Goal: Information Seeking & Learning: Learn about a topic

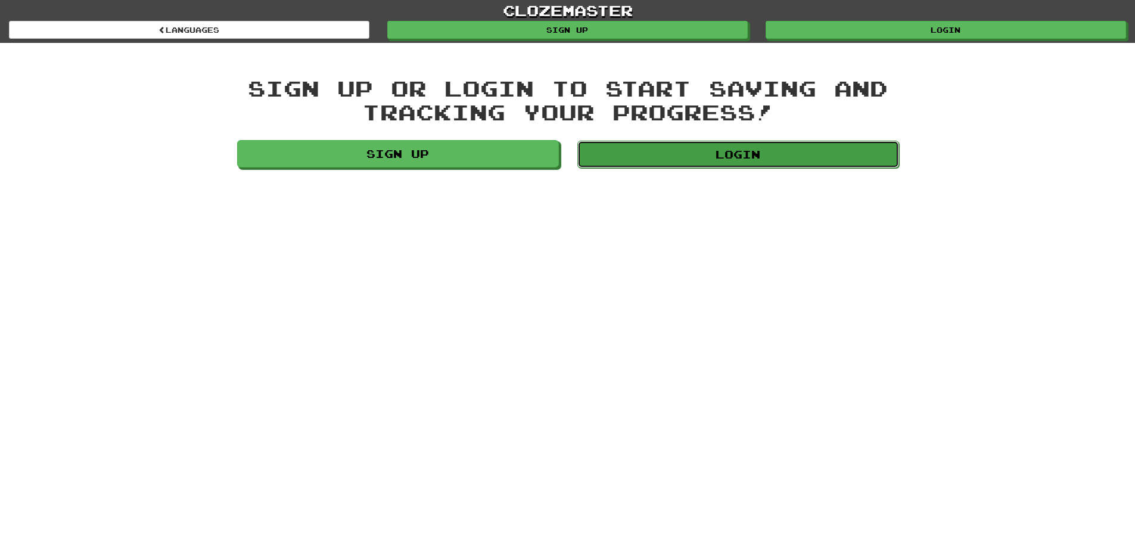
click at [670, 164] on link "Login" at bounding box center [738, 154] width 322 height 27
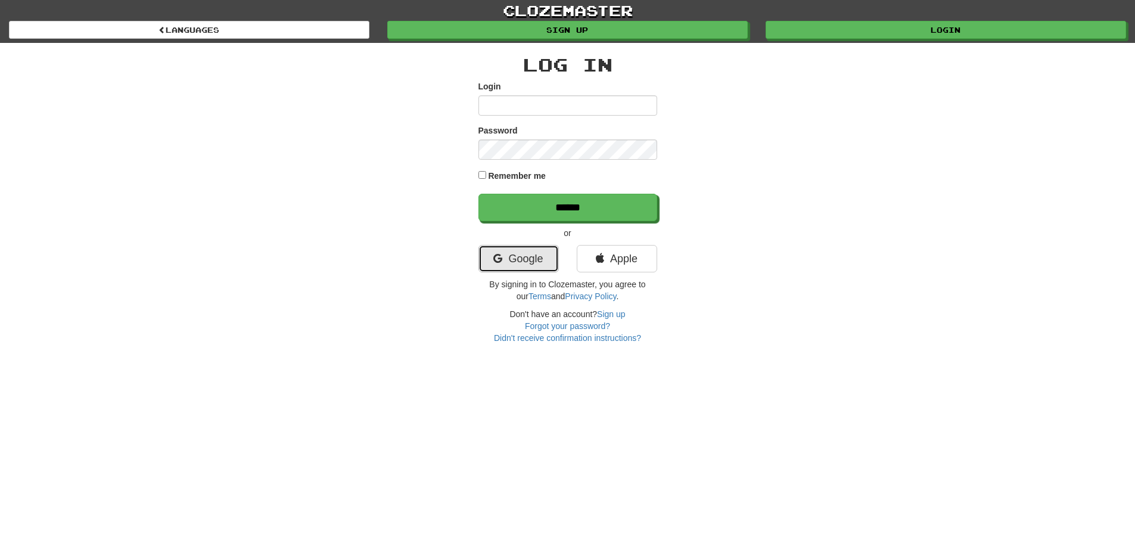
click at [548, 247] on link "Google" at bounding box center [519, 258] width 80 height 27
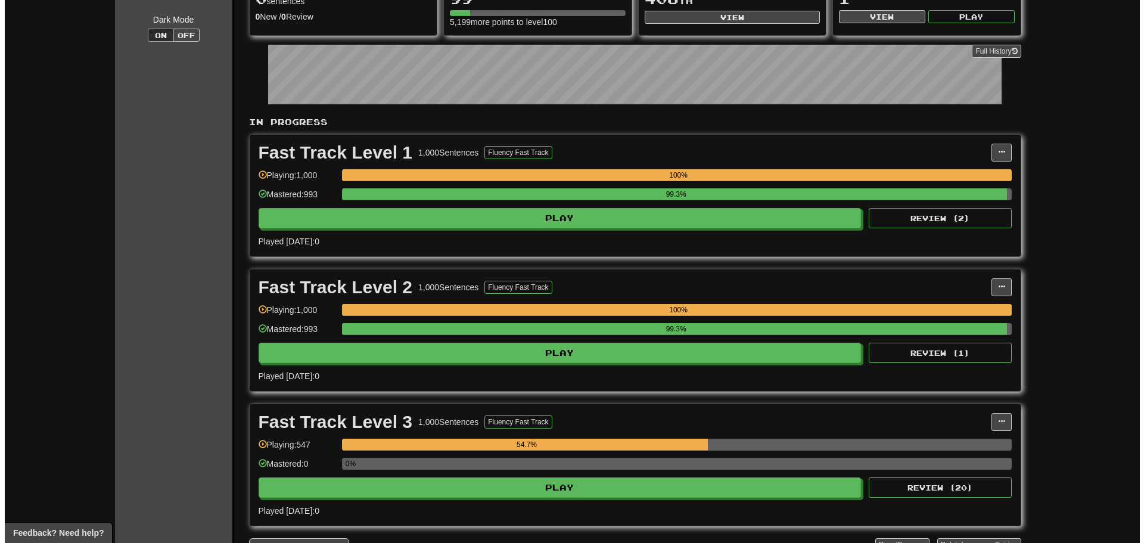
scroll to position [298, 0]
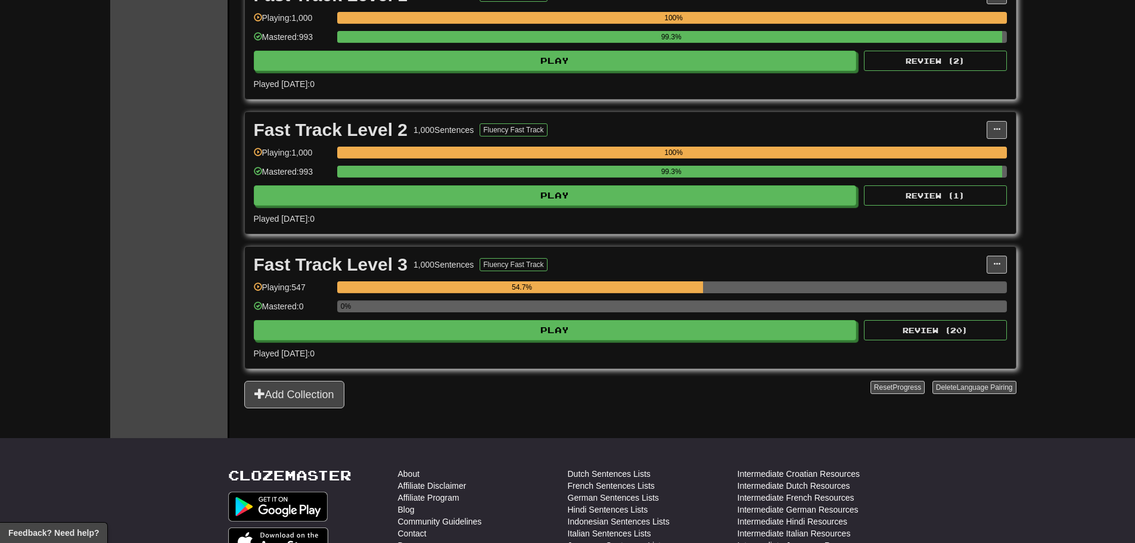
click at [509, 206] on div "Fast Track Level 2 1,000 Sentences Fluency Fast Track Manage Sentences Unpin fr…" at bounding box center [630, 173] width 771 height 122
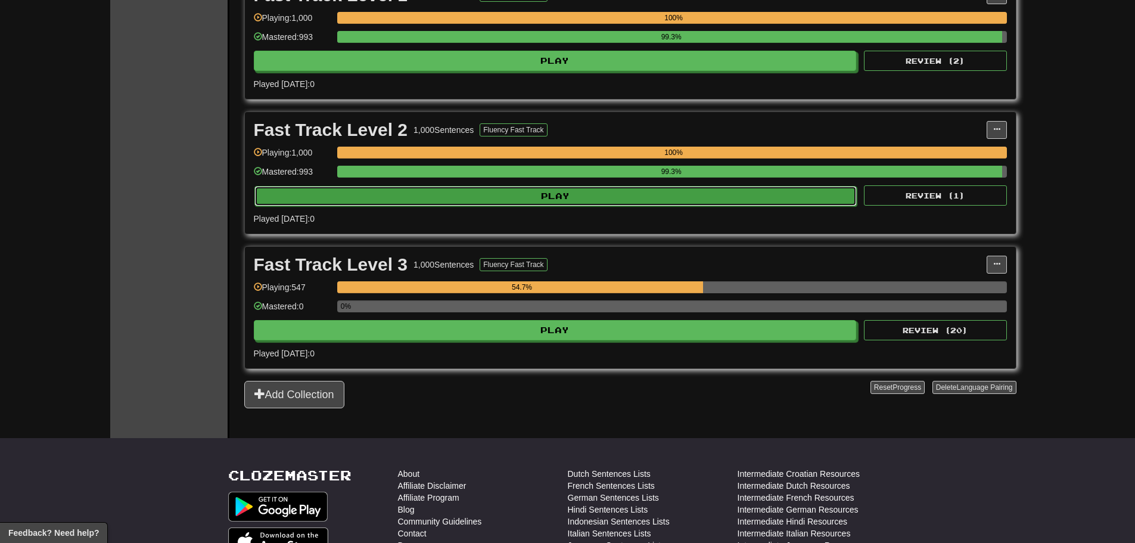
click at [510, 200] on button "Play" at bounding box center [555, 196] width 603 height 20
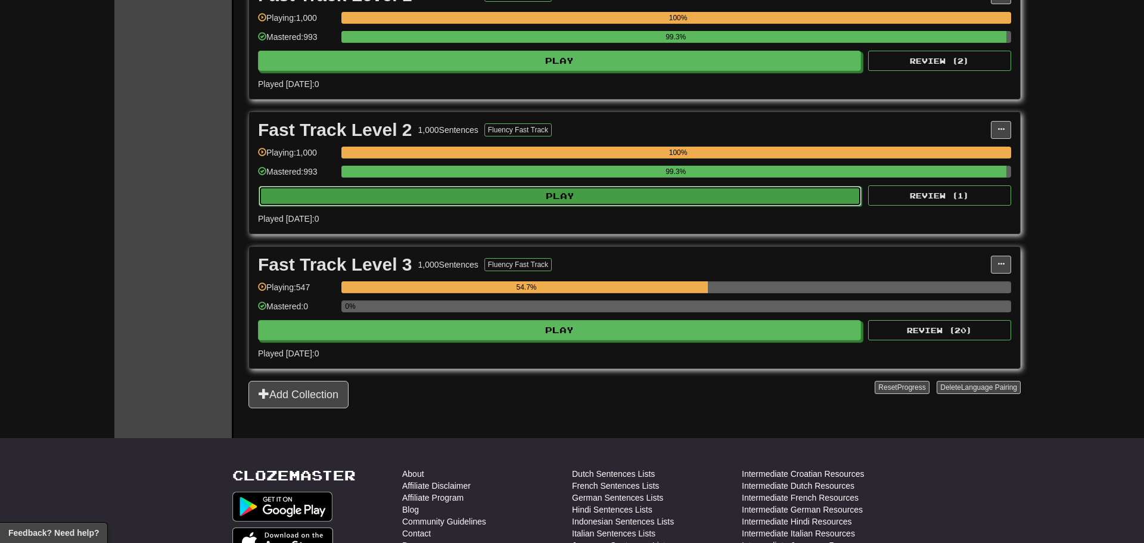
select select "**"
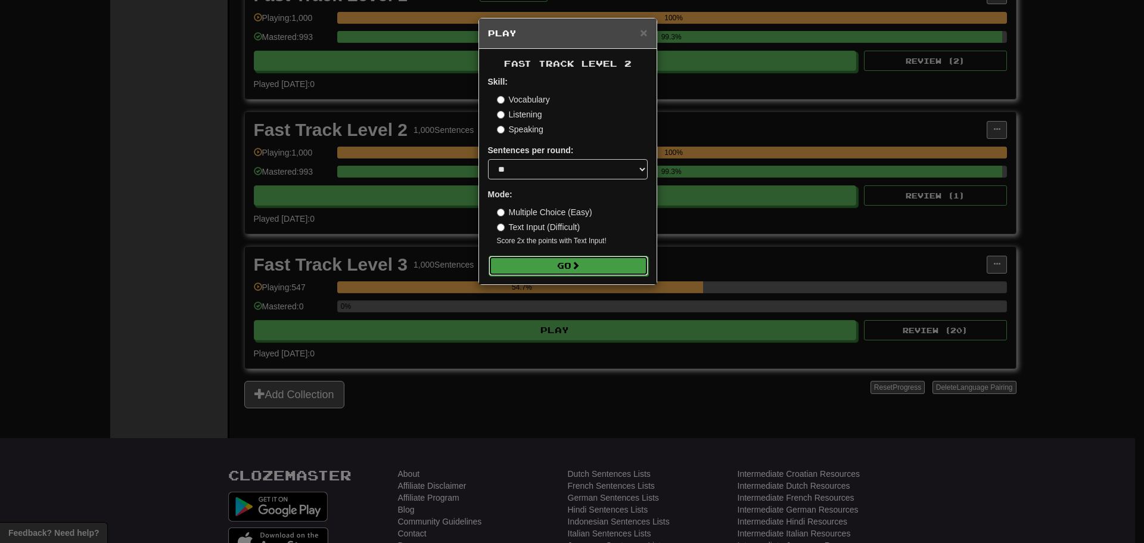
click at [558, 260] on button "Go" at bounding box center [569, 266] width 160 height 20
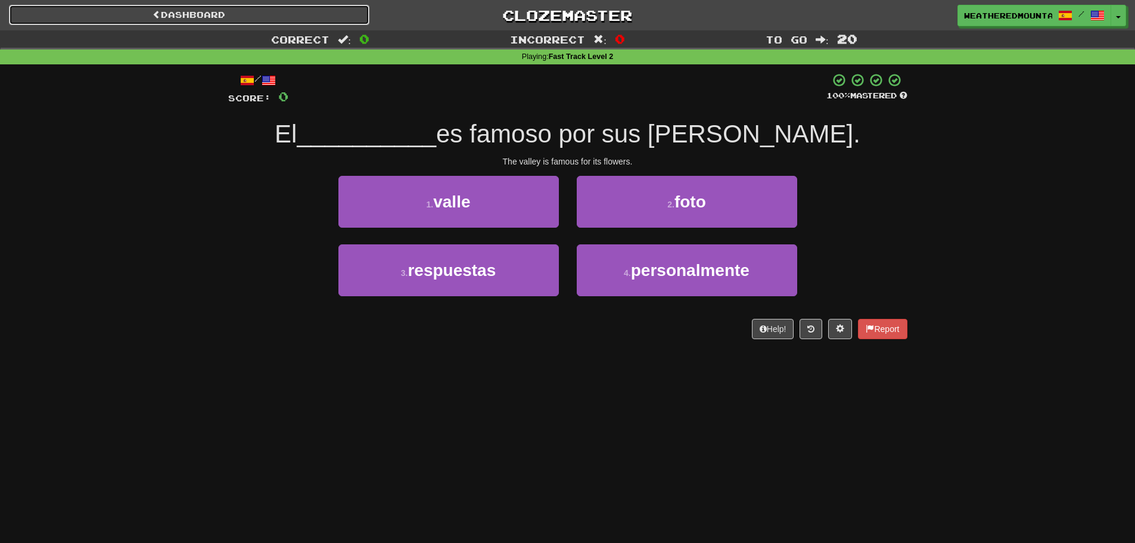
click at [186, 14] on link "Dashboard" at bounding box center [189, 15] width 361 height 20
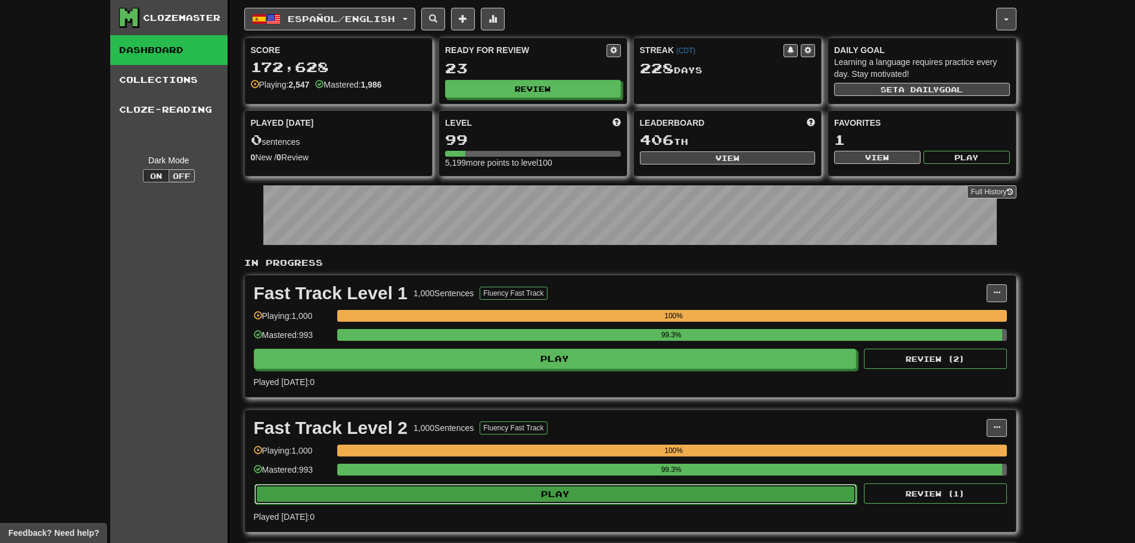
click at [373, 498] on button "Play" at bounding box center [555, 494] width 603 height 20
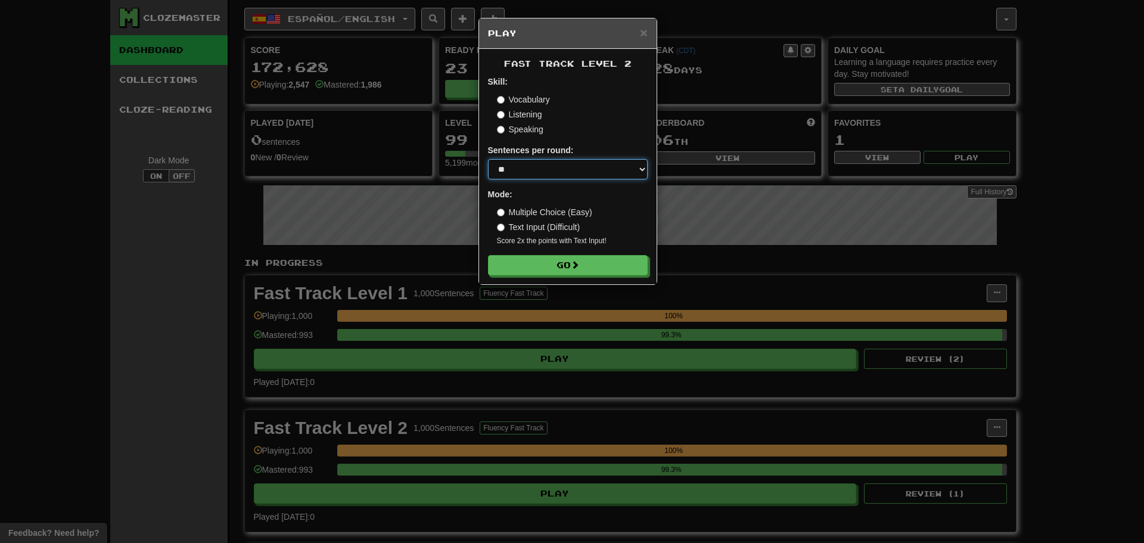
click at [540, 167] on select "* ** ** ** ** ** *** ********" at bounding box center [568, 169] width 160 height 20
select select "**"
click at [488, 159] on select "* ** ** ** ** ** *** ********" at bounding box center [568, 169] width 160 height 20
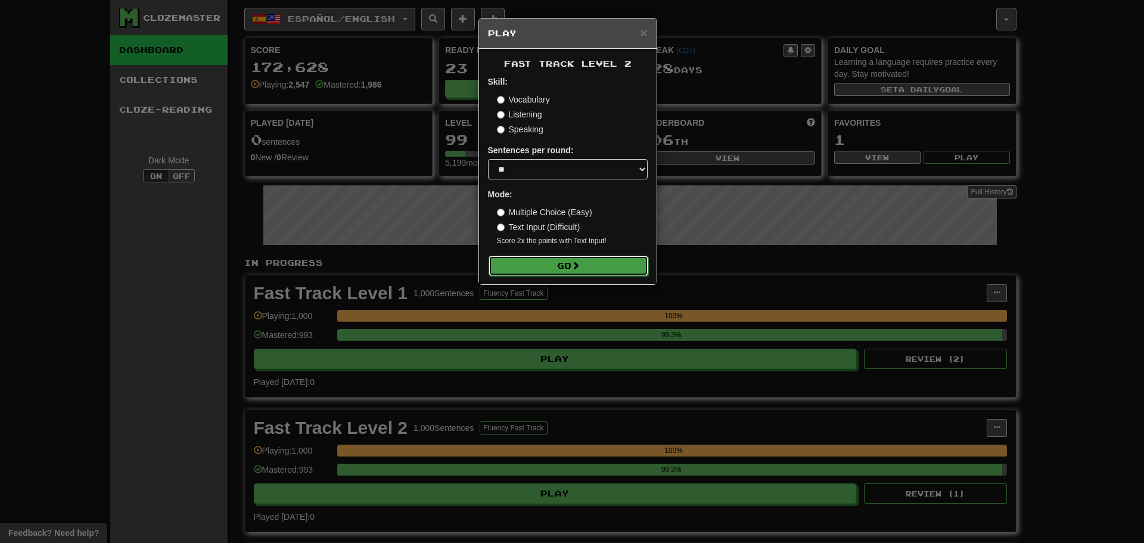
click at [562, 269] on button "Go" at bounding box center [569, 266] width 160 height 20
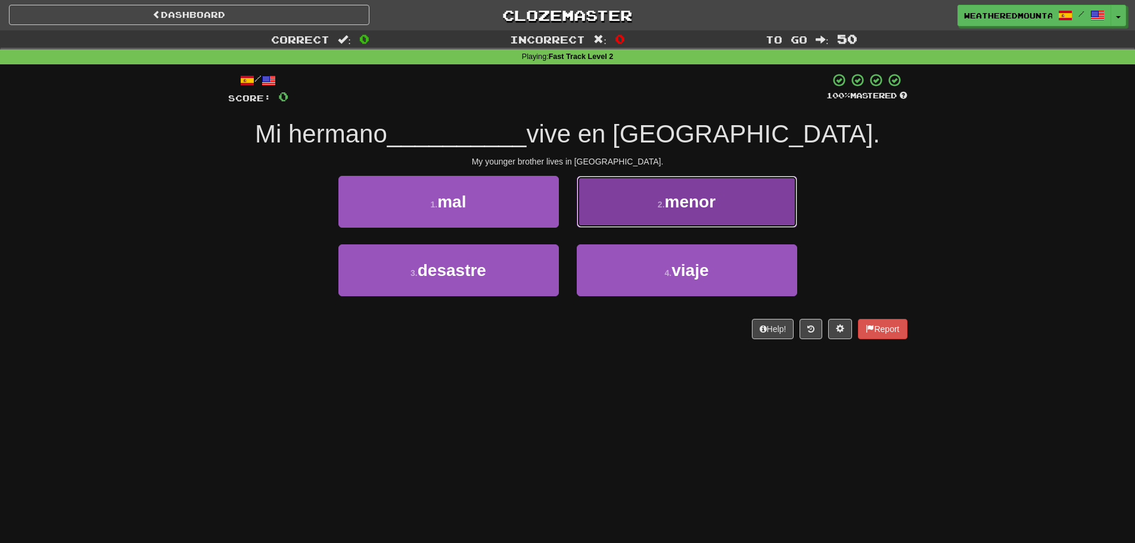
click at [634, 219] on button "2 . menor" at bounding box center [687, 202] width 220 height 52
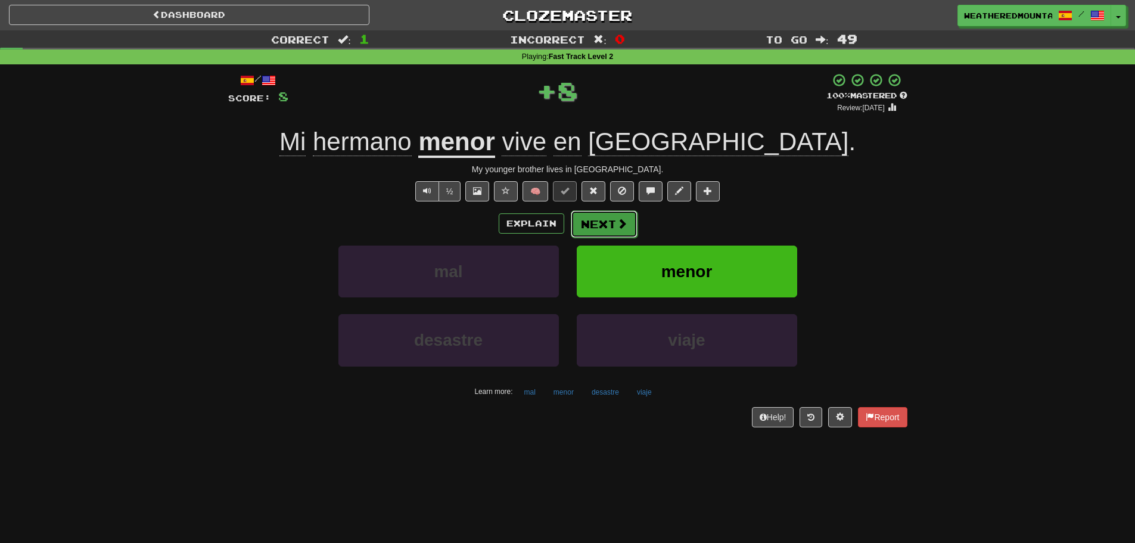
click at [619, 222] on span at bounding box center [622, 223] width 11 height 11
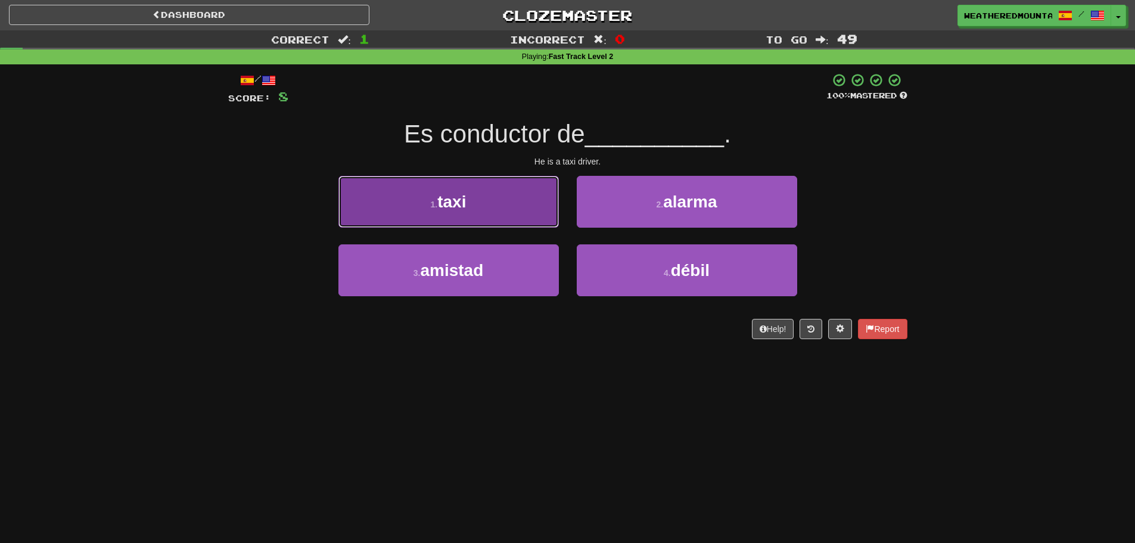
click at [478, 195] on button "1 . taxi" at bounding box center [448, 202] width 220 height 52
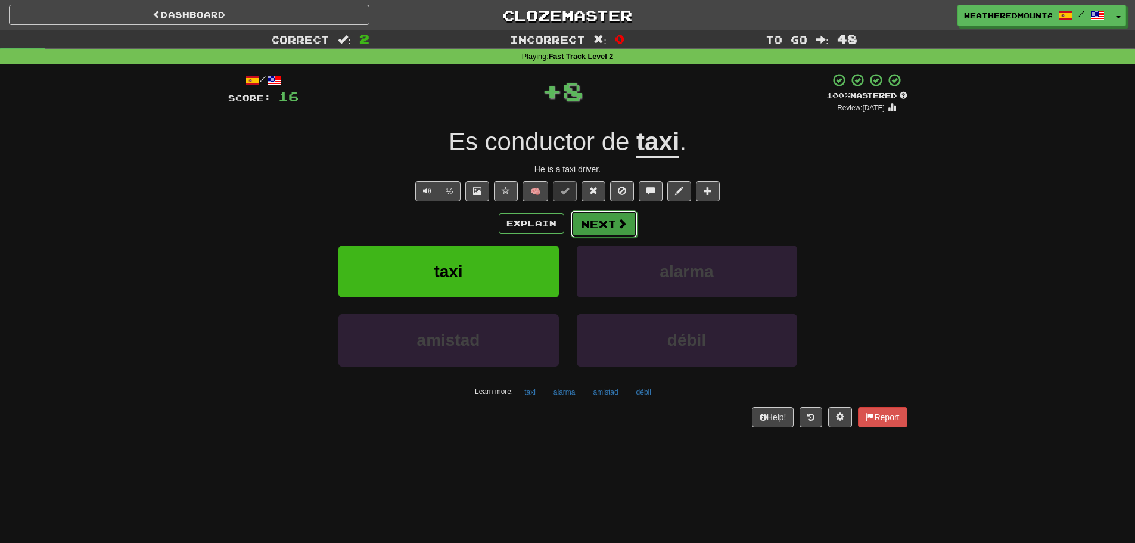
click at [622, 223] on span at bounding box center [622, 223] width 11 height 11
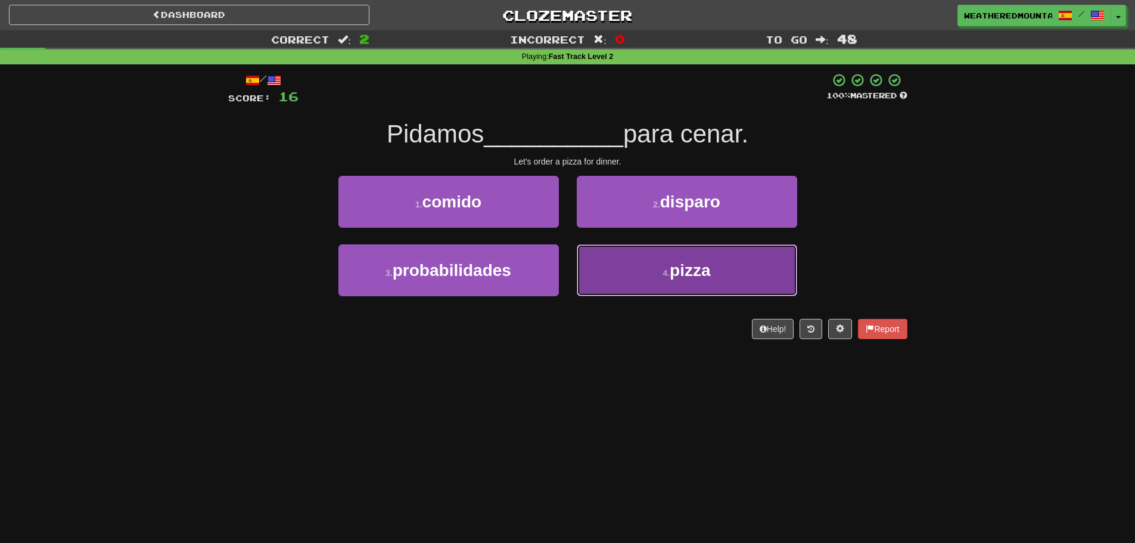
click at [617, 274] on button "4 . pizza" at bounding box center [687, 270] width 220 height 52
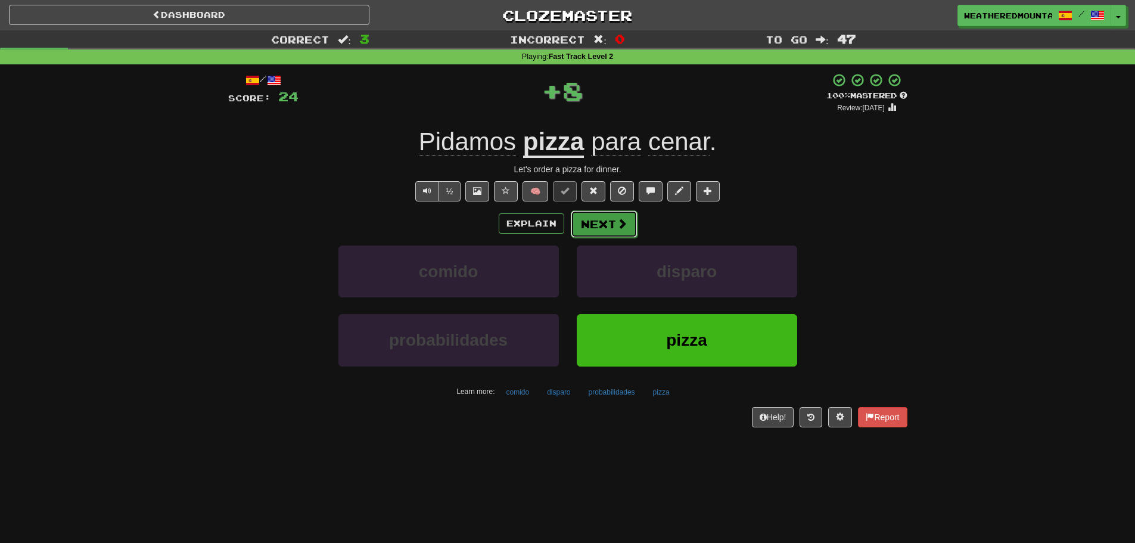
click at [619, 231] on button "Next" at bounding box center [604, 223] width 67 height 27
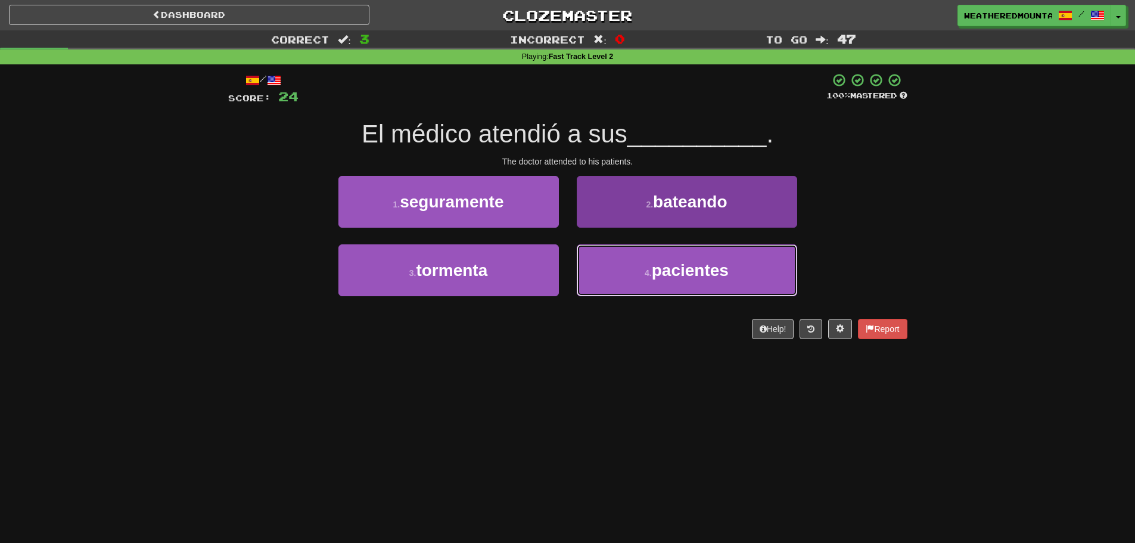
click at [676, 289] on button "4 . pacientes" at bounding box center [687, 270] width 220 height 52
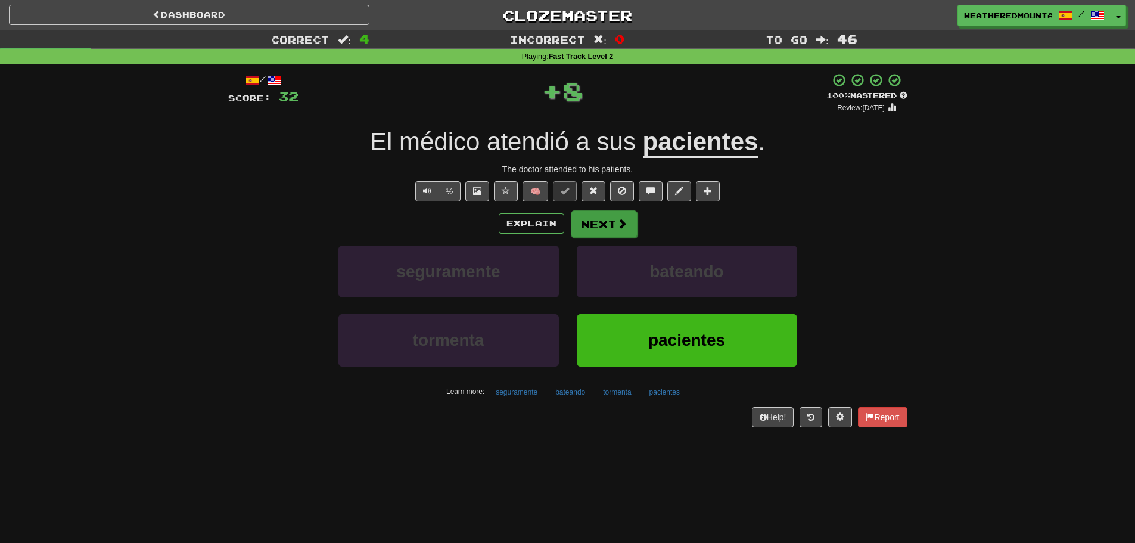
click at [613, 212] on div "/ Score: 32 + 8 100 % Mastered Review: 2026-02-13 El médico atendió a sus pacie…" at bounding box center [567, 250] width 679 height 354
click at [611, 220] on button "Next" at bounding box center [604, 223] width 67 height 27
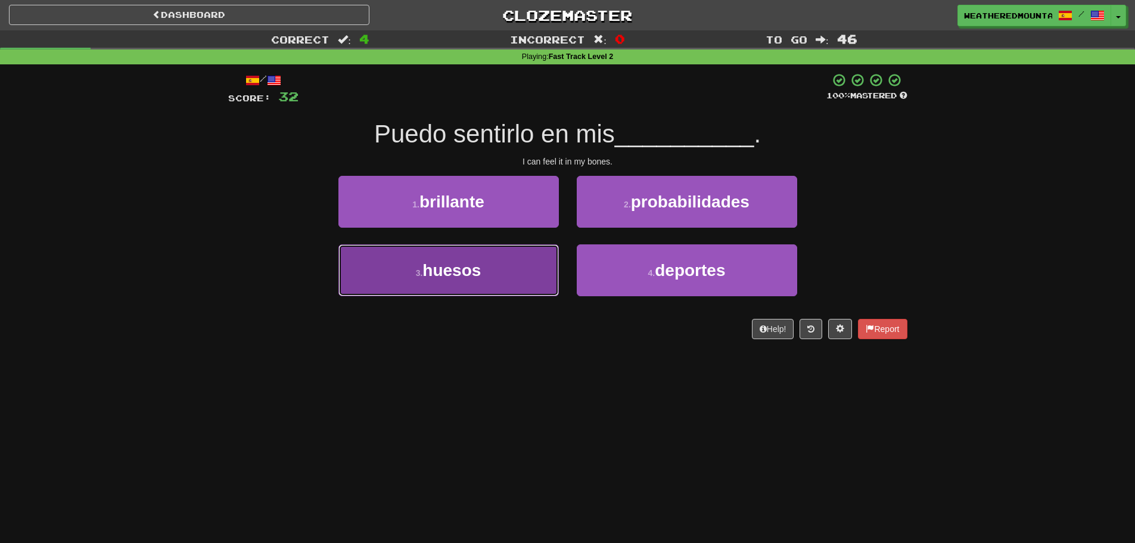
click at [468, 293] on button "3 . huesos" at bounding box center [448, 270] width 220 height 52
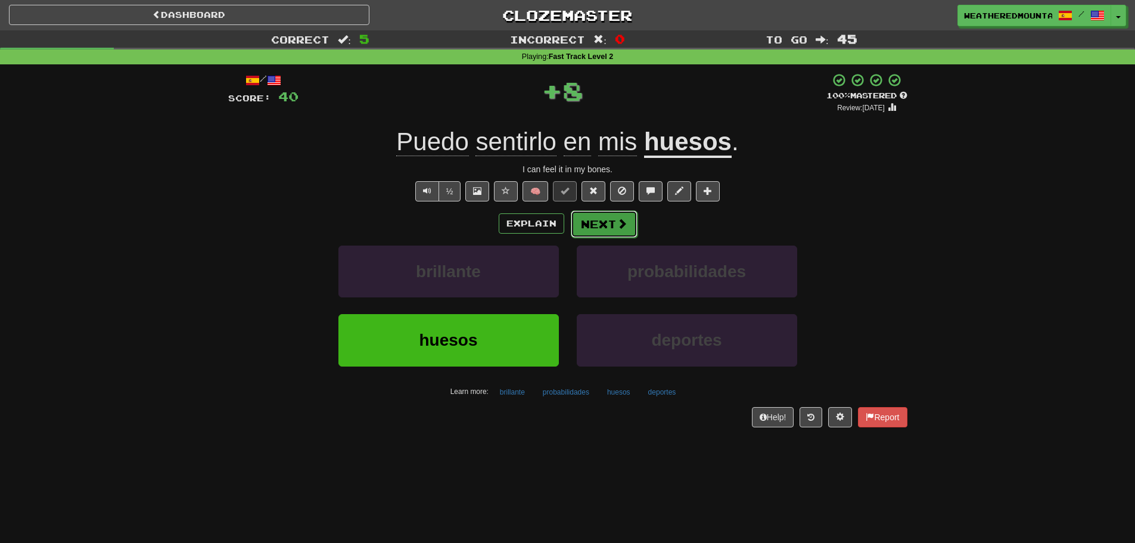
click at [589, 232] on button "Next" at bounding box center [604, 223] width 67 height 27
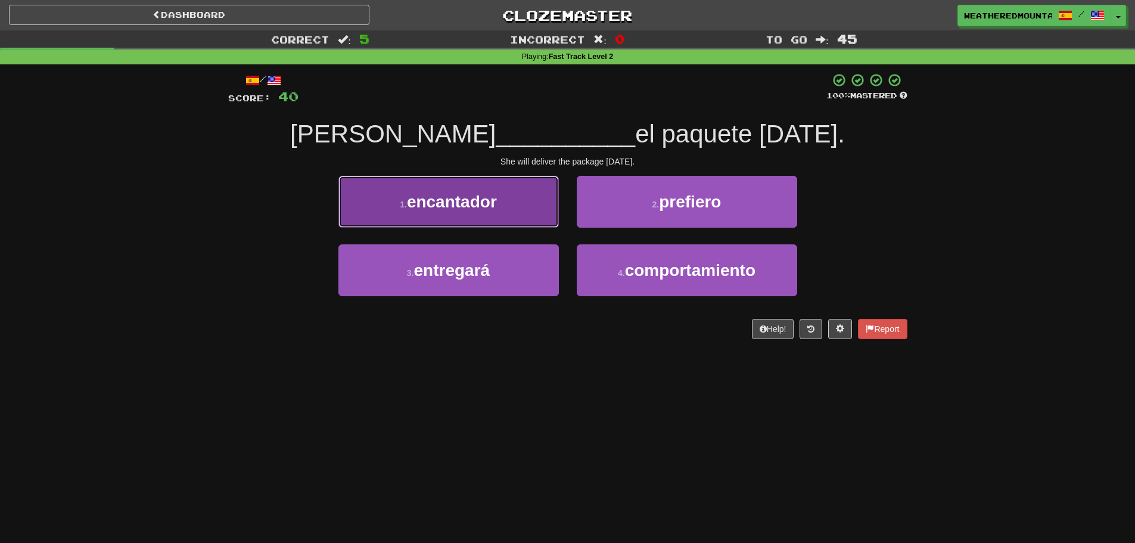
click at [514, 214] on button "1 . encantador" at bounding box center [448, 202] width 220 height 52
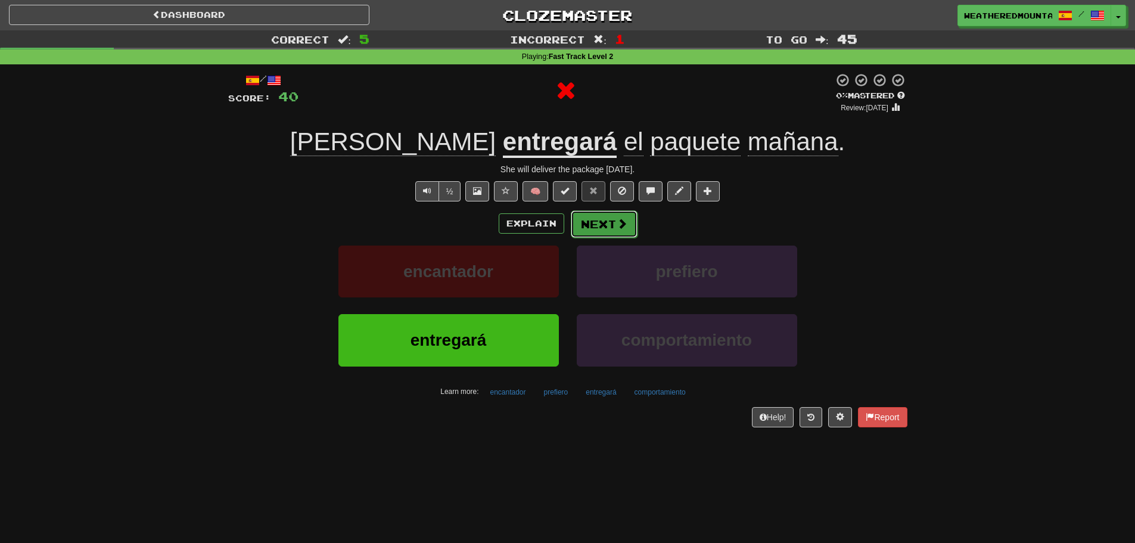
click at [591, 235] on button "Next" at bounding box center [604, 223] width 67 height 27
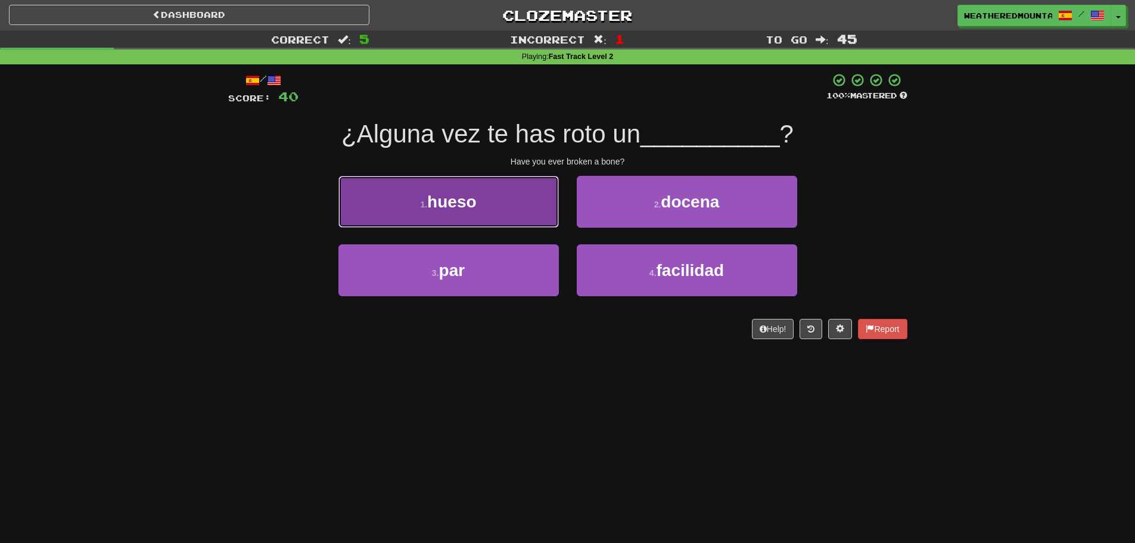
click at [549, 226] on button "1 . hueso" at bounding box center [448, 202] width 220 height 52
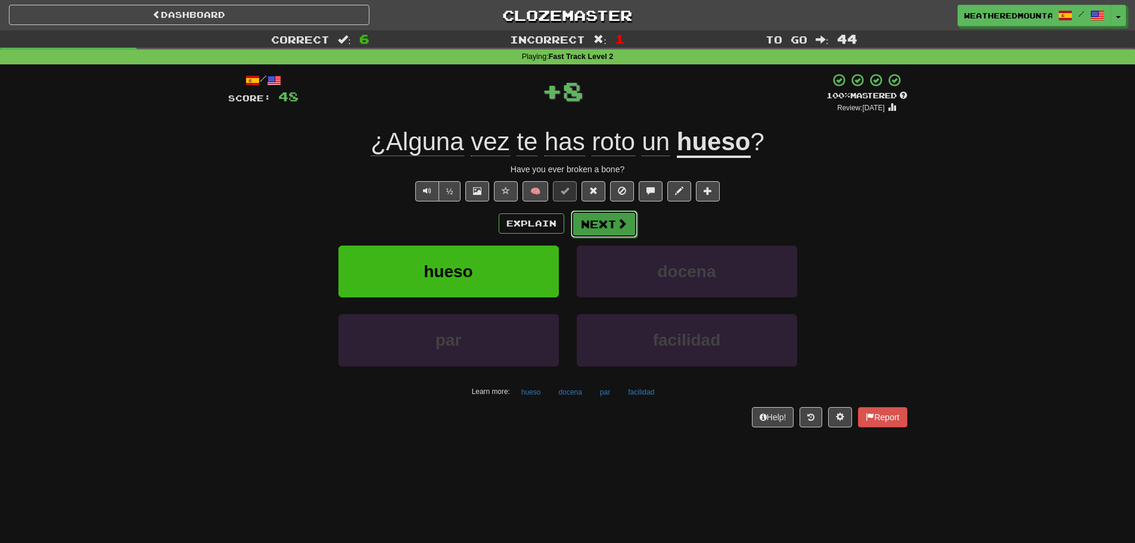
click at [591, 228] on button "Next" at bounding box center [604, 223] width 67 height 27
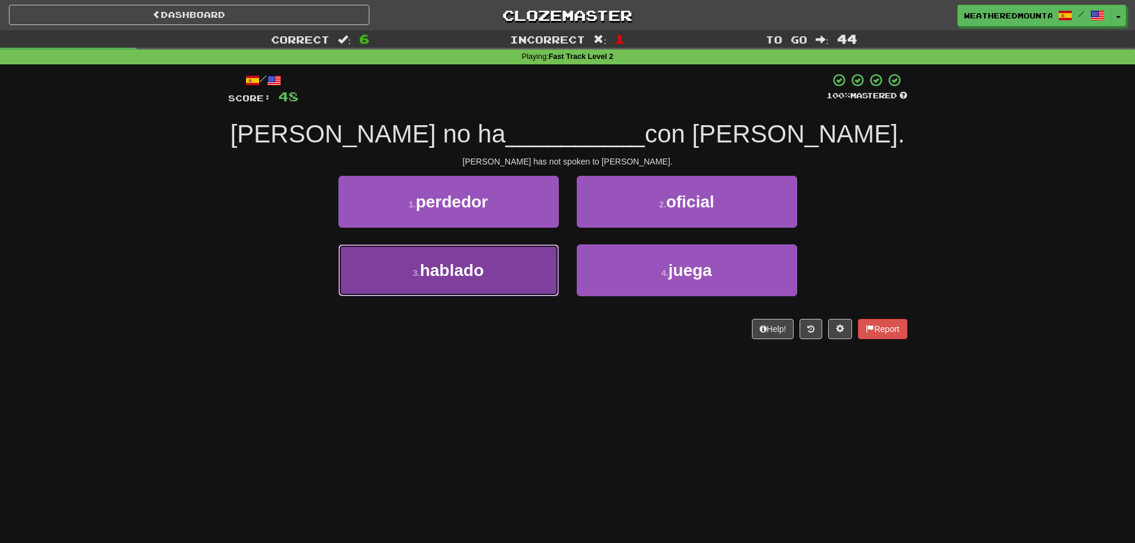
click at [548, 263] on button "3 . hablado" at bounding box center [448, 270] width 220 height 52
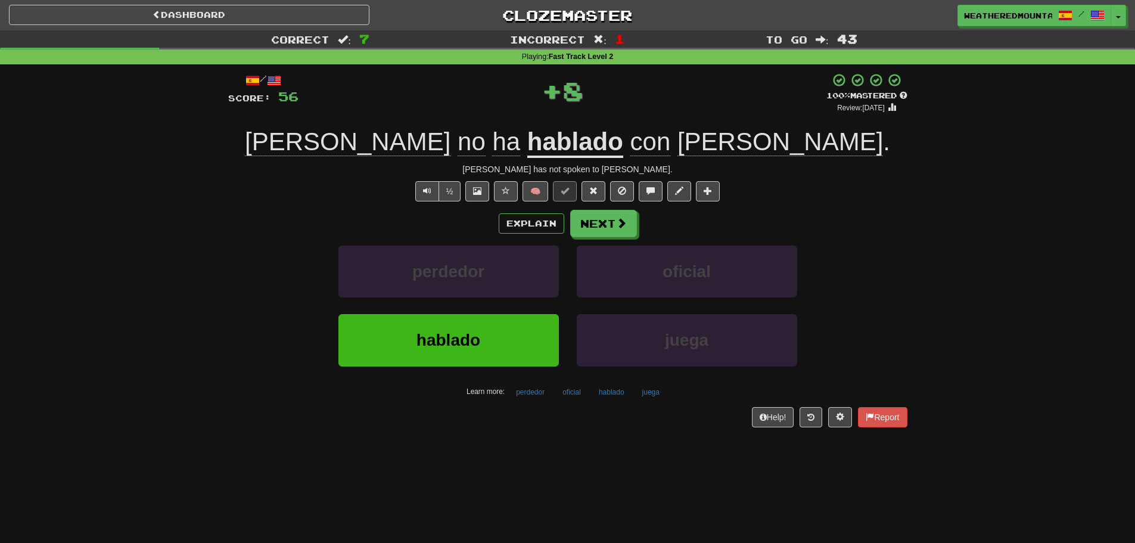
click at [595, 237] on div "Explain Next perdedor oficial hablado juega Learn more: perdedor oficial hablad…" at bounding box center [567, 305] width 679 height 191
click at [596, 233] on button "Next" at bounding box center [604, 223] width 67 height 27
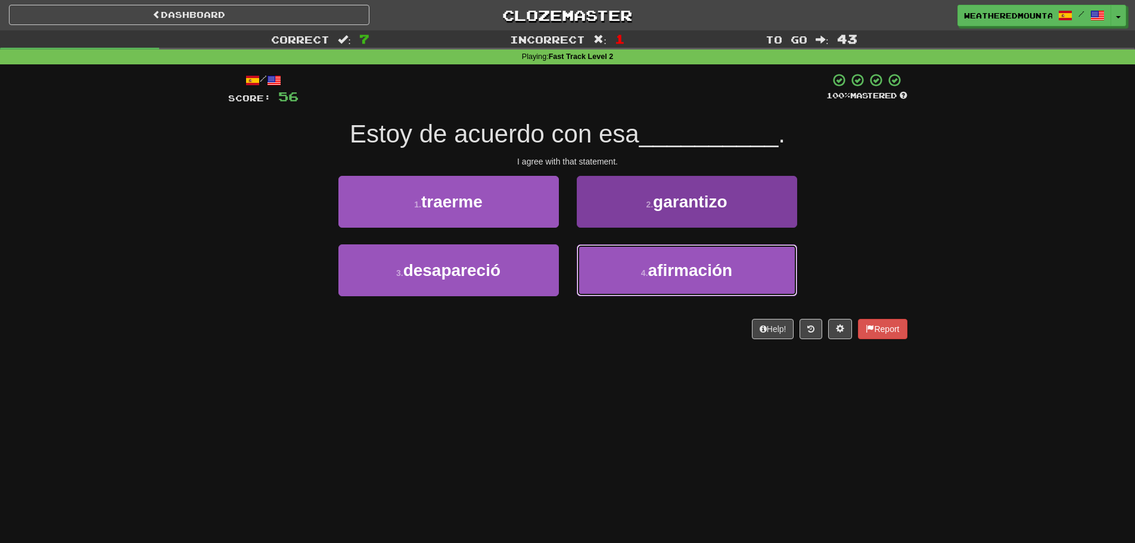
drag, startPoint x: 595, startPoint y: 269, endPoint x: 614, endPoint y: 265, distance: 20.1
click at [605, 269] on button "4 . afirmación" at bounding box center [687, 270] width 220 height 52
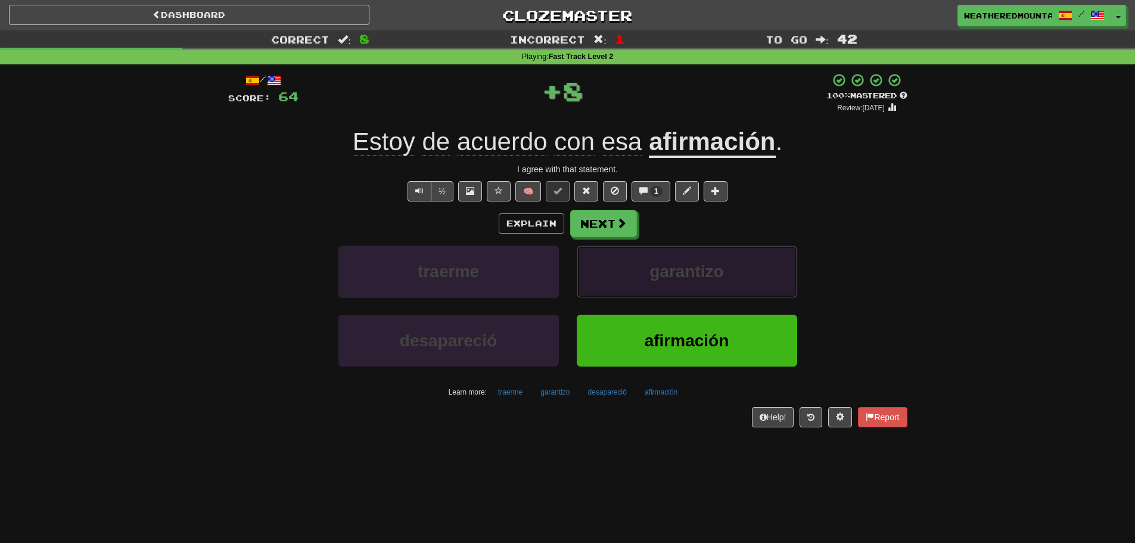
click at [622, 253] on button "garantizo" at bounding box center [687, 272] width 220 height 52
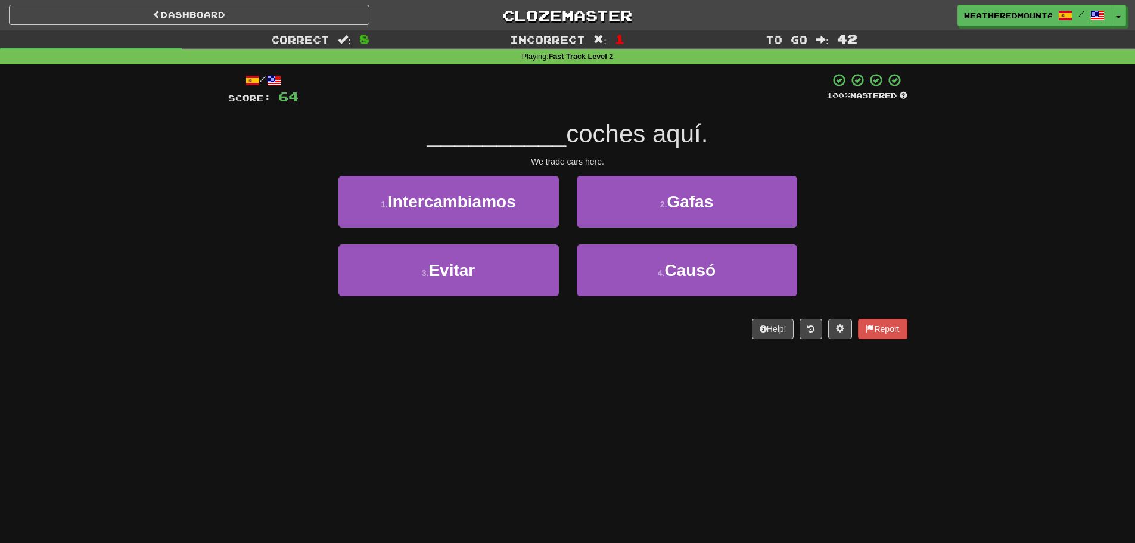
click at [624, 239] on div "2 . Gafas" at bounding box center [687, 210] width 238 height 69
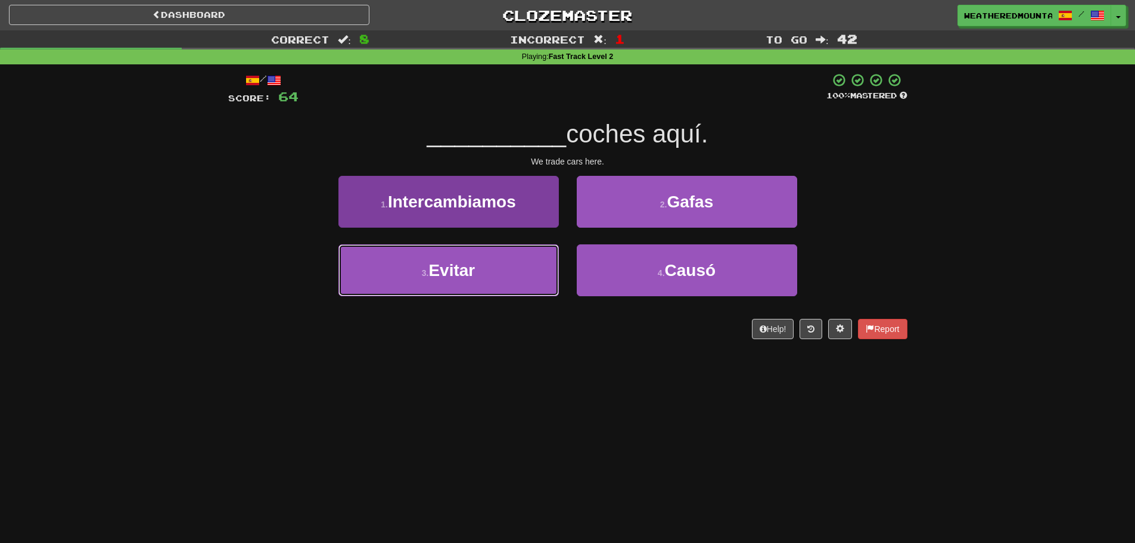
drag, startPoint x: 547, startPoint y: 265, endPoint x: 553, endPoint y: 259, distance: 8.0
click at [547, 266] on button "3 . Evitar" at bounding box center [448, 270] width 220 height 52
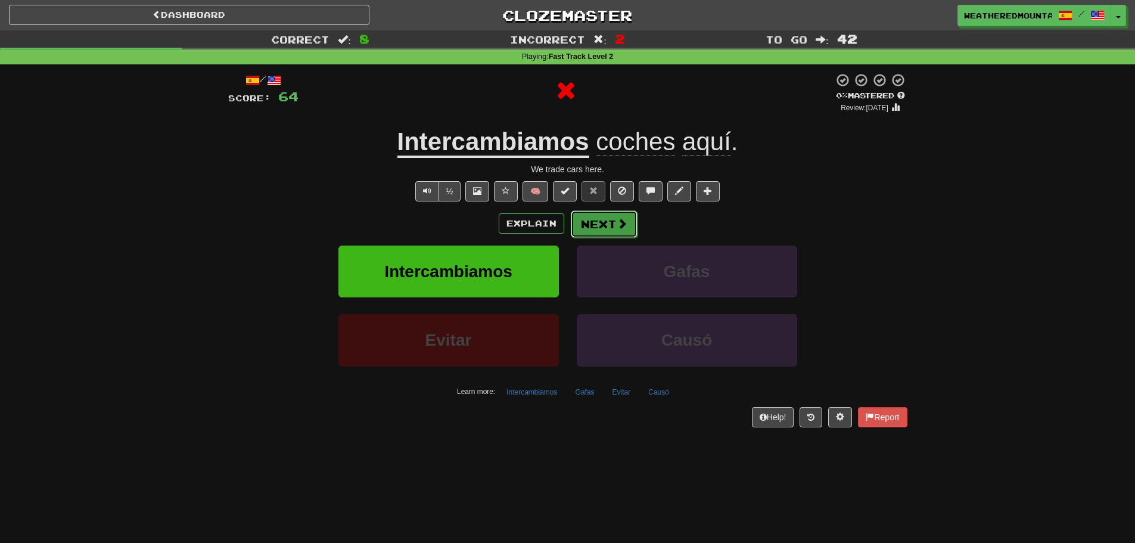
click at [590, 218] on button "Next" at bounding box center [604, 223] width 67 height 27
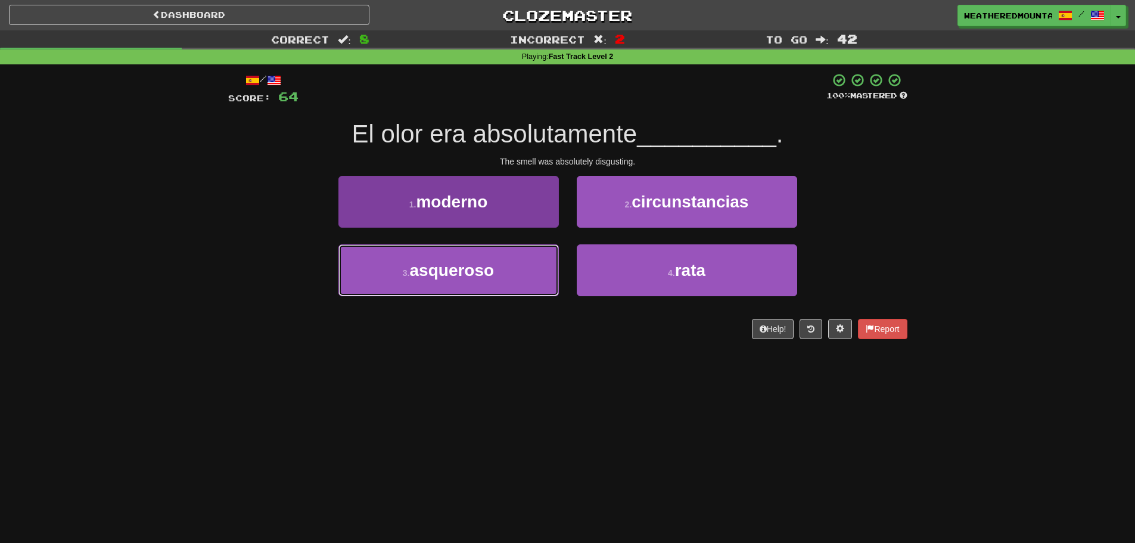
click at [547, 272] on button "3 . asqueroso" at bounding box center [448, 270] width 220 height 52
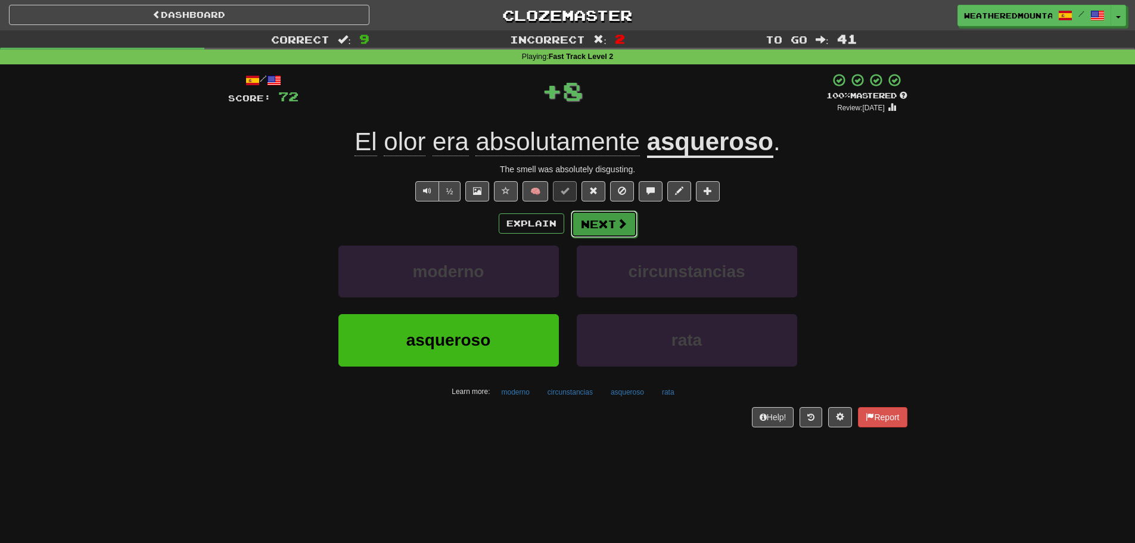
click at [585, 227] on button "Next" at bounding box center [604, 223] width 67 height 27
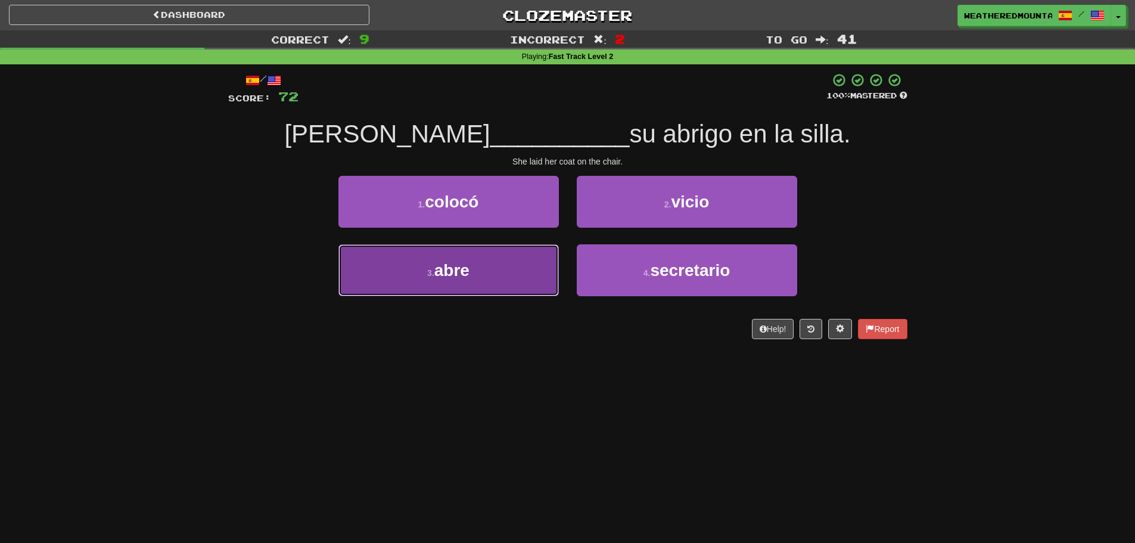
click at [552, 268] on button "3 . abre" at bounding box center [448, 270] width 220 height 52
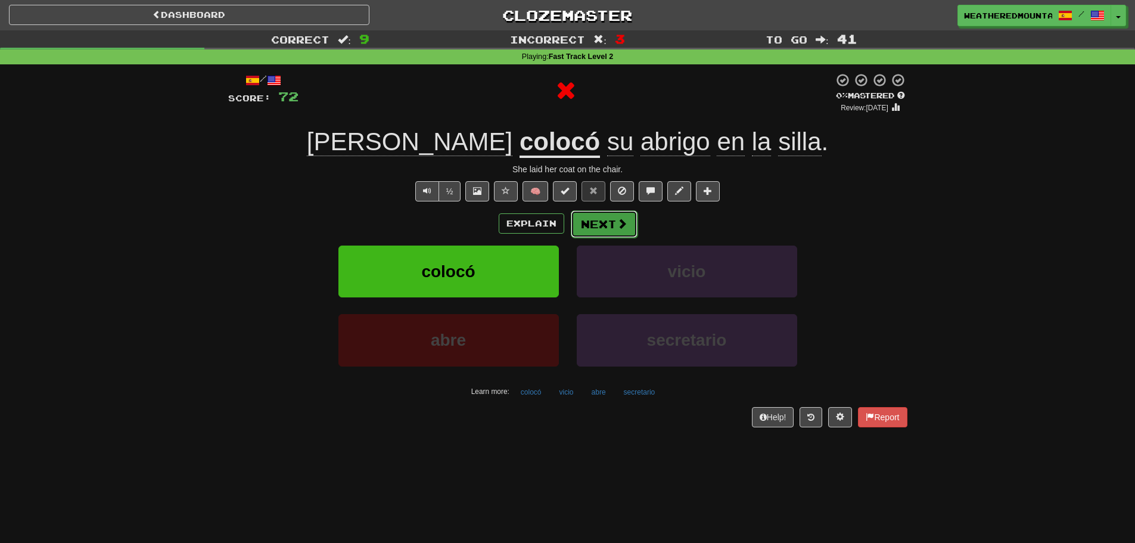
click at [589, 235] on button "Next" at bounding box center [604, 223] width 67 height 27
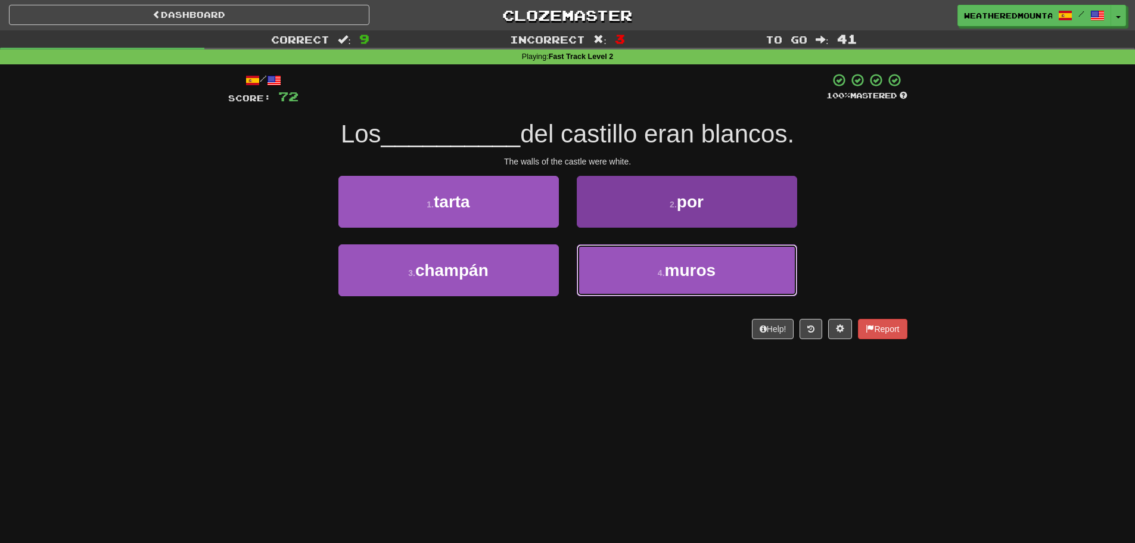
click at [606, 266] on button "4 . muros" at bounding box center [687, 270] width 220 height 52
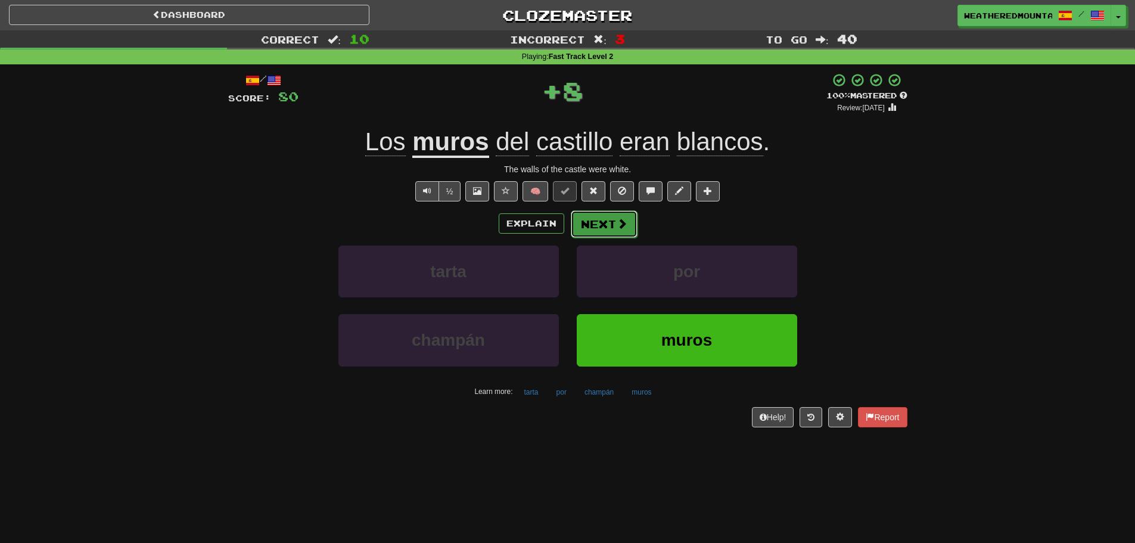
drag, startPoint x: 594, startPoint y: 221, endPoint x: 600, endPoint y: 223, distance: 6.2
click at [600, 223] on button "Next" at bounding box center [604, 223] width 67 height 27
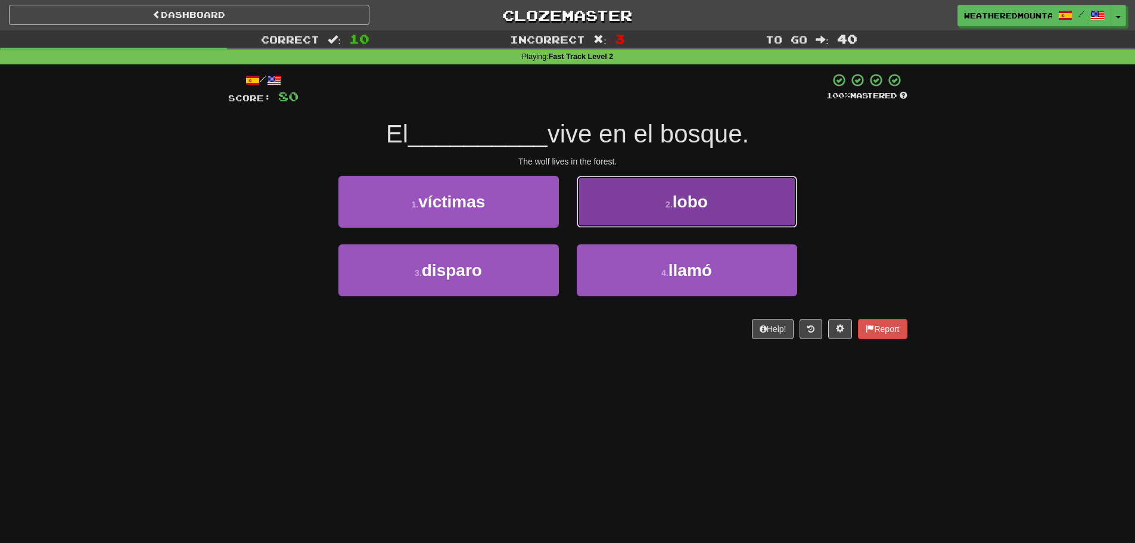
click at [630, 217] on button "2 . lobo" at bounding box center [687, 202] width 220 height 52
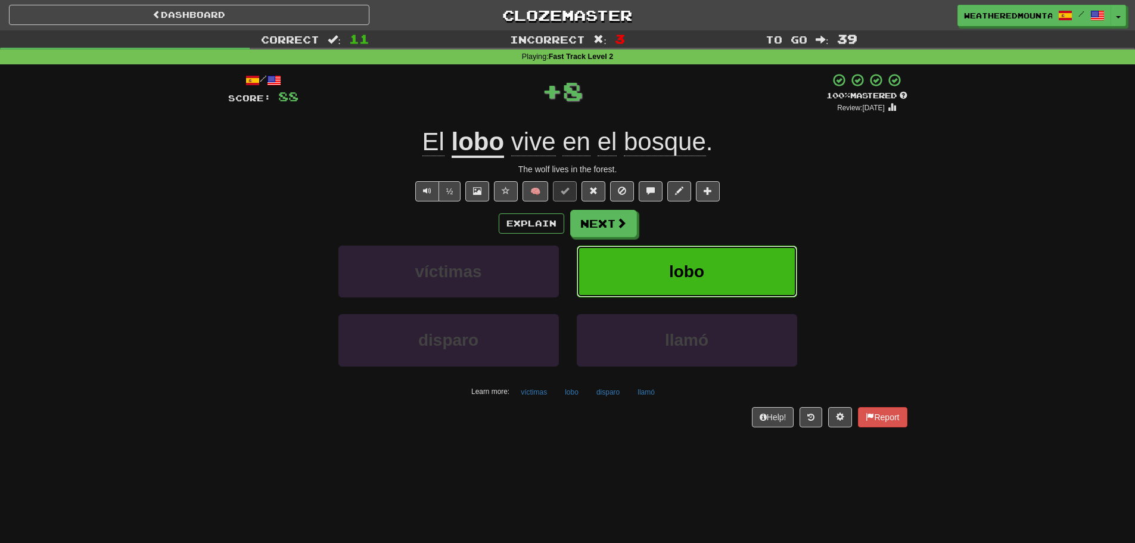
click at [610, 253] on button "lobo" at bounding box center [687, 272] width 220 height 52
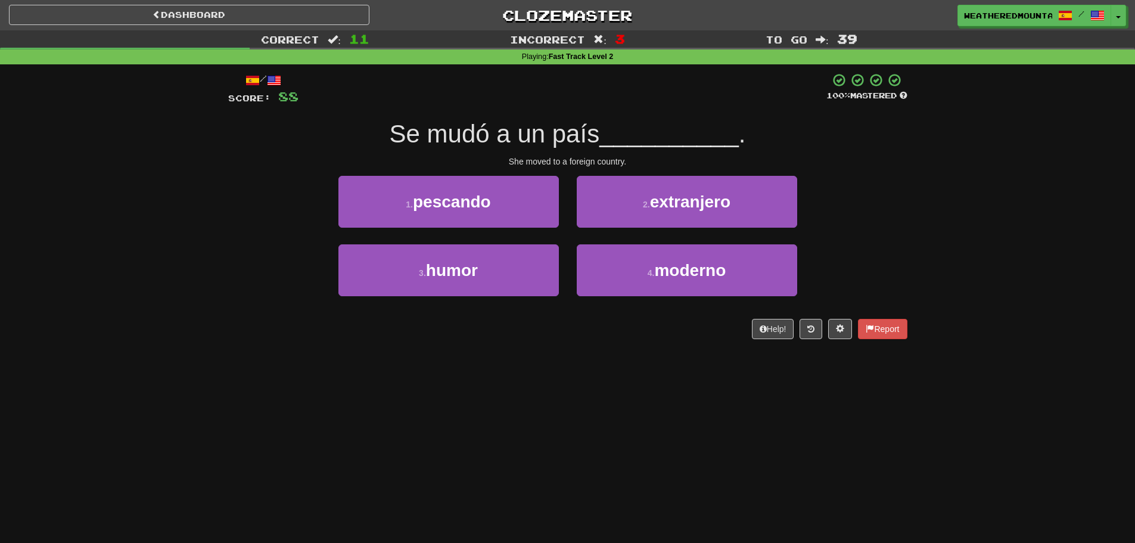
click at [568, 213] on div "1 . pescando 2 . extranjero 3 . humor 4 . moderno" at bounding box center [567, 245] width 697 height 138
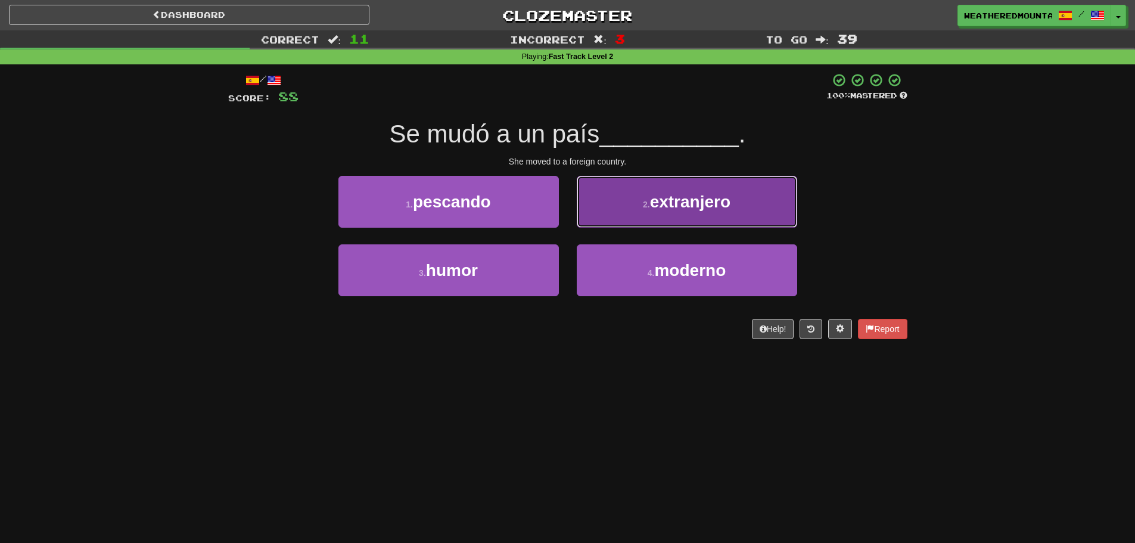
click at [591, 215] on button "2 . extranjero" at bounding box center [687, 202] width 220 height 52
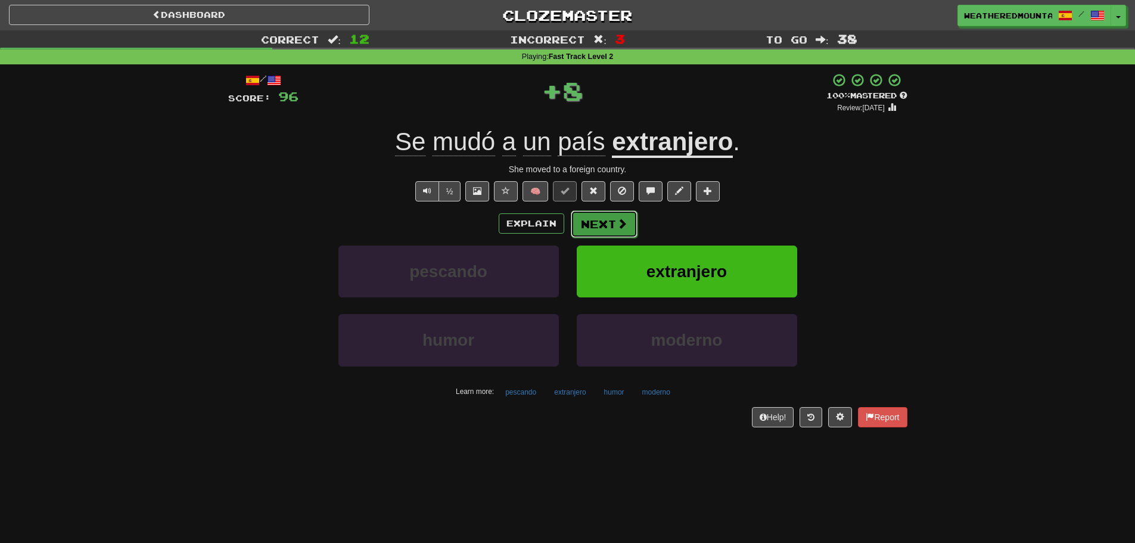
click at [594, 227] on button "Next" at bounding box center [604, 223] width 67 height 27
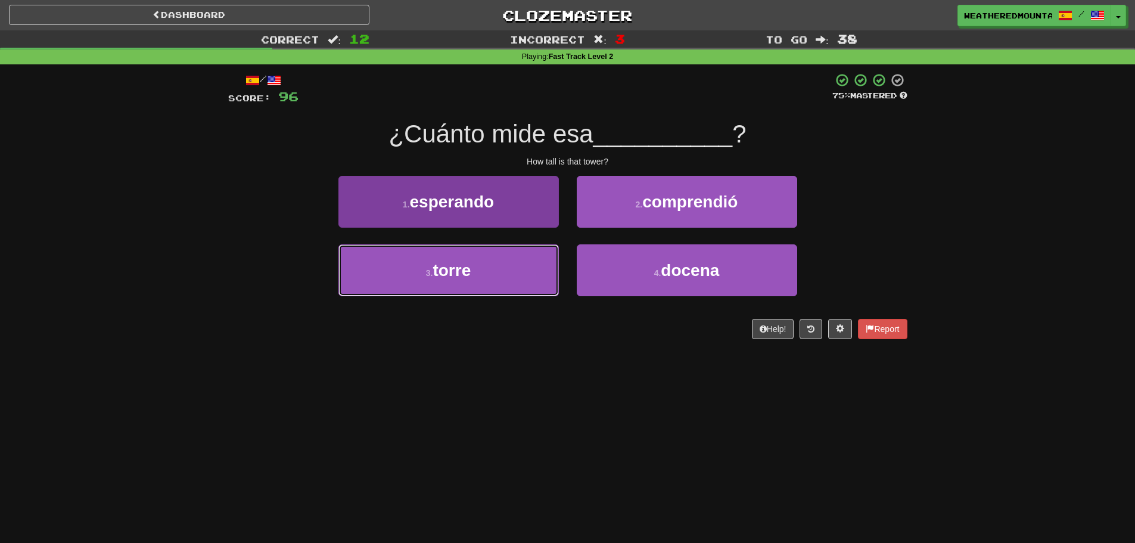
drag, startPoint x: 538, startPoint y: 274, endPoint x: 552, endPoint y: 266, distance: 17.1
click at [540, 274] on button "3 . torre" at bounding box center [448, 270] width 220 height 52
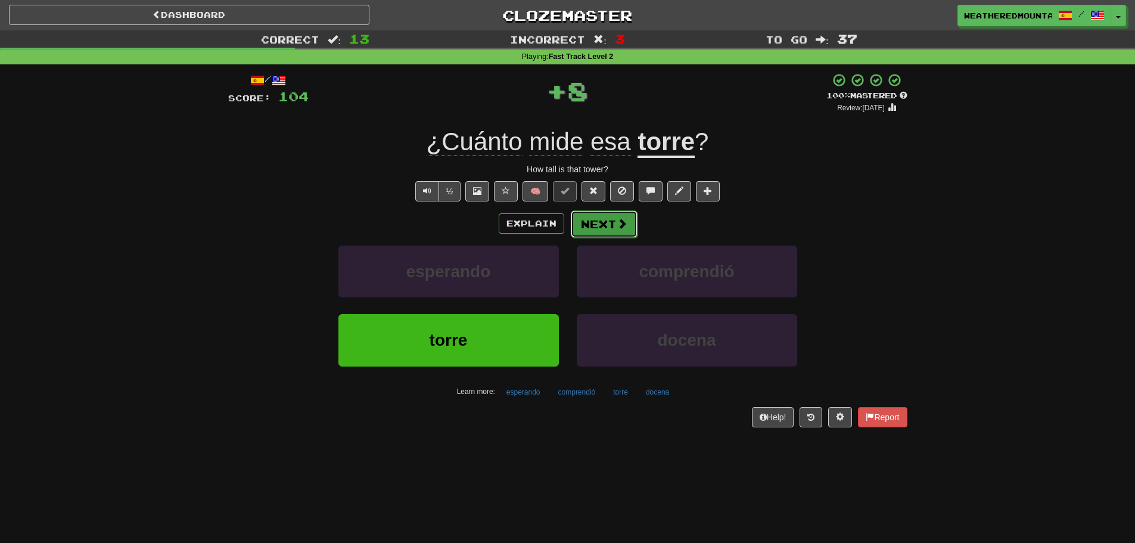
click at [591, 222] on button "Next" at bounding box center [604, 223] width 67 height 27
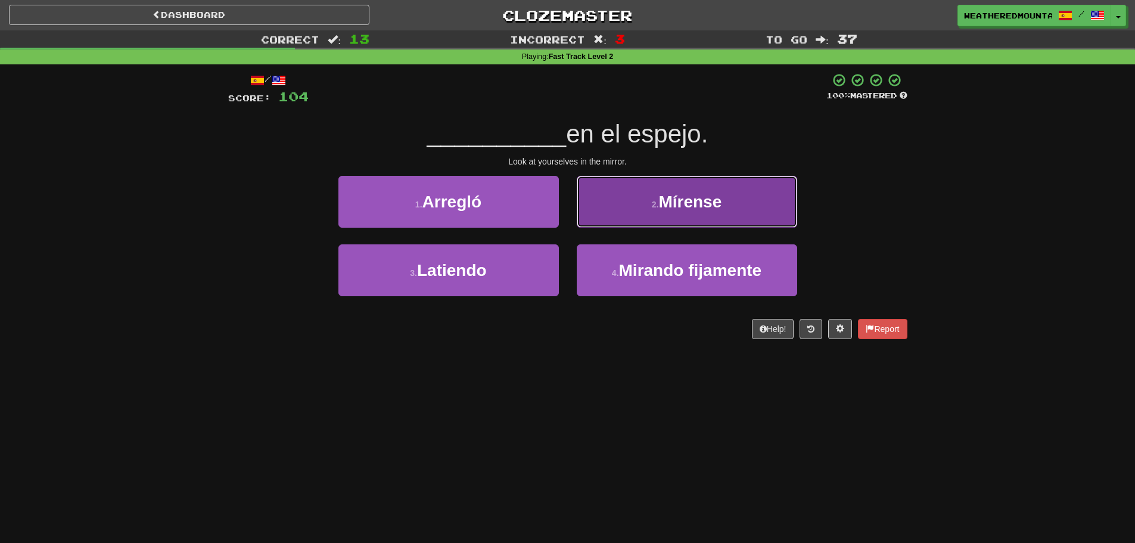
click at [592, 220] on button "2 . Mírense" at bounding box center [687, 202] width 220 height 52
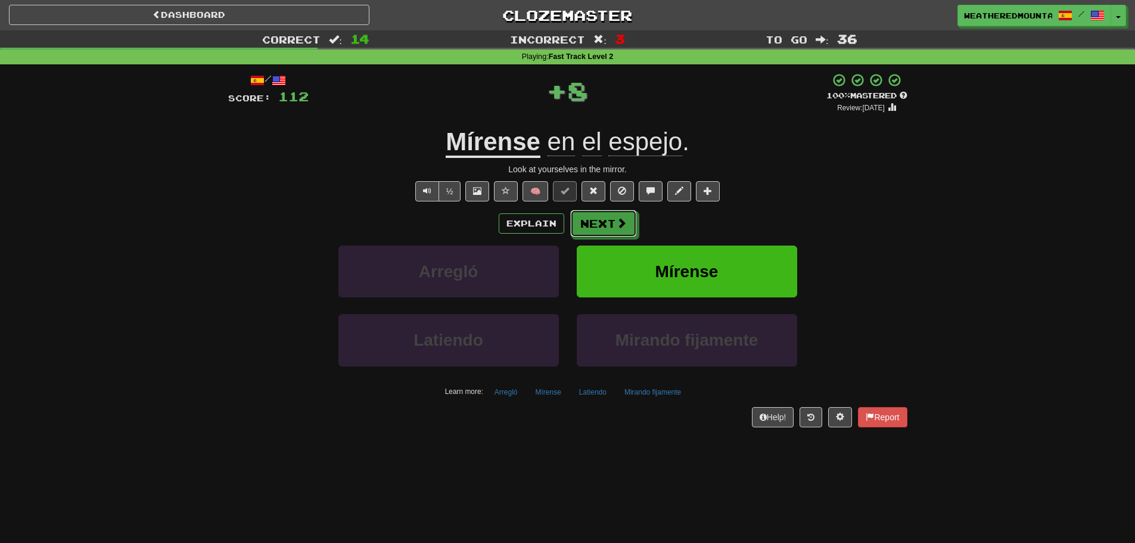
drag, startPoint x: 592, startPoint y: 220, endPoint x: 575, endPoint y: 231, distance: 20.2
click at [575, 231] on button "Next" at bounding box center [604, 223] width 67 height 27
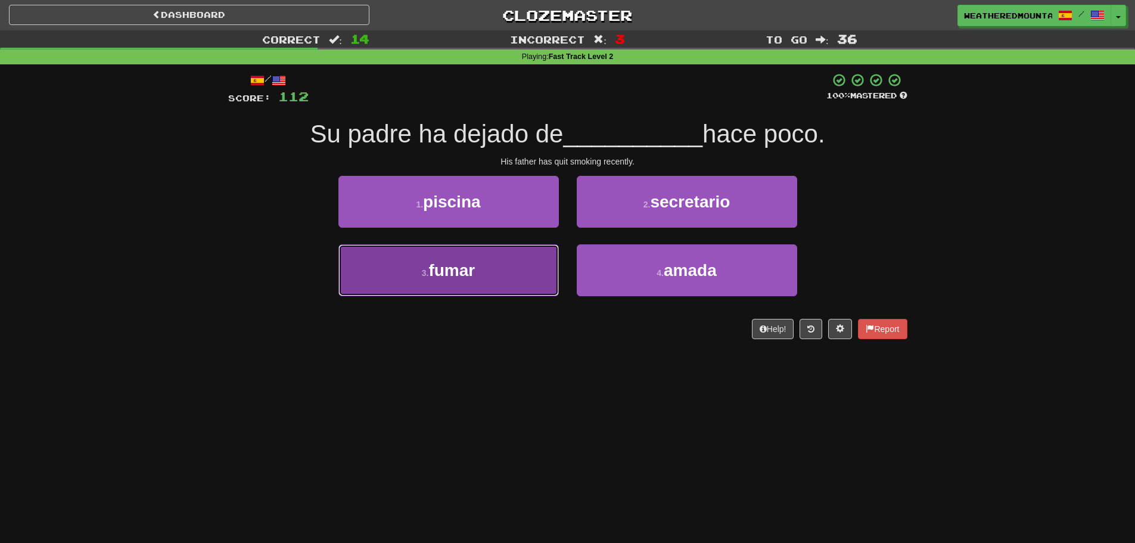
click at [540, 256] on button "3 . fumar" at bounding box center [448, 270] width 220 height 52
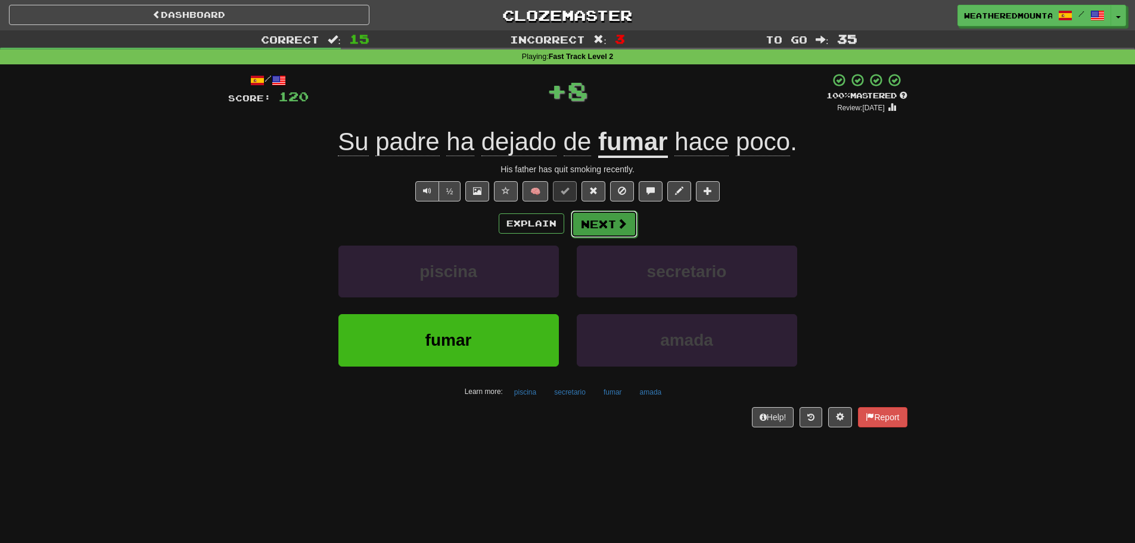
click at [607, 231] on button "Next" at bounding box center [604, 223] width 67 height 27
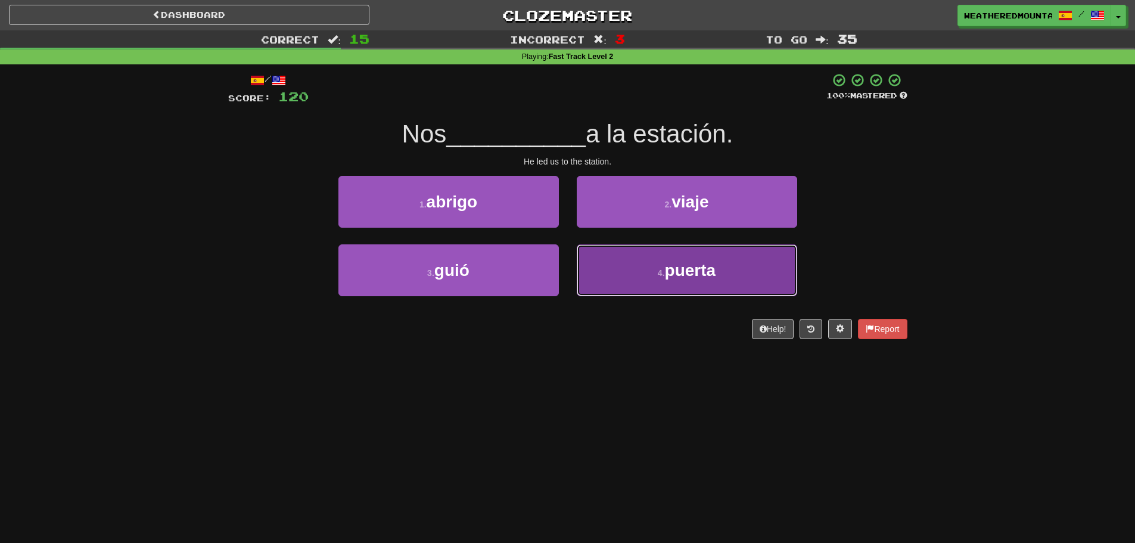
click at [619, 255] on button "4 . puerta" at bounding box center [687, 270] width 220 height 52
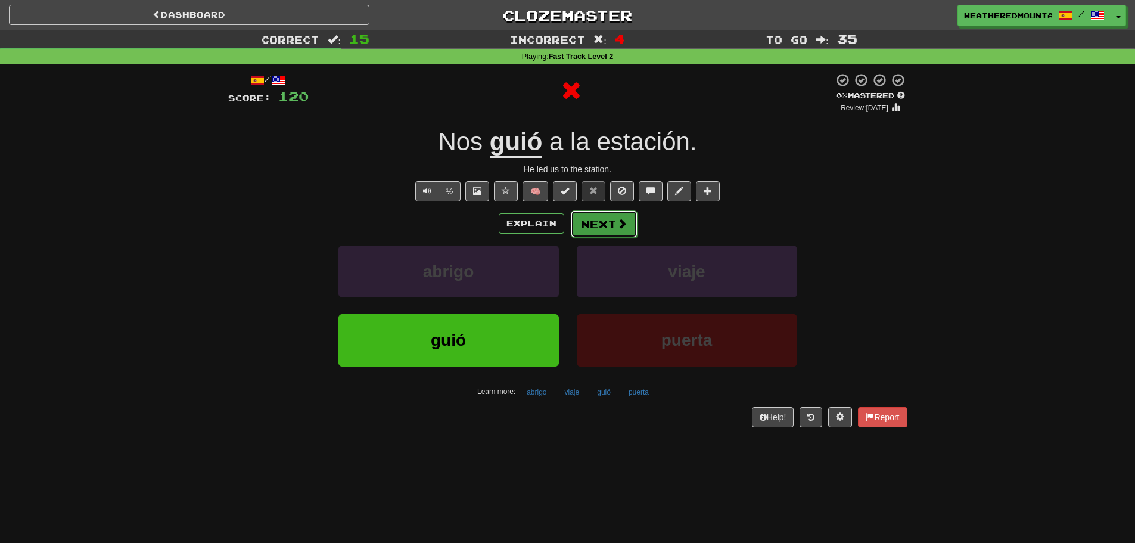
click at [599, 218] on button "Next" at bounding box center [604, 223] width 67 height 27
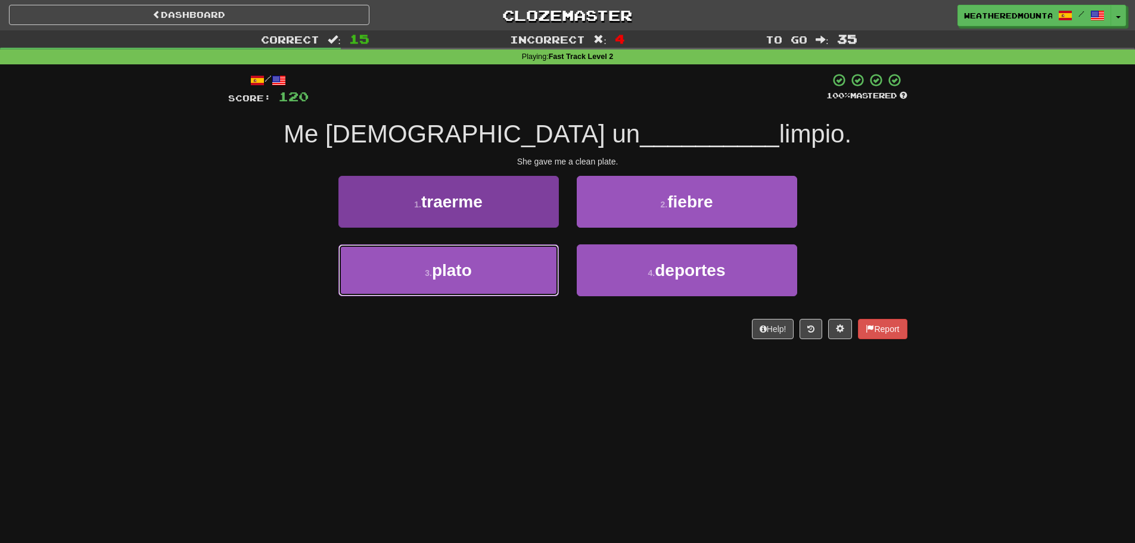
click at [551, 254] on button "3 . plato" at bounding box center [448, 270] width 220 height 52
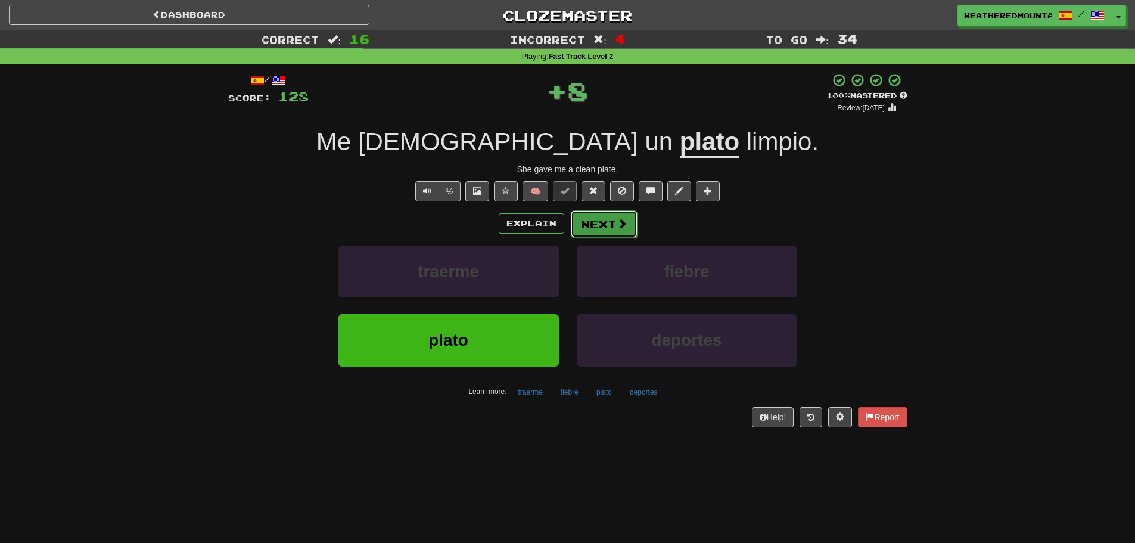
click at [603, 219] on button "Next" at bounding box center [604, 223] width 67 height 27
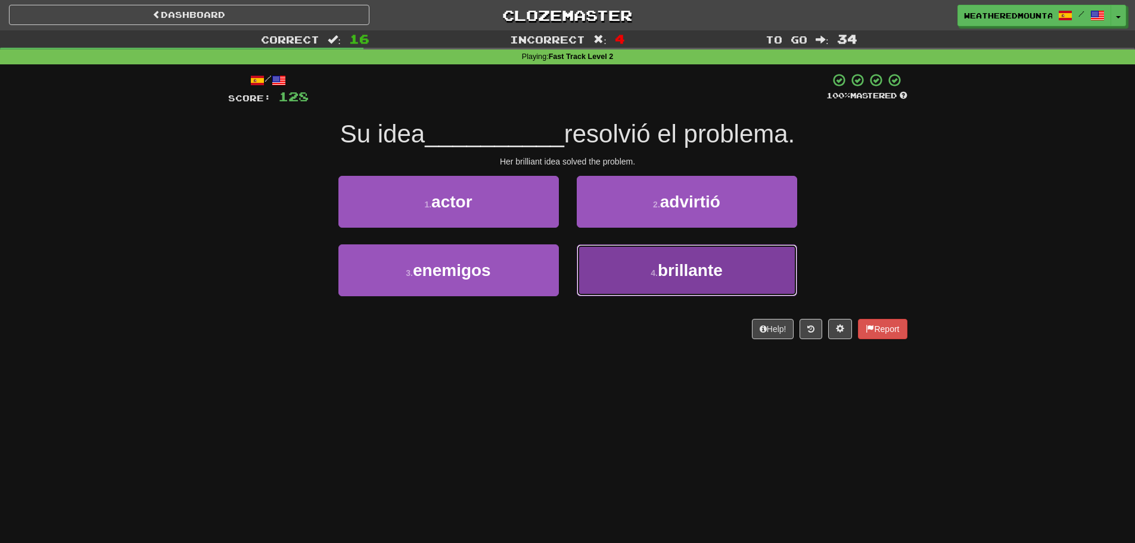
click at [604, 260] on button "4 . brillante" at bounding box center [687, 270] width 220 height 52
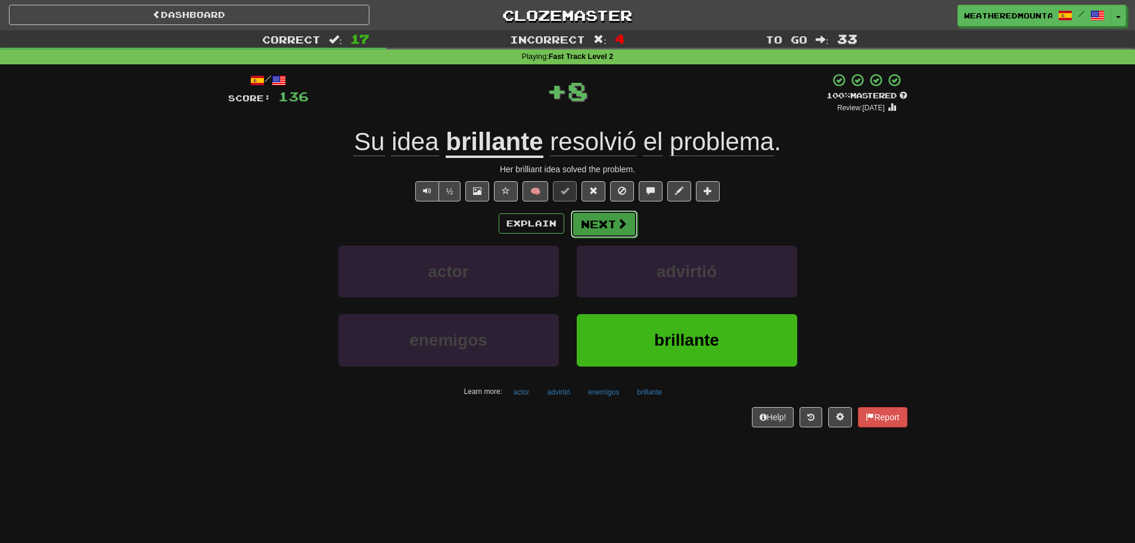
click at [583, 220] on button "Next" at bounding box center [604, 223] width 67 height 27
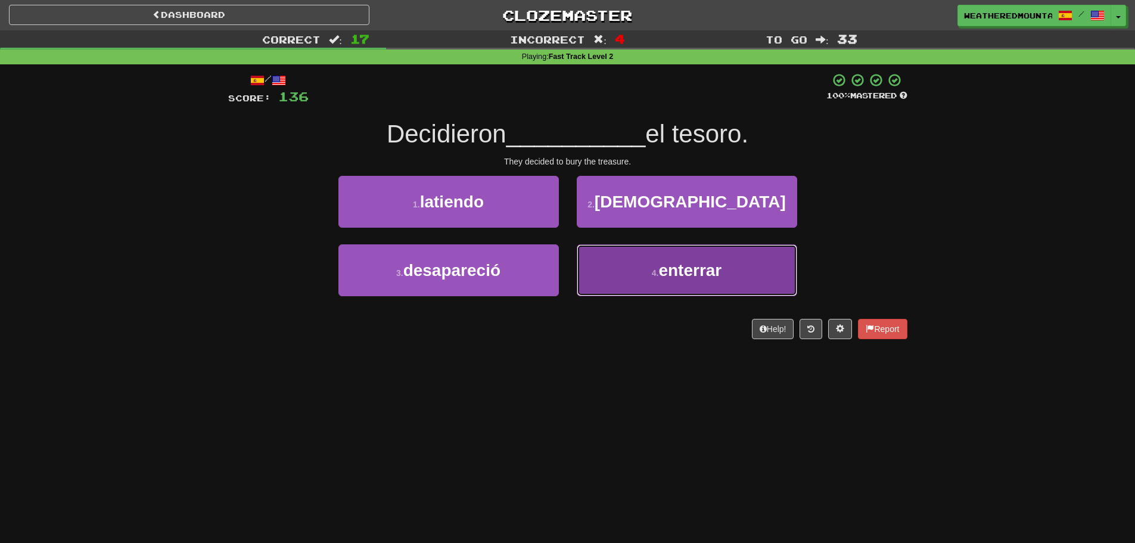
click at [599, 259] on button "4 . enterrar" at bounding box center [687, 270] width 220 height 52
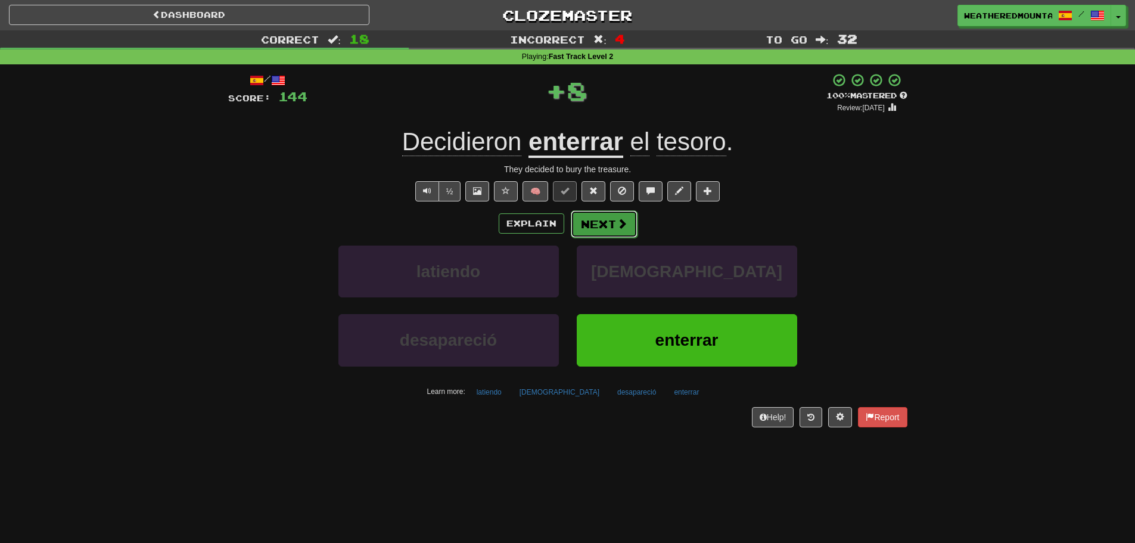
click at [592, 229] on button "Next" at bounding box center [604, 223] width 67 height 27
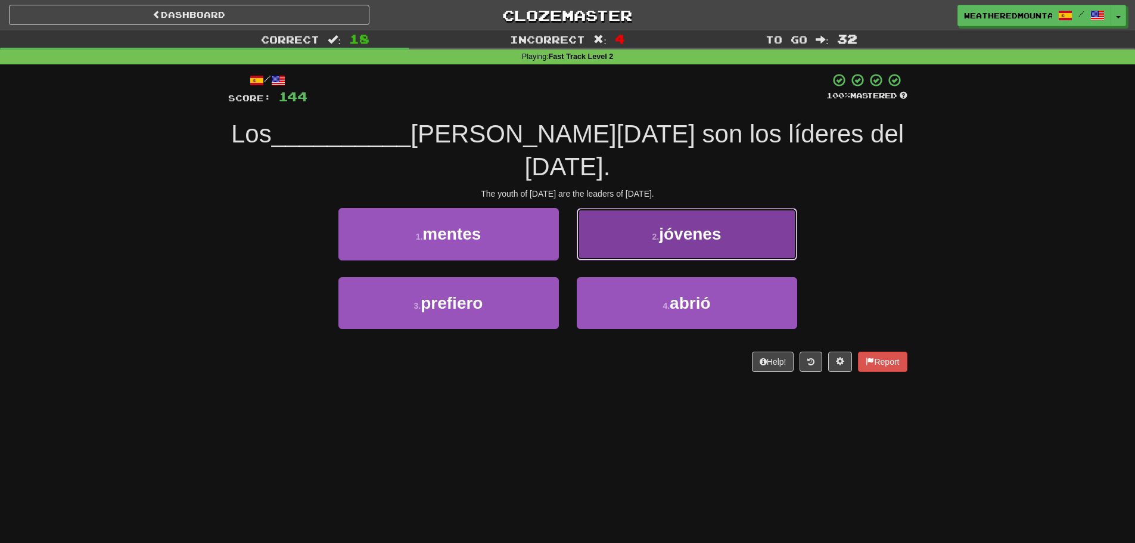
click at [579, 220] on button "2 . jóvenes" at bounding box center [687, 234] width 220 height 52
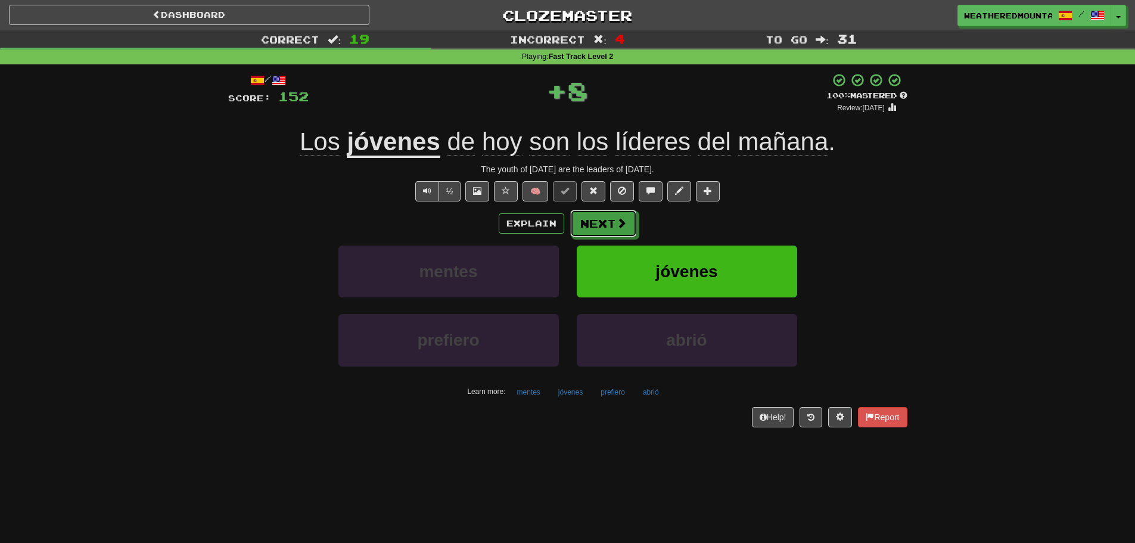
click at [579, 219] on button "Next" at bounding box center [603, 223] width 67 height 27
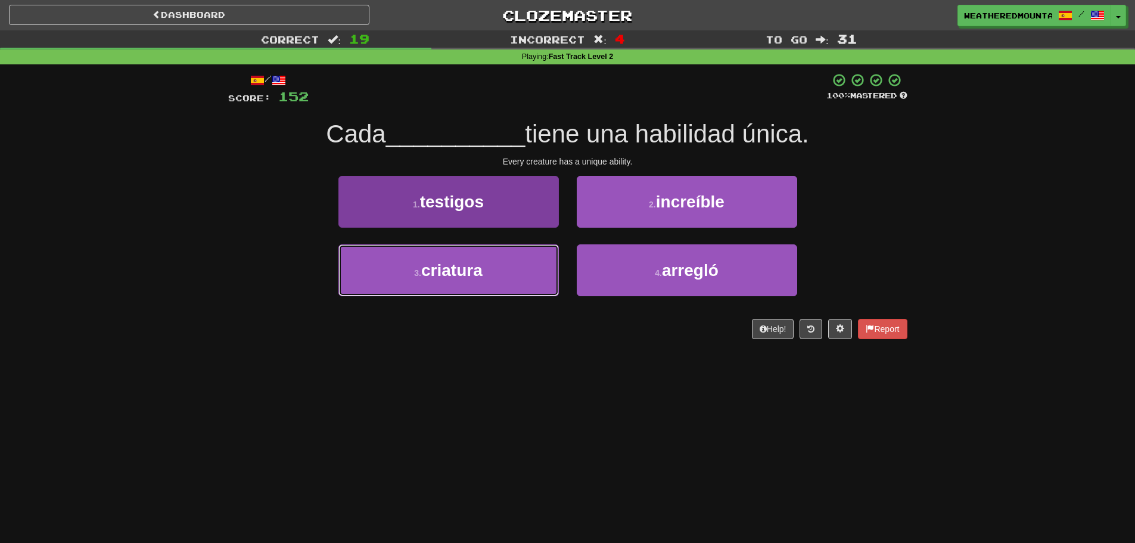
click at [554, 262] on button "3 . criatura" at bounding box center [448, 270] width 220 height 52
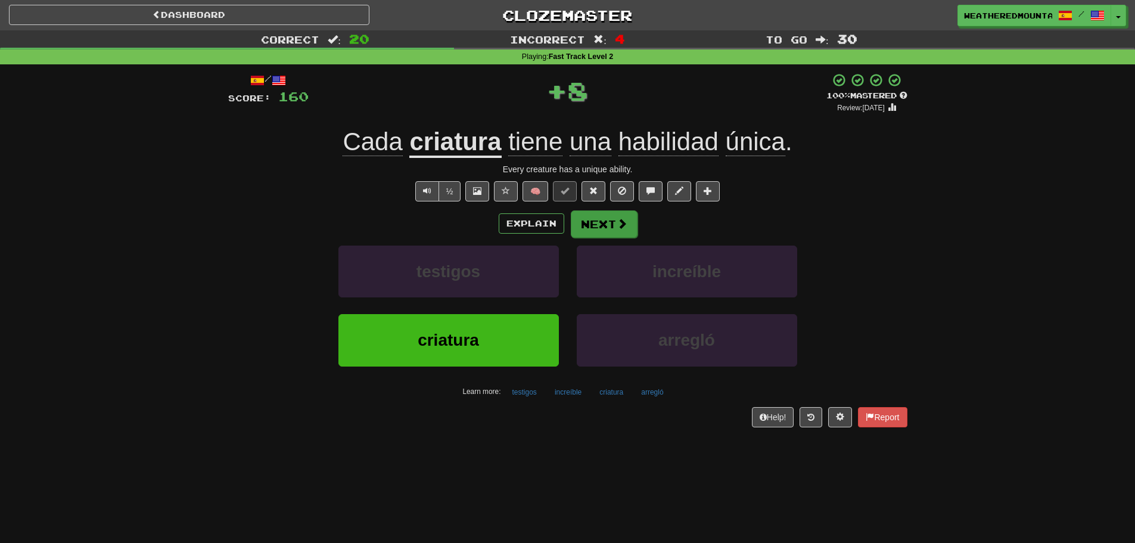
drag, startPoint x: 577, startPoint y: 237, endPoint x: 580, endPoint y: 228, distance: 9.3
click at [579, 234] on div "Explain Next testigos increíble criatura arregló Learn more: testigos increíble…" at bounding box center [567, 305] width 679 height 191
click at [580, 228] on button "Next" at bounding box center [604, 223] width 67 height 27
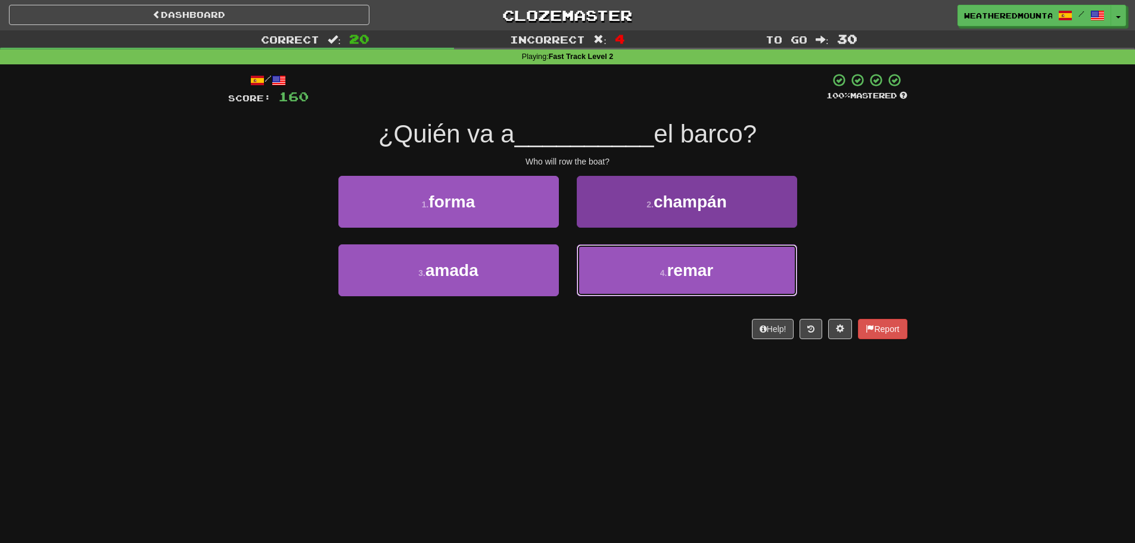
drag, startPoint x: 589, startPoint y: 259, endPoint x: 602, endPoint y: 249, distance: 16.1
click at [593, 259] on button "4 . remar" at bounding box center [687, 270] width 220 height 52
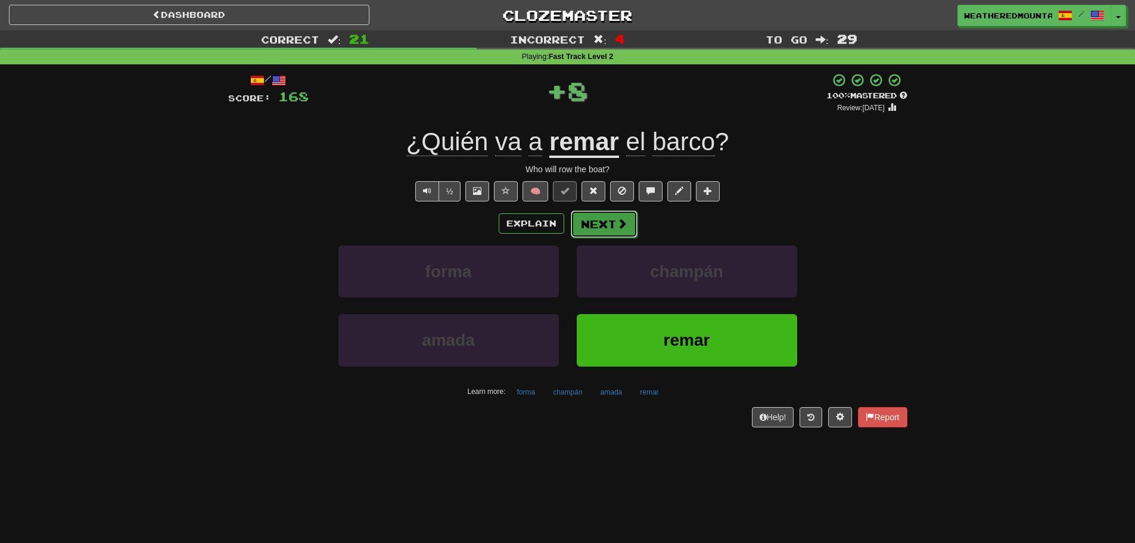
click at [599, 225] on button "Next" at bounding box center [604, 223] width 67 height 27
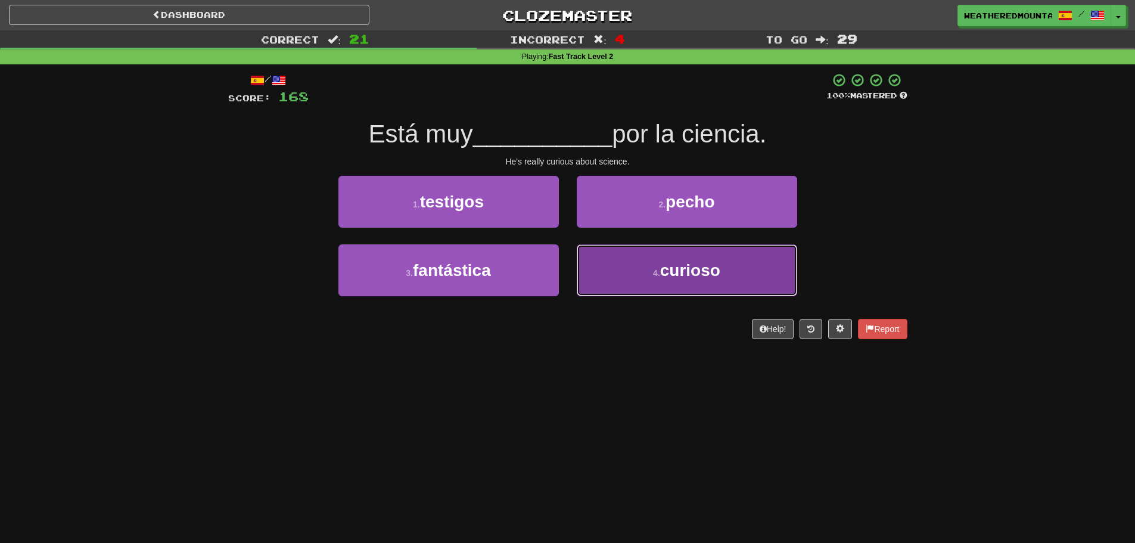
drag, startPoint x: 590, startPoint y: 257, endPoint x: 594, endPoint y: 251, distance: 7.3
click at [594, 253] on button "4 . curioso" at bounding box center [687, 270] width 220 height 52
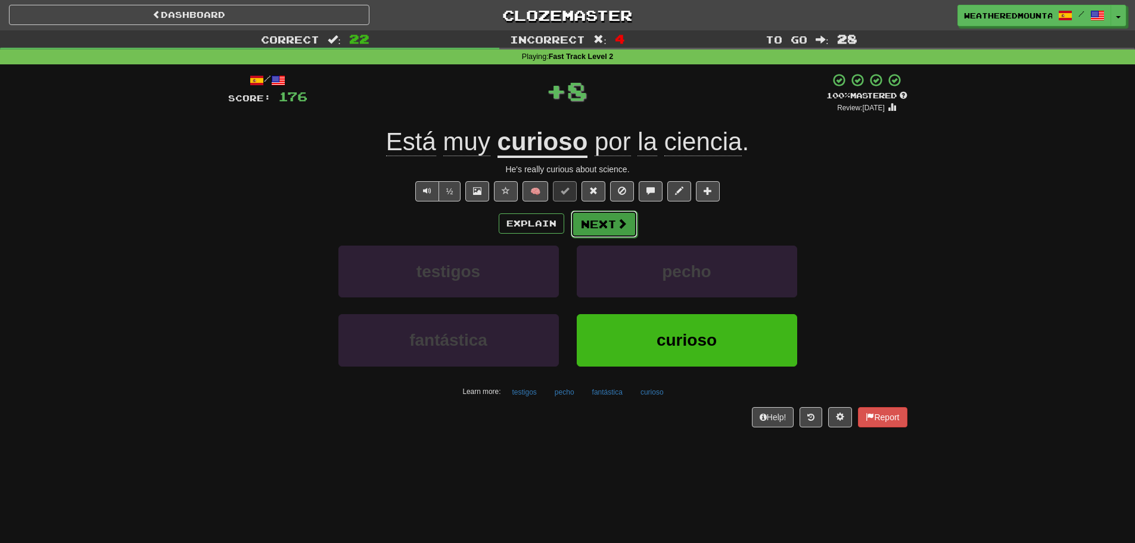
click at [581, 219] on button "Next" at bounding box center [604, 223] width 67 height 27
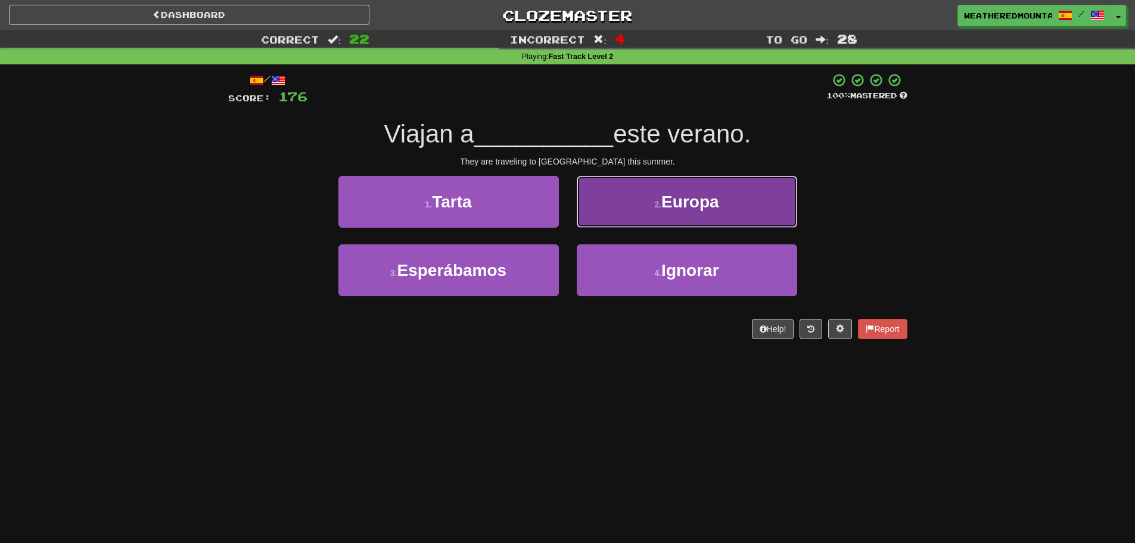
click at [599, 227] on button "2 . Europa" at bounding box center [687, 202] width 220 height 52
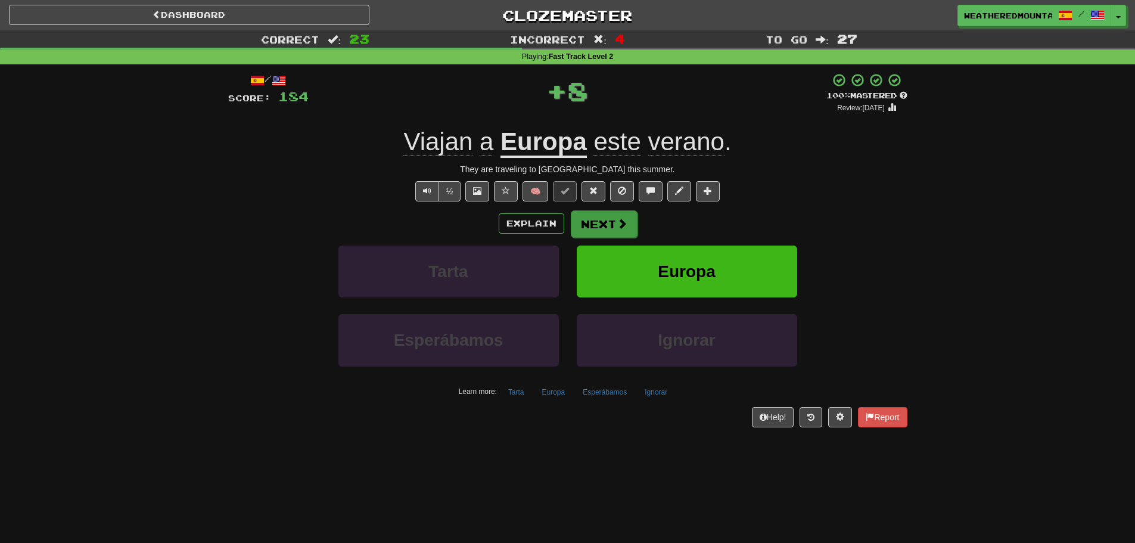
drag, startPoint x: 591, startPoint y: 241, endPoint x: 590, endPoint y: 228, distance: 13.1
click at [590, 228] on div "Explain Next Tarta Europa Esperábamos Ignorar Learn more: Tarta Europa Esperába…" at bounding box center [567, 305] width 679 height 191
click at [589, 231] on button "Next" at bounding box center [604, 223] width 67 height 27
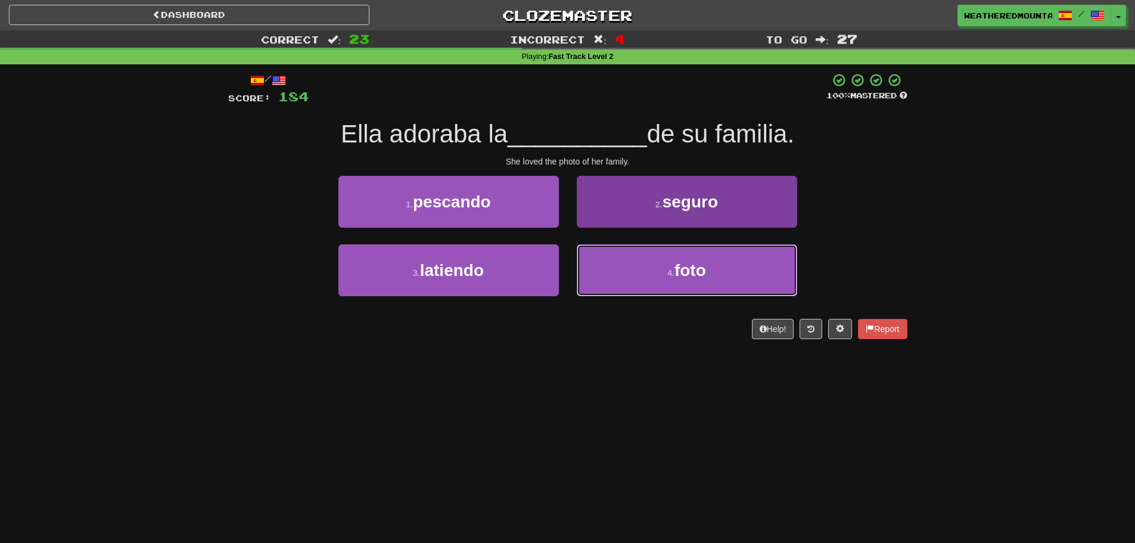
click at [604, 264] on button "4 . foto" at bounding box center [687, 270] width 220 height 52
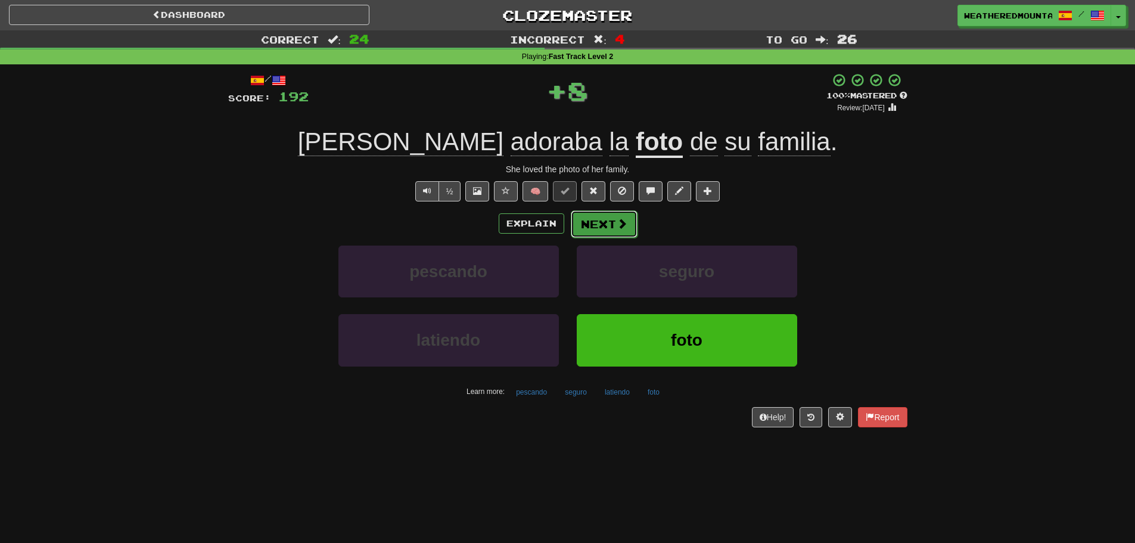
click at [595, 226] on button "Next" at bounding box center [604, 223] width 67 height 27
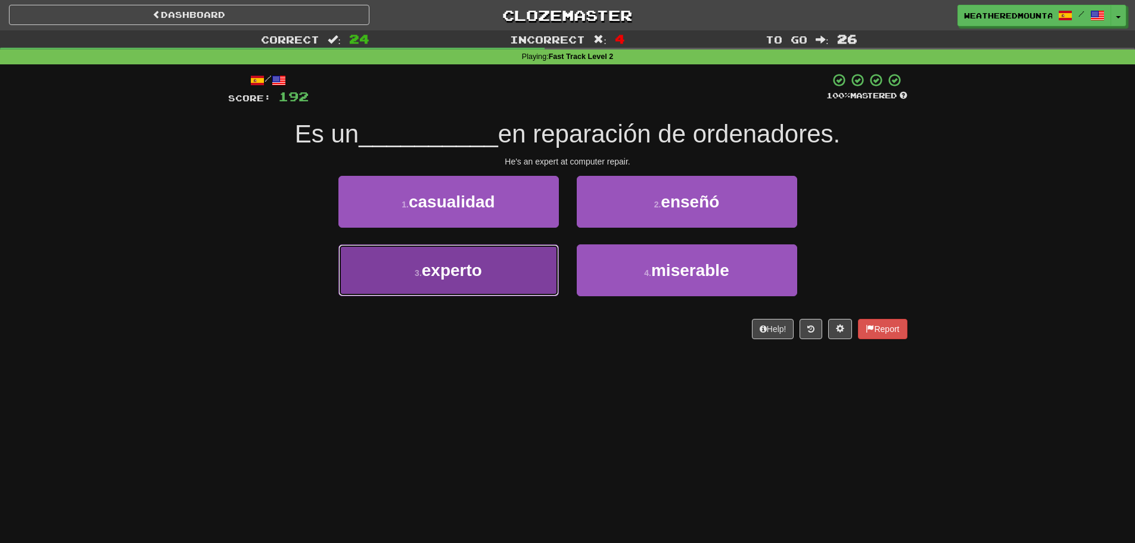
click at [544, 273] on button "3 . experto" at bounding box center [448, 270] width 220 height 52
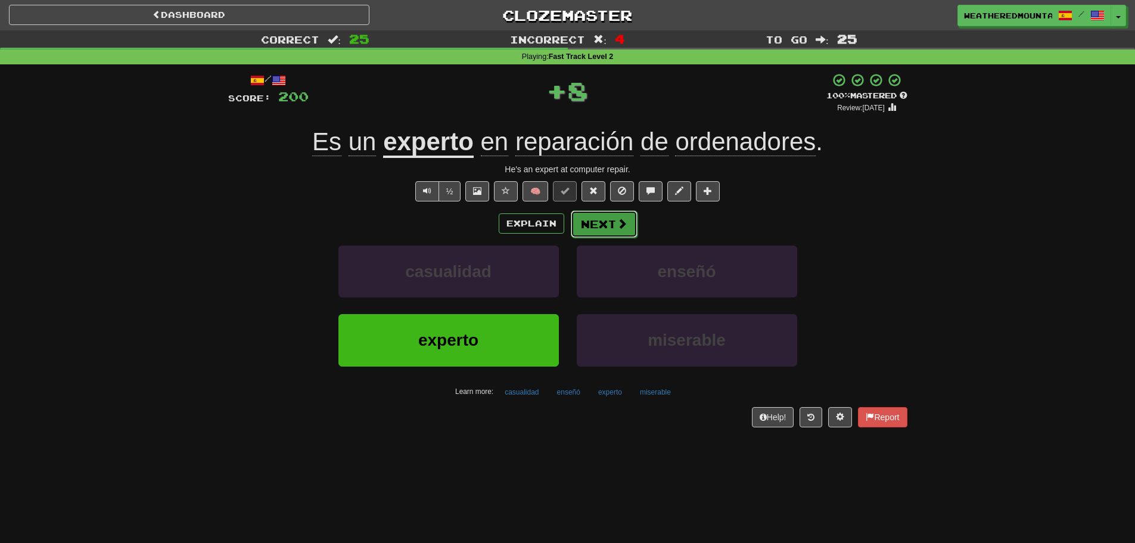
click at [592, 223] on button "Next" at bounding box center [604, 223] width 67 height 27
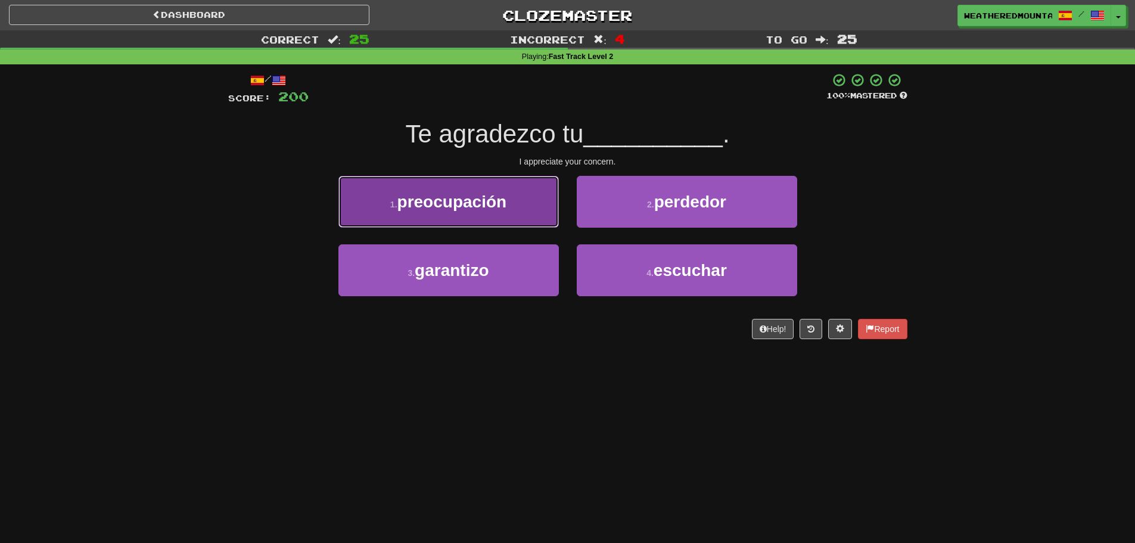
click at [539, 199] on button "1 . preocupación" at bounding box center [448, 202] width 220 height 52
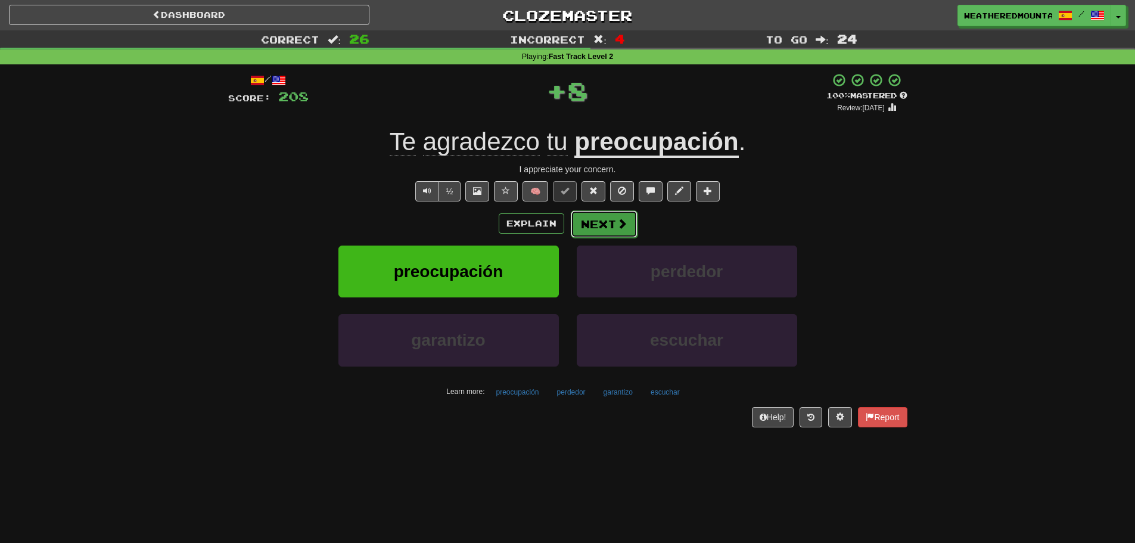
click at [594, 235] on button "Next" at bounding box center [604, 223] width 67 height 27
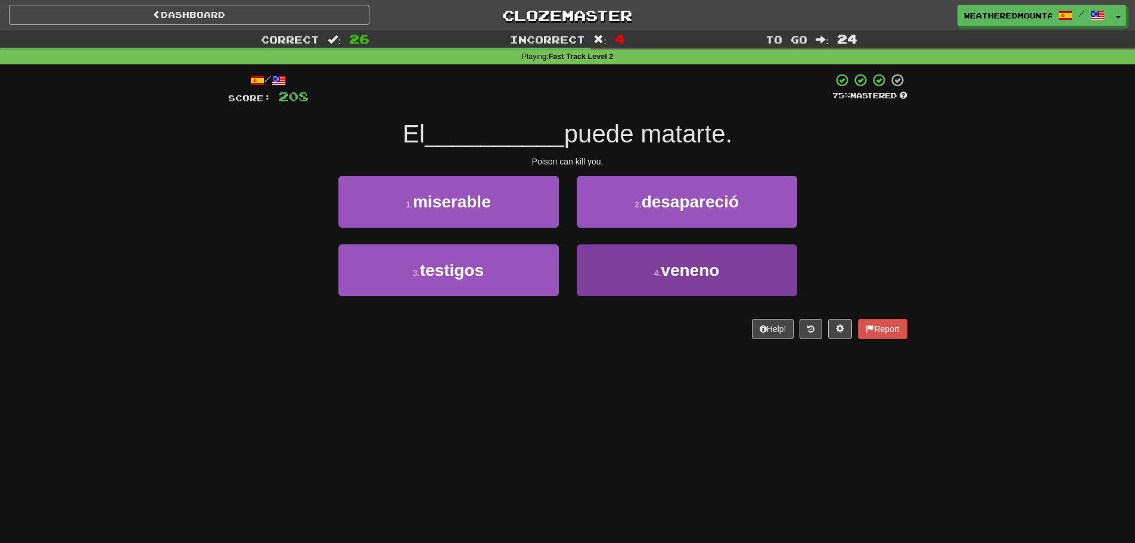
click at [589, 245] on div "1 . miserable 2 . desapareció 3 . testigos 4 . veneno" at bounding box center [567, 245] width 697 height 138
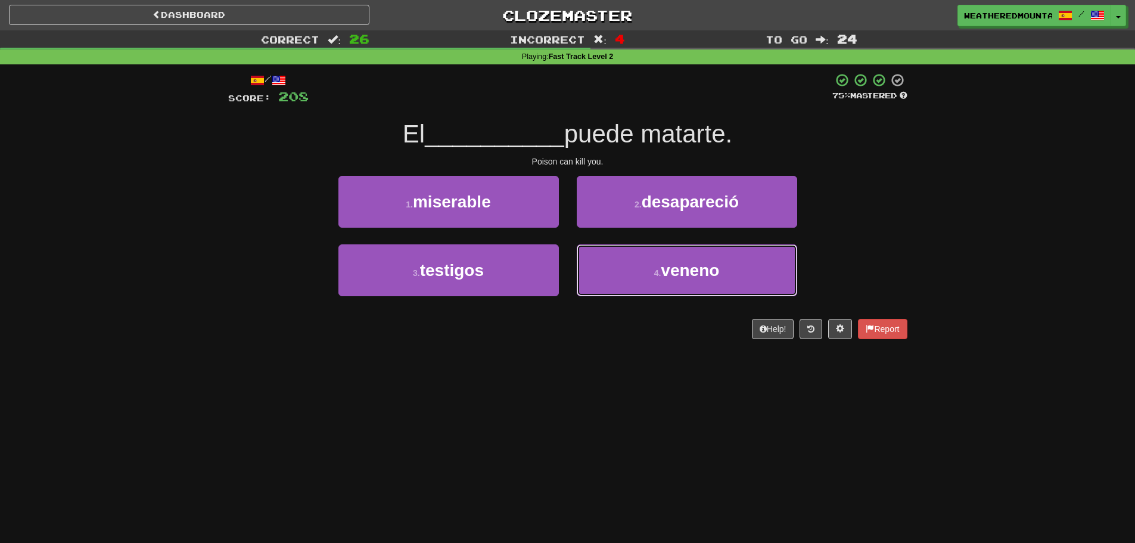
drag, startPoint x: 591, startPoint y: 252, endPoint x: 588, endPoint y: 243, distance: 10.0
click at [592, 254] on button "4 . veneno" at bounding box center [687, 270] width 220 height 52
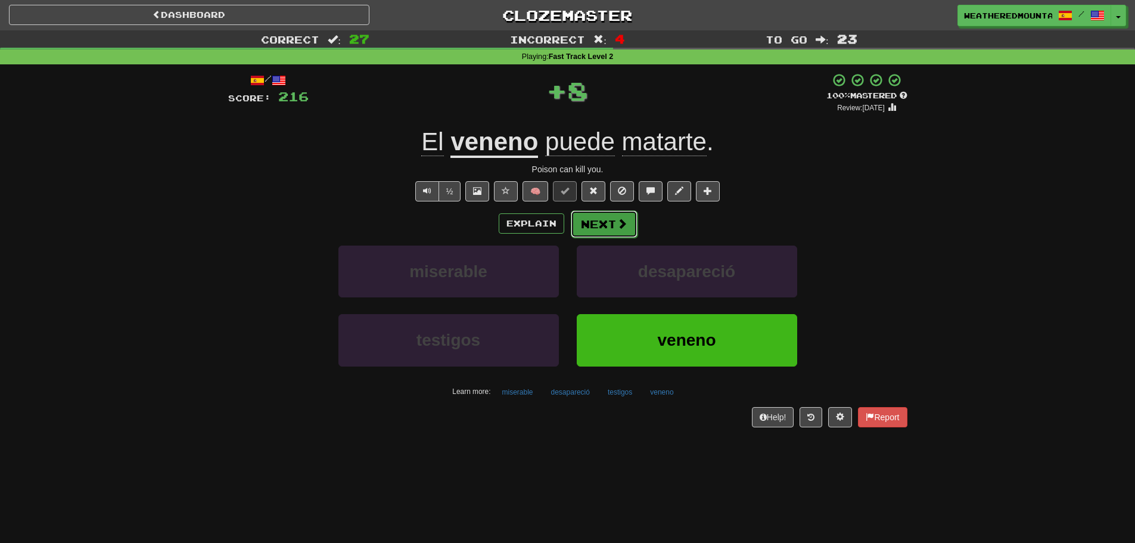
click at [585, 222] on button "Next" at bounding box center [604, 223] width 67 height 27
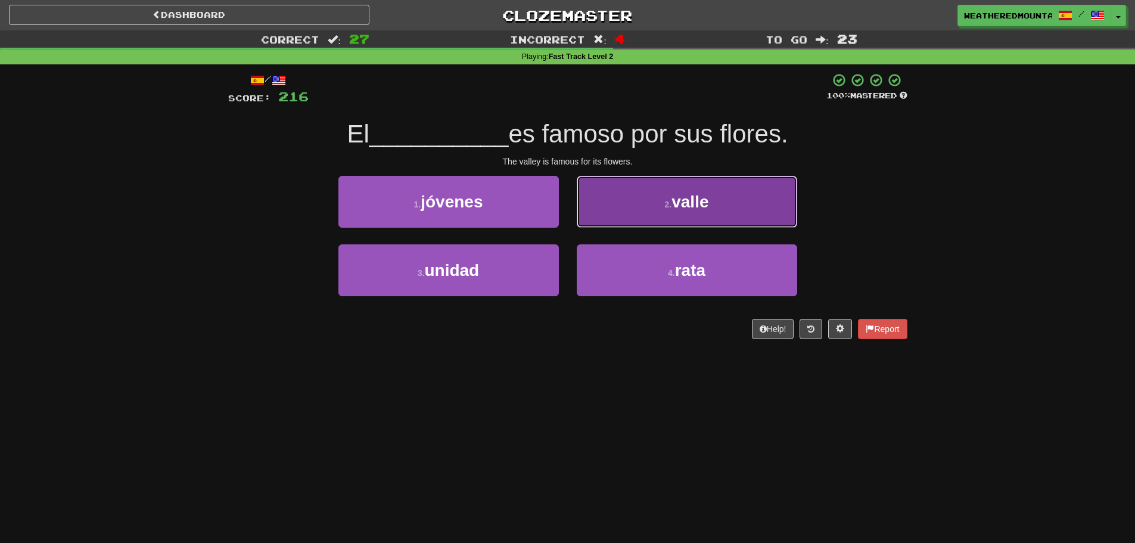
click at [605, 203] on button "2 . valle" at bounding box center [687, 202] width 220 height 52
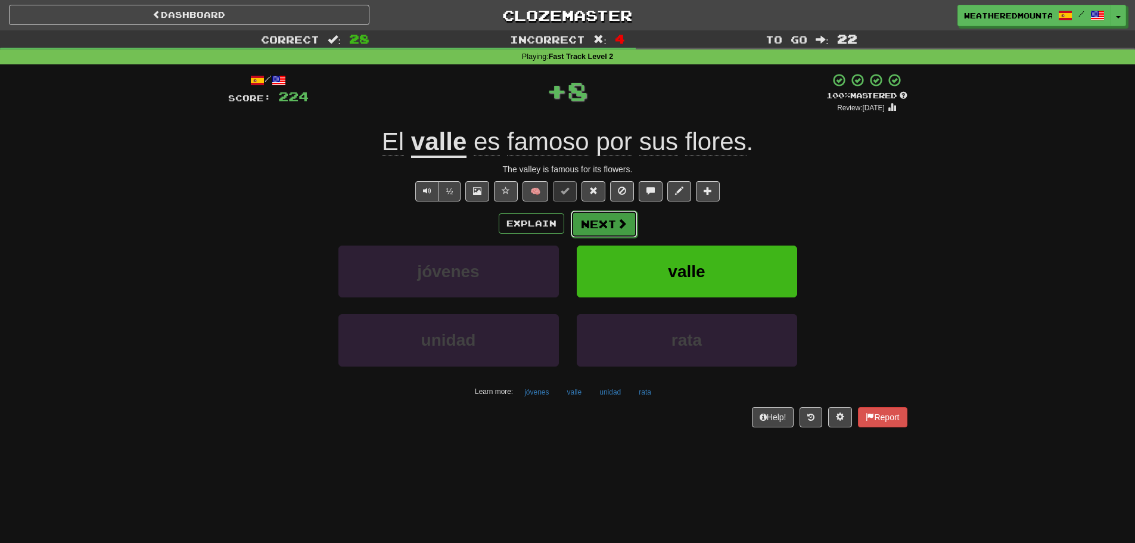
click at [589, 221] on button "Next" at bounding box center [604, 223] width 67 height 27
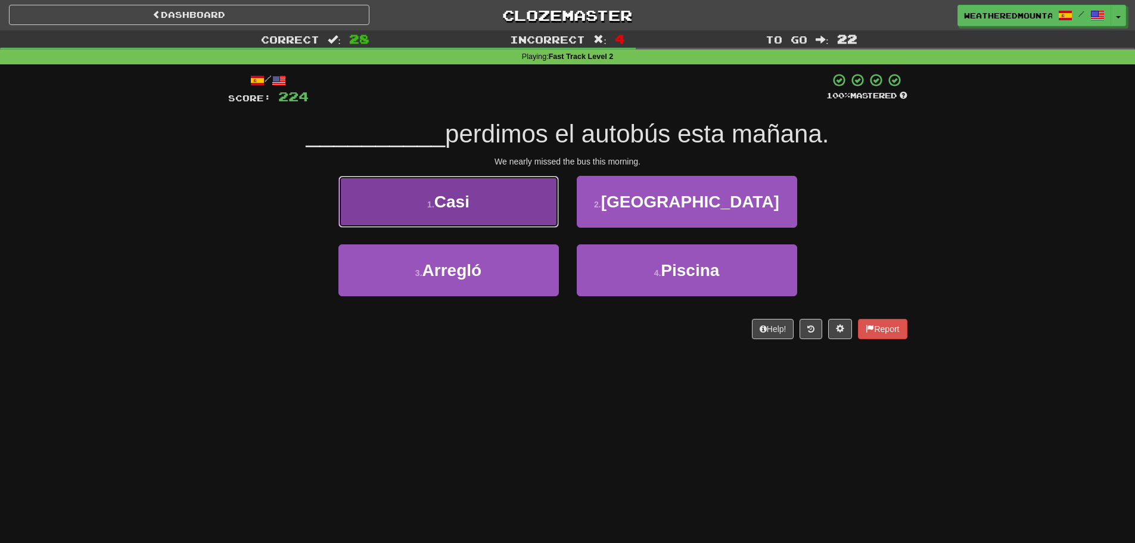
click at [551, 217] on button "1 . Casi" at bounding box center [448, 202] width 220 height 52
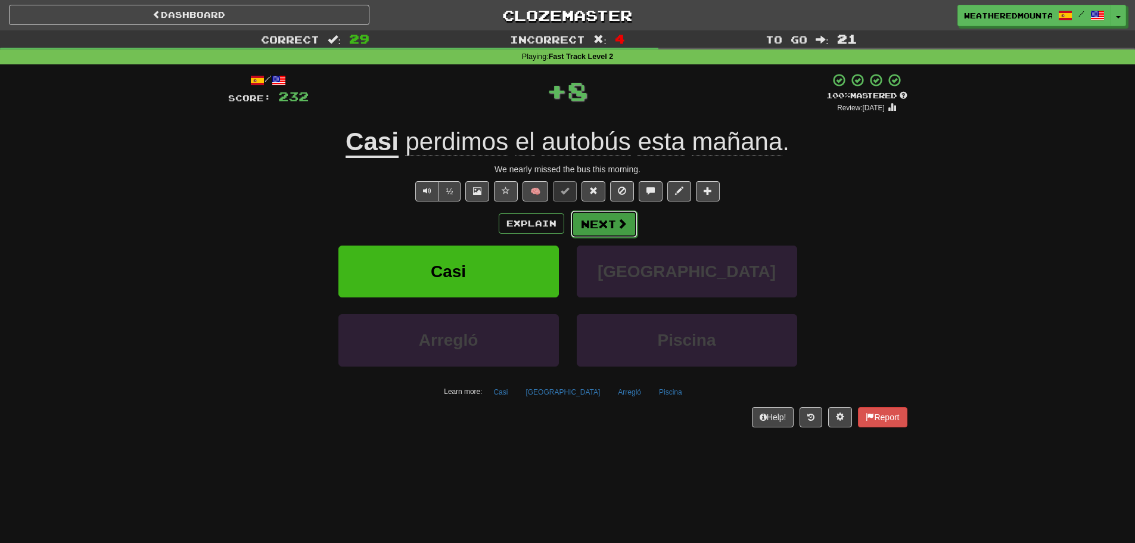
click at [580, 219] on button "Next" at bounding box center [604, 223] width 67 height 27
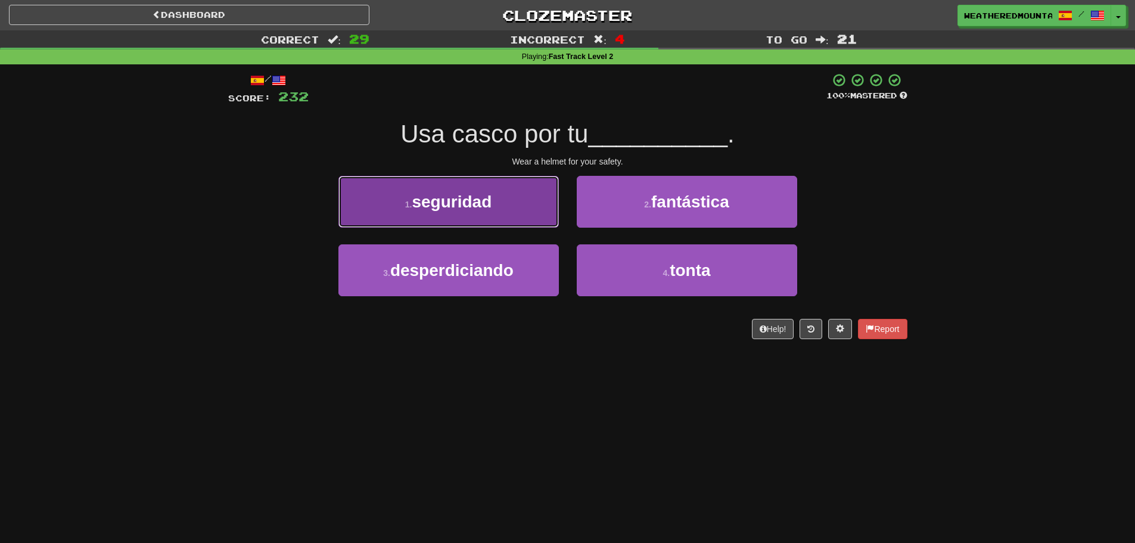
click at [524, 210] on button "1 . seguridad" at bounding box center [448, 202] width 220 height 52
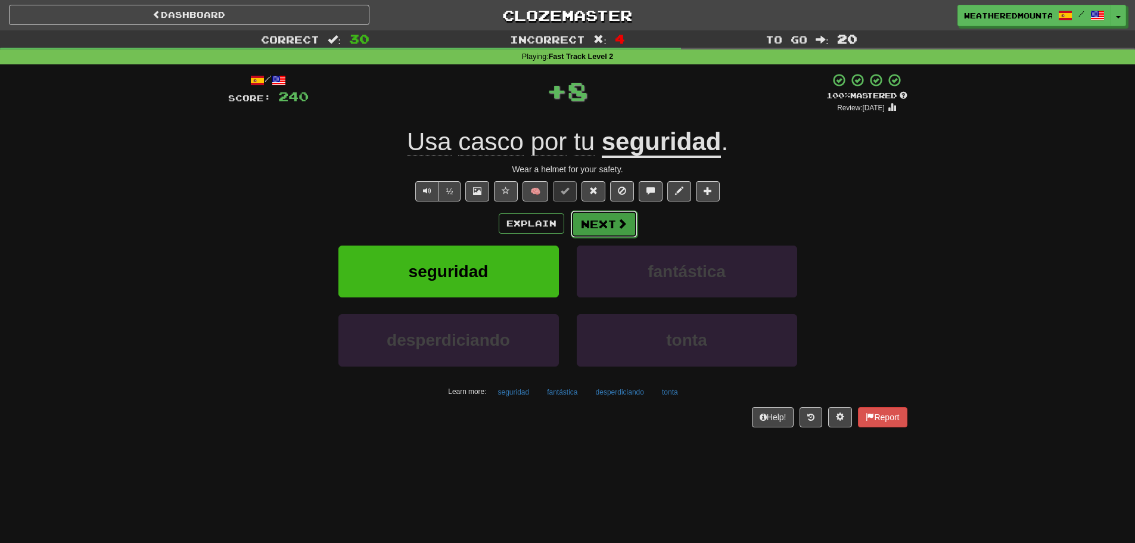
click at [573, 219] on button "Next" at bounding box center [604, 223] width 67 height 27
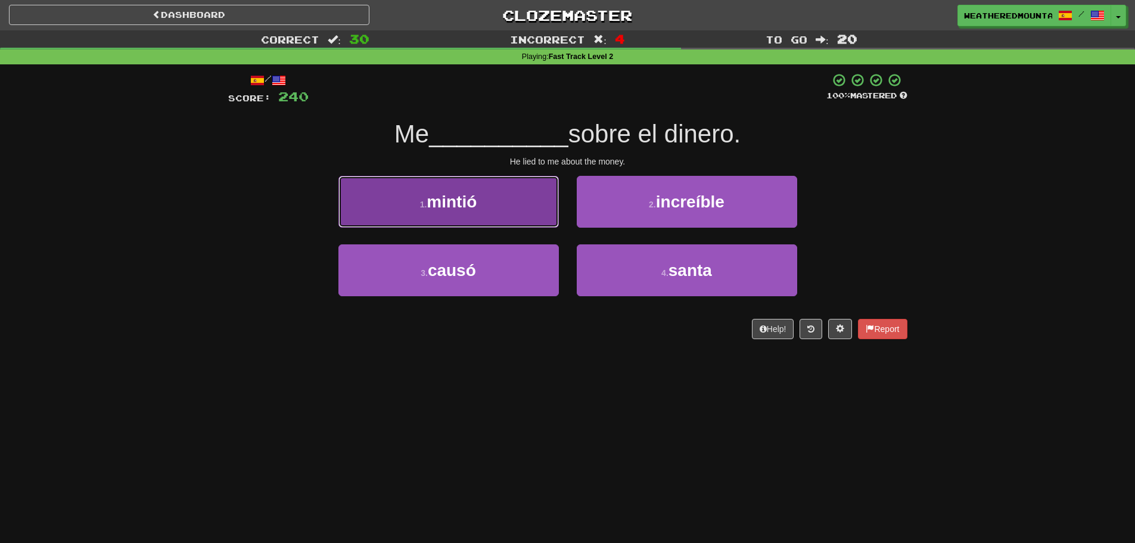
click at [544, 202] on button "1 . mintió" at bounding box center [448, 202] width 220 height 52
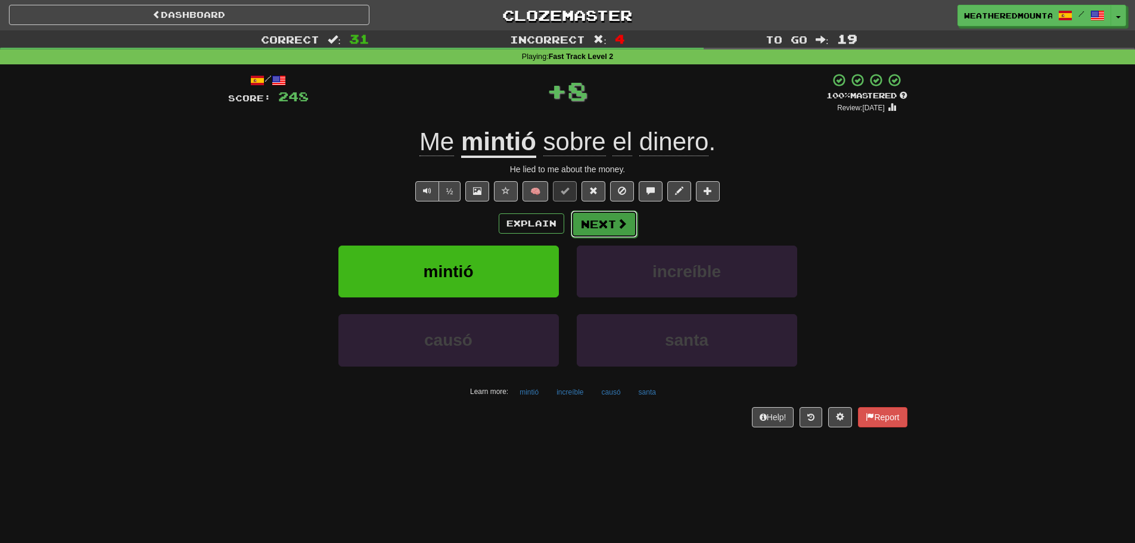
click at [594, 222] on button "Next" at bounding box center [604, 223] width 67 height 27
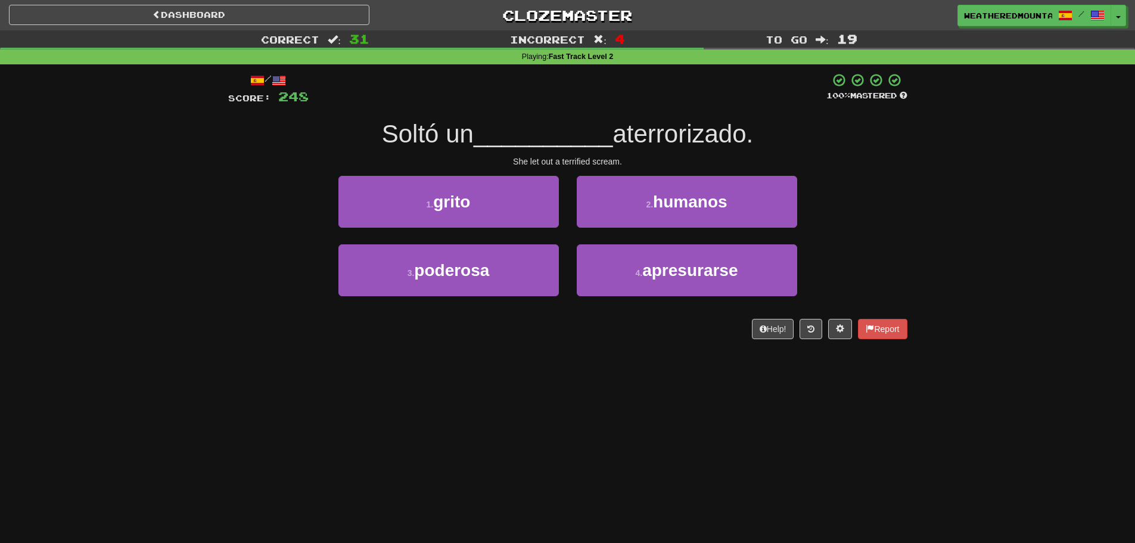
click at [220, 473] on div "Dashboard Clozemaster WeatheredMountain8360 / Toggle Dropdown Dashboard Leaderb…" at bounding box center [567, 271] width 1135 height 543
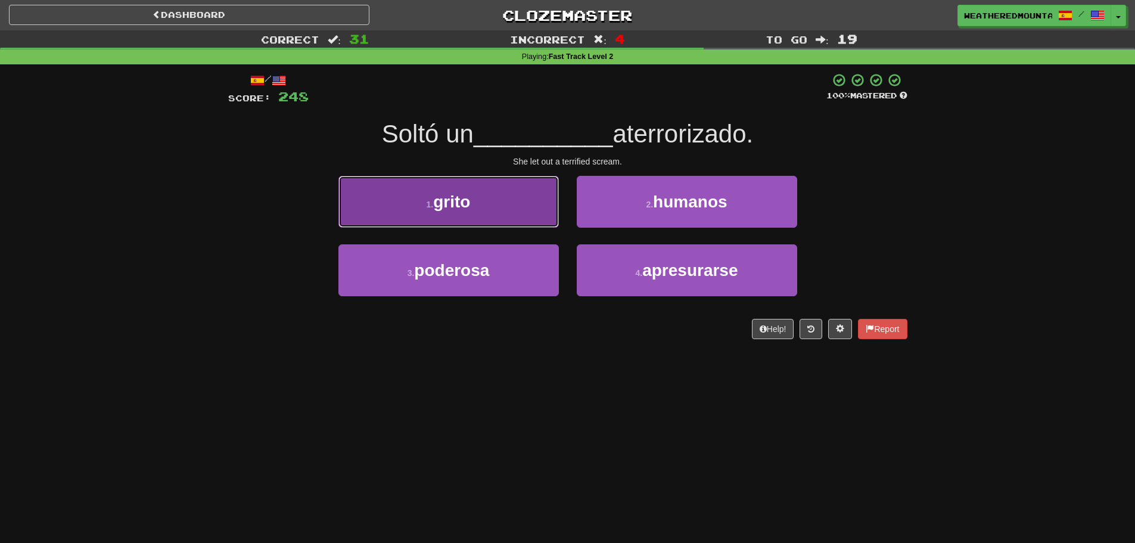
click at [493, 198] on button "1 . grito" at bounding box center [448, 202] width 220 height 52
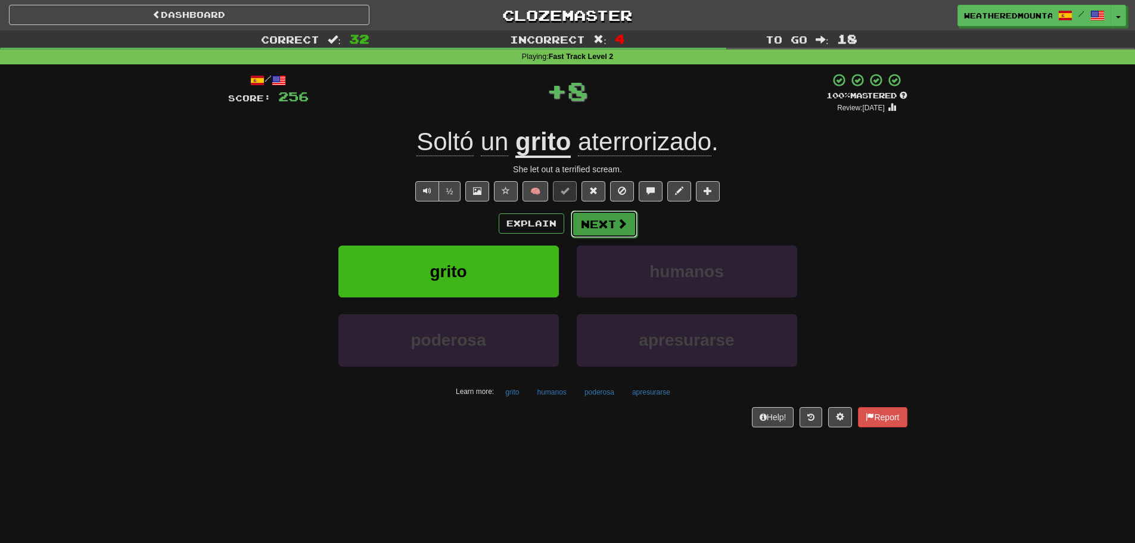
click at [616, 213] on button "Next" at bounding box center [604, 223] width 67 height 27
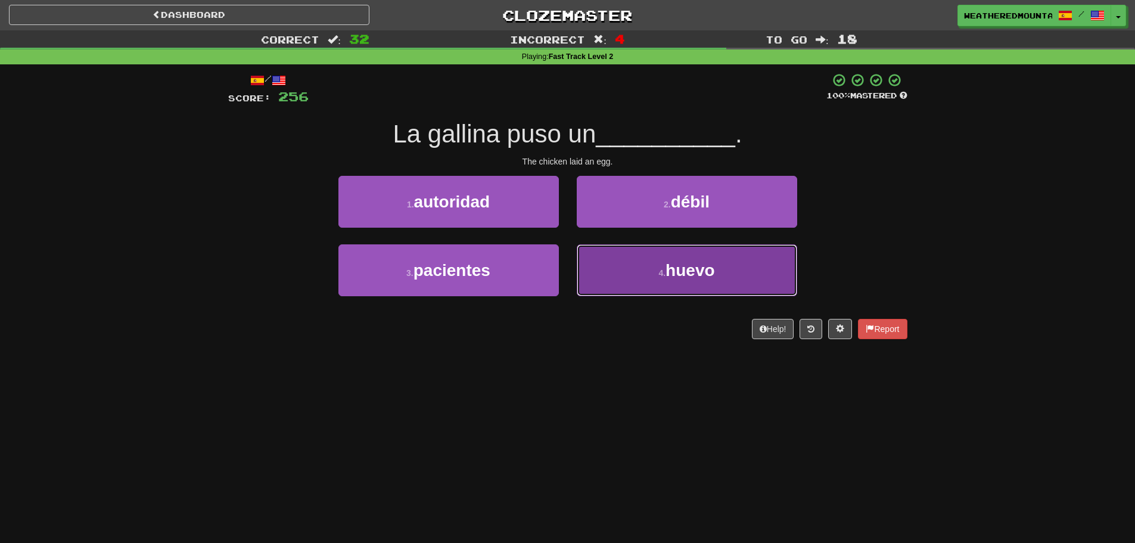
click at [626, 264] on button "4 . huevo" at bounding box center [687, 270] width 220 height 52
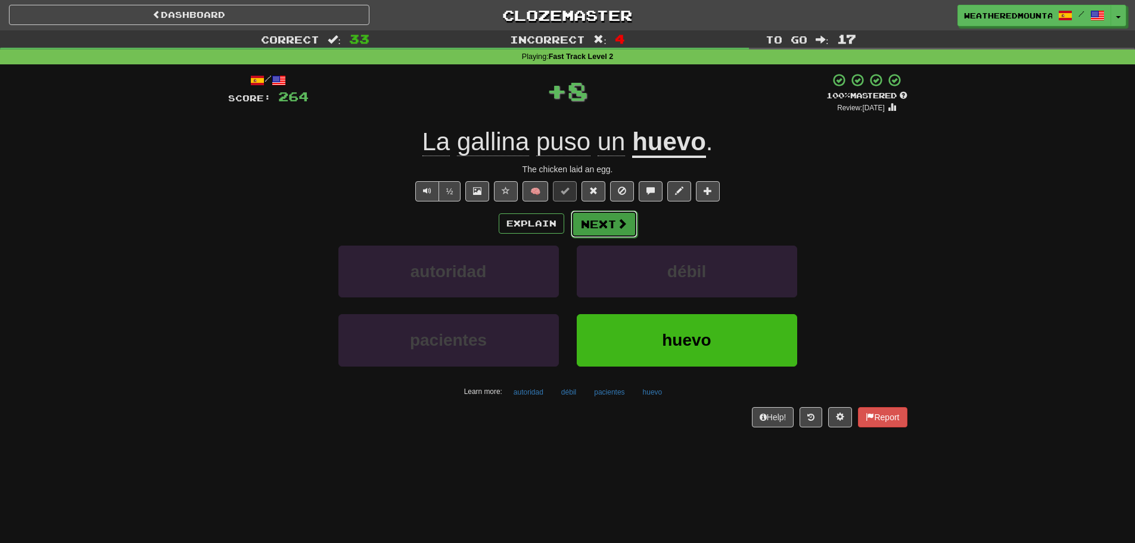
click at [618, 237] on button "Next" at bounding box center [604, 223] width 67 height 27
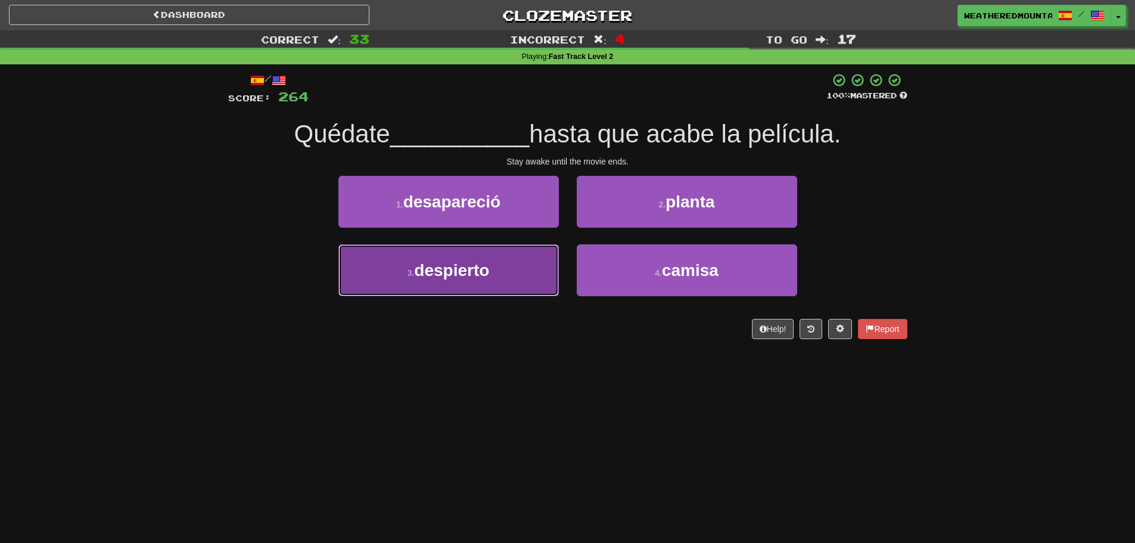
click at [495, 261] on button "3 . despierto" at bounding box center [448, 270] width 220 height 52
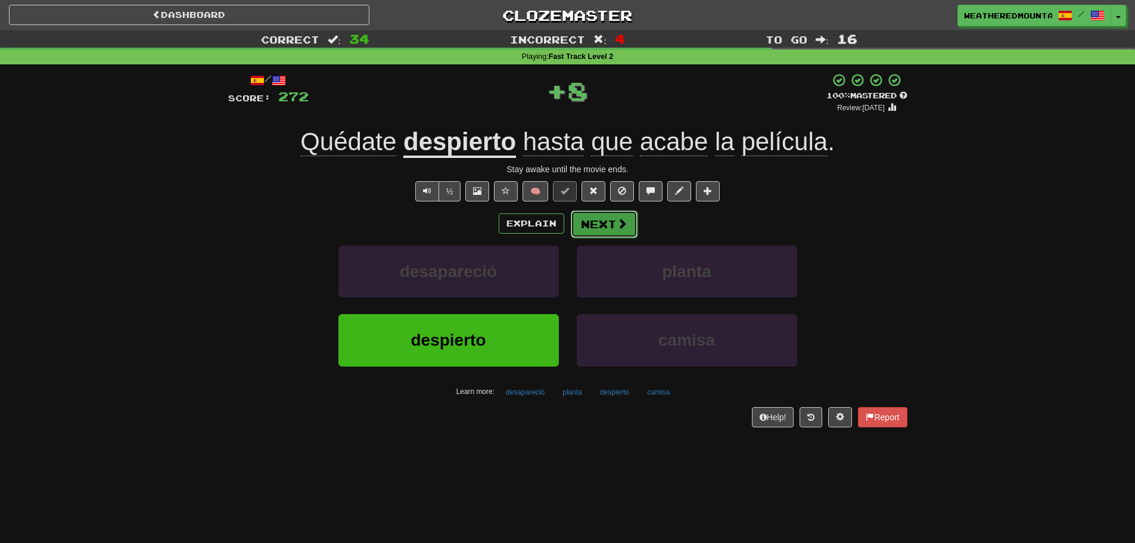
click at [608, 213] on button "Next" at bounding box center [604, 223] width 67 height 27
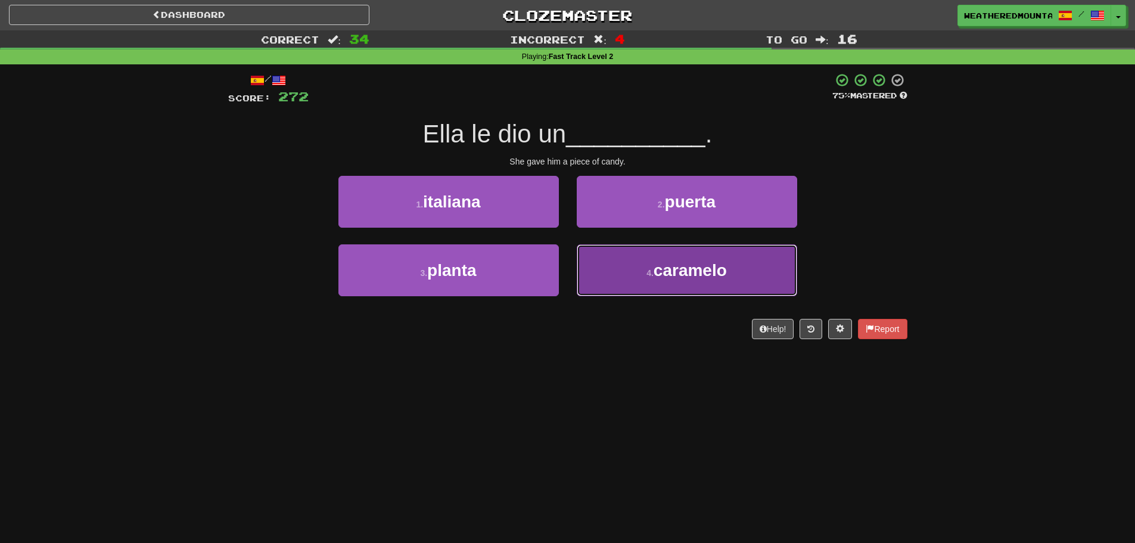
click at [595, 261] on button "4 . caramelo" at bounding box center [687, 270] width 220 height 52
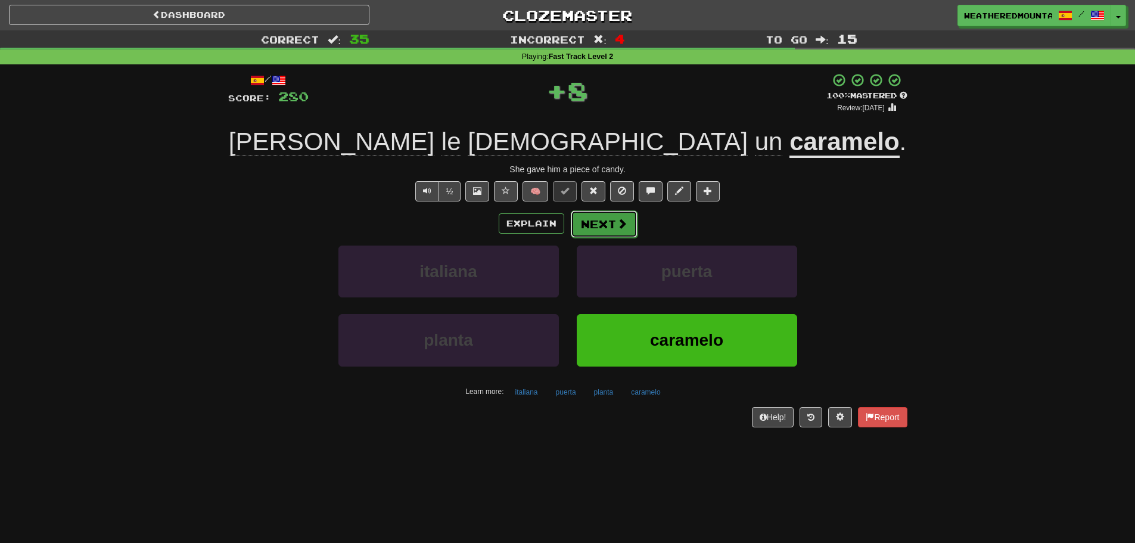
click at [604, 231] on button "Next" at bounding box center [604, 223] width 67 height 27
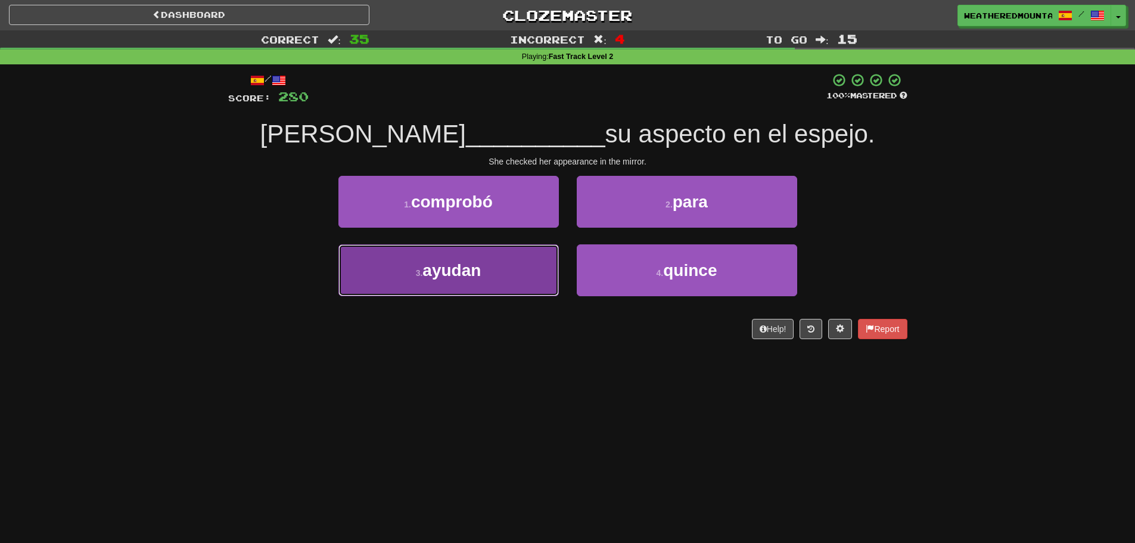
click at [540, 251] on button "3 . ayudan" at bounding box center [448, 270] width 220 height 52
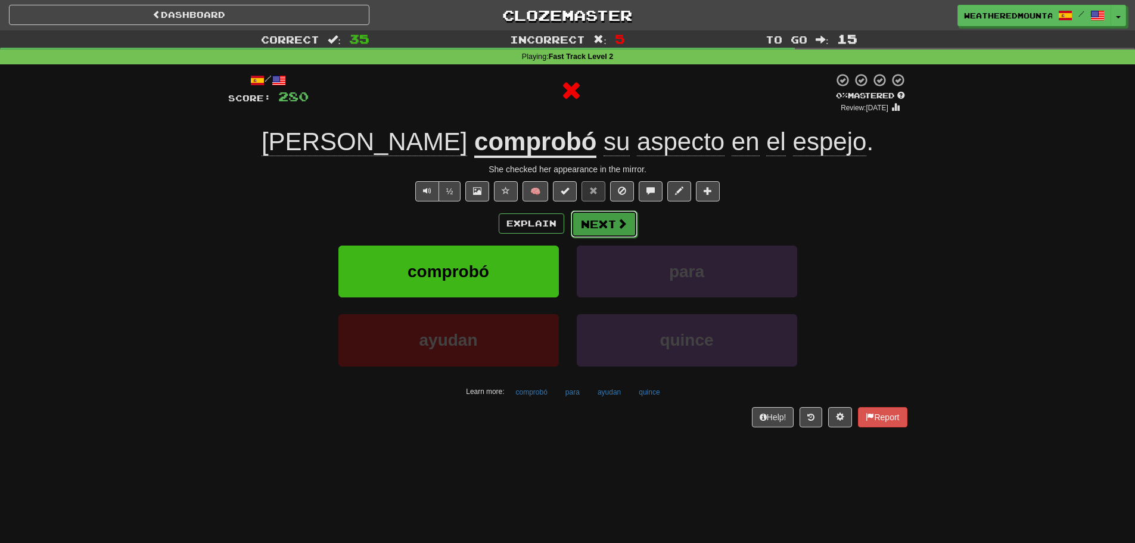
drag, startPoint x: 594, startPoint y: 221, endPoint x: 601, endPoint y: 223, distance: 6.8
click at [601, 223] on button "Next" at bounding box center [604, 223] width 67 height 27
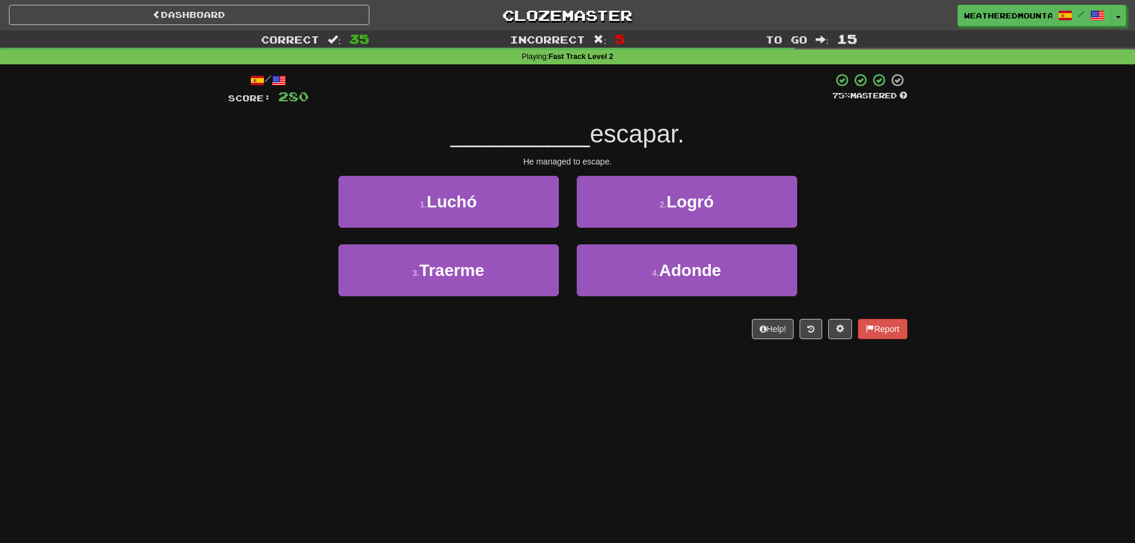
drag, startPoint x: 613, startPoint y: 228, endPoint x: 619, endPoint y: 231, distance: 7.5
click at [616, 230] on div "2 . Logró" at bounding box center [687, 210] width 238 height 69
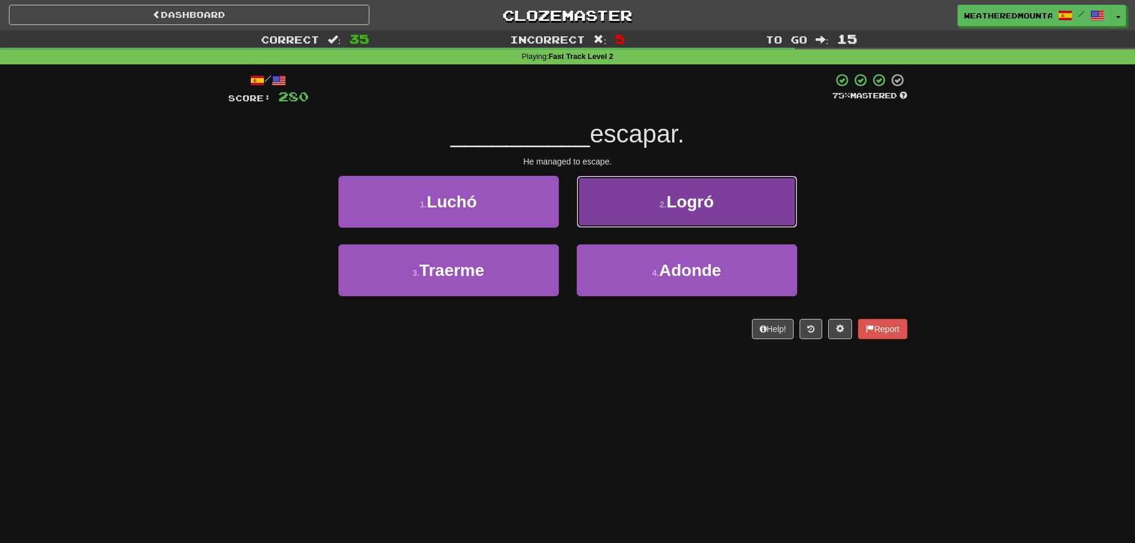
drag, startPoint x: 630, startPoint y: 209, endPoint x: 638, endPoint y: 198, distance: 13.2
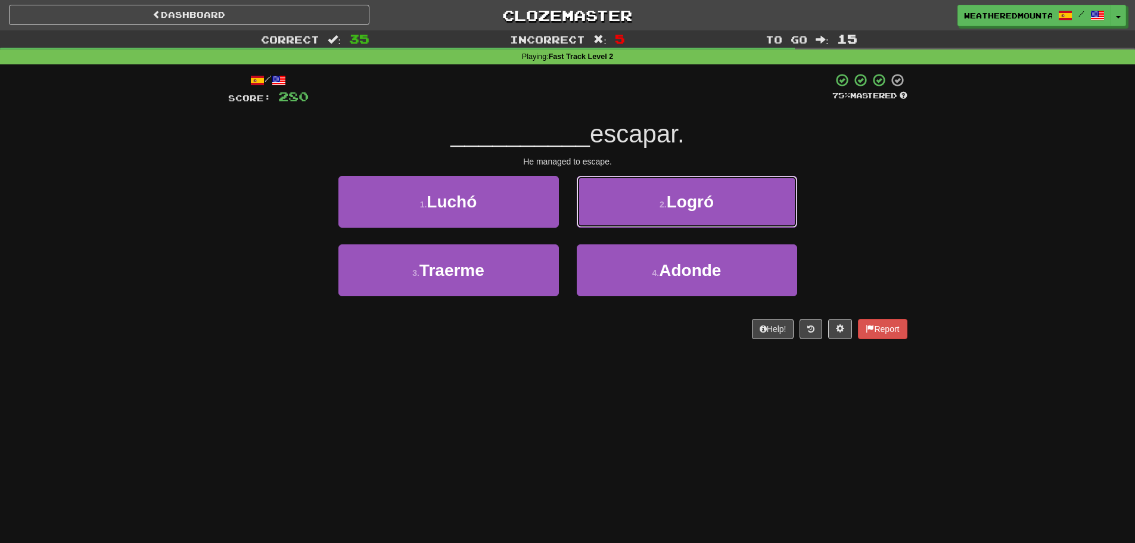
click at [635, 206] on button "2 . Logró" at bounding box center [687, 202] width 220 height 52
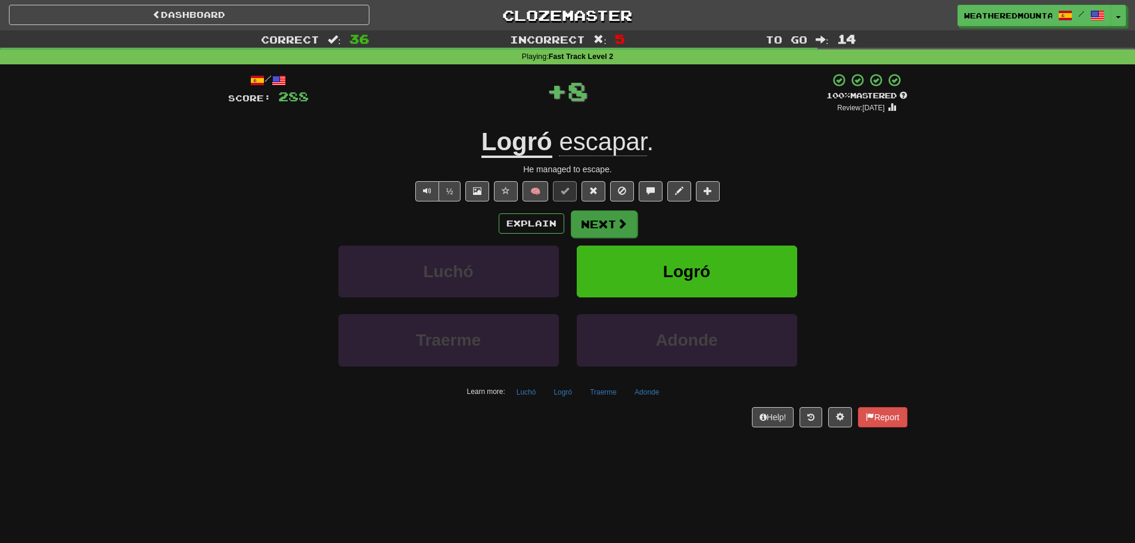
drag, startPoint x: 638, startPoint y: 195, endPoint x: 612, endPoint y: 210, distance: 30.2
click at [634, 201] on div "/ Score: 288 + 8 100 % Mastered Review: 2026-02-13 Logró escapar . He managed t…" at bounding box center [567, 250] width 679 height 354
click at [607, 213] on button "Next" at bounding box center [604, 223] width 67 height 27
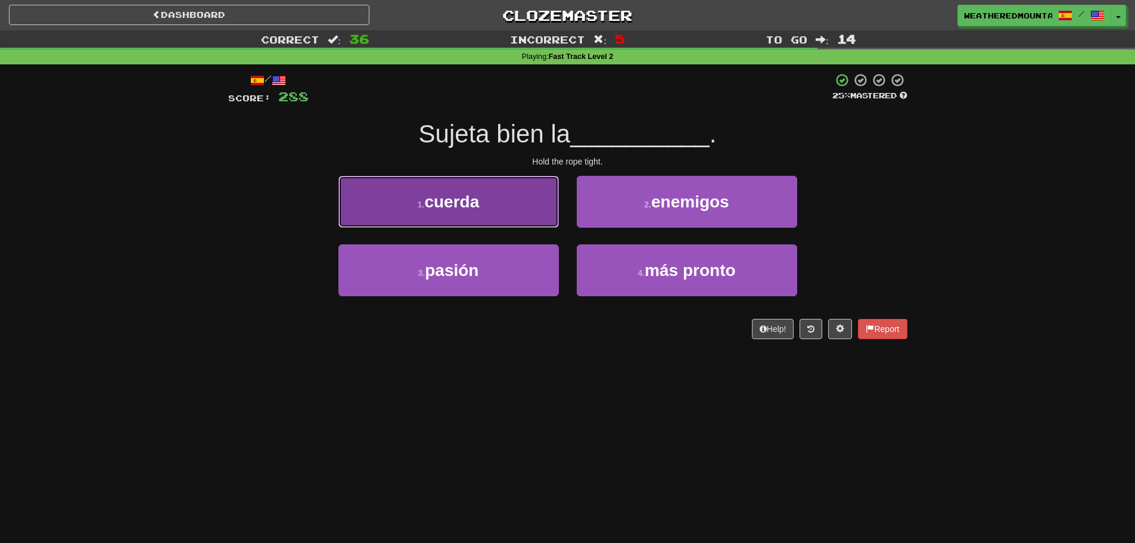
click at [555, 212] on button "1 . cuerda" at bounding box center [448, 202] width 220 height 52
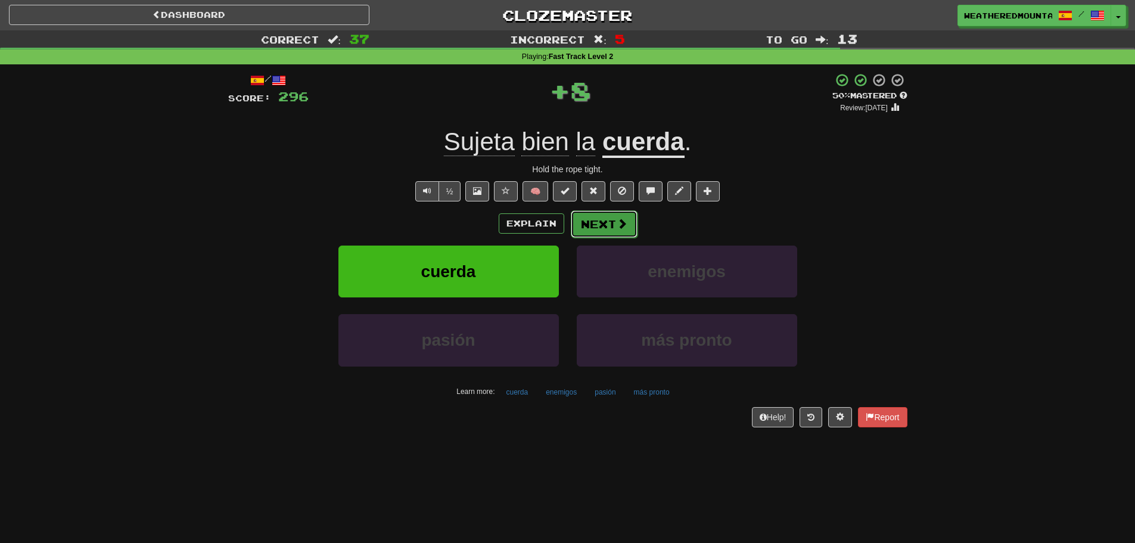
click at [590, 221] on button "Next" at bounding box center [604, 223] width 67 height 27
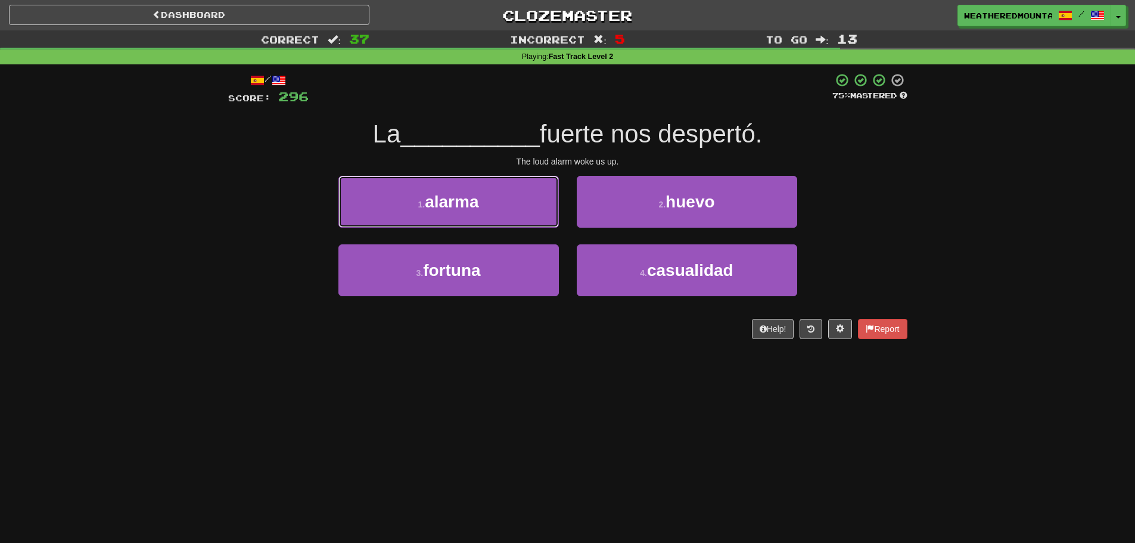
drag, startPoint x: 536, startPoint y: 205, endPoint x: 549, endPoint y: 204, distance: 13.1
click at [537, 205] on button "1 . alarma" at bounding box center [448, 202] width 220 height 52
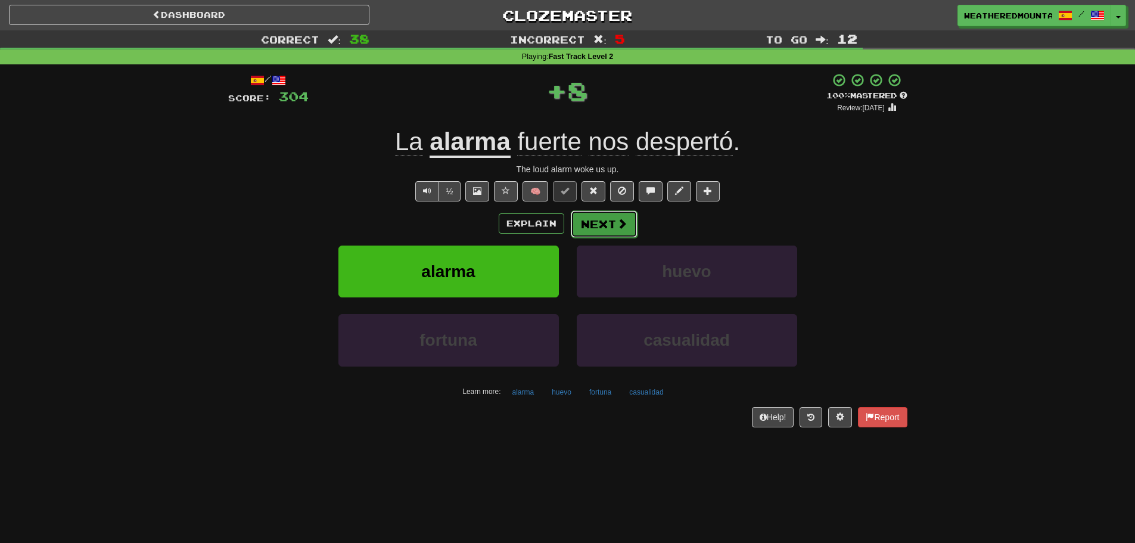
click at [585, 225] on button "Next" at bounding box center [604, 223] width 67 height 27
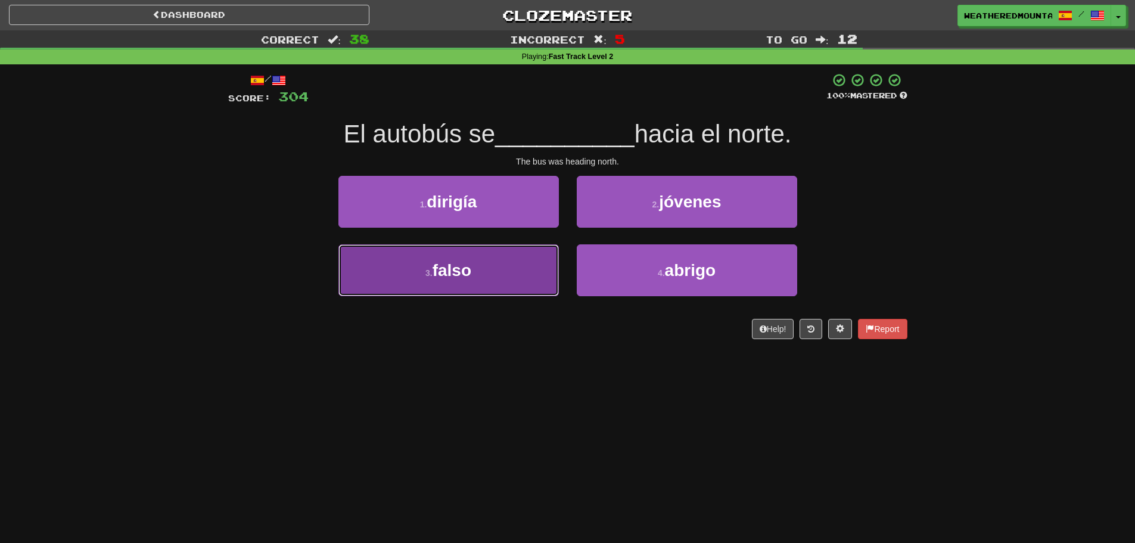
click at [532, 254] on button "3 . falso" at bounding box center [448, 270] width 220 height 52
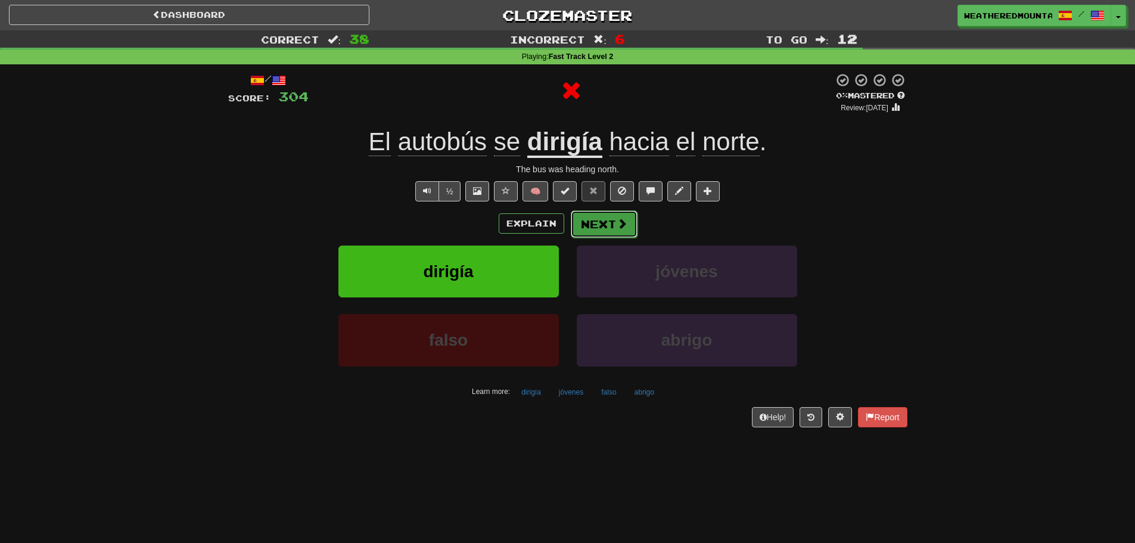
click at [583, 231] on button "Next" at bounding box center [604, 223] width 67 height 27
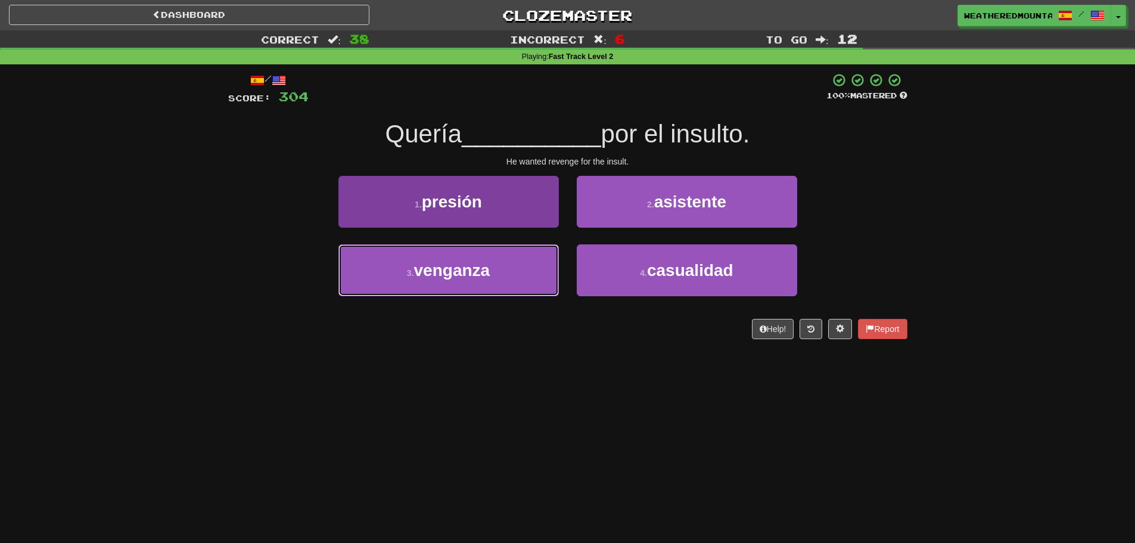
click at [543, 276] on button "3 . venganza" at bounding box center [448, 270] width 220 height 52
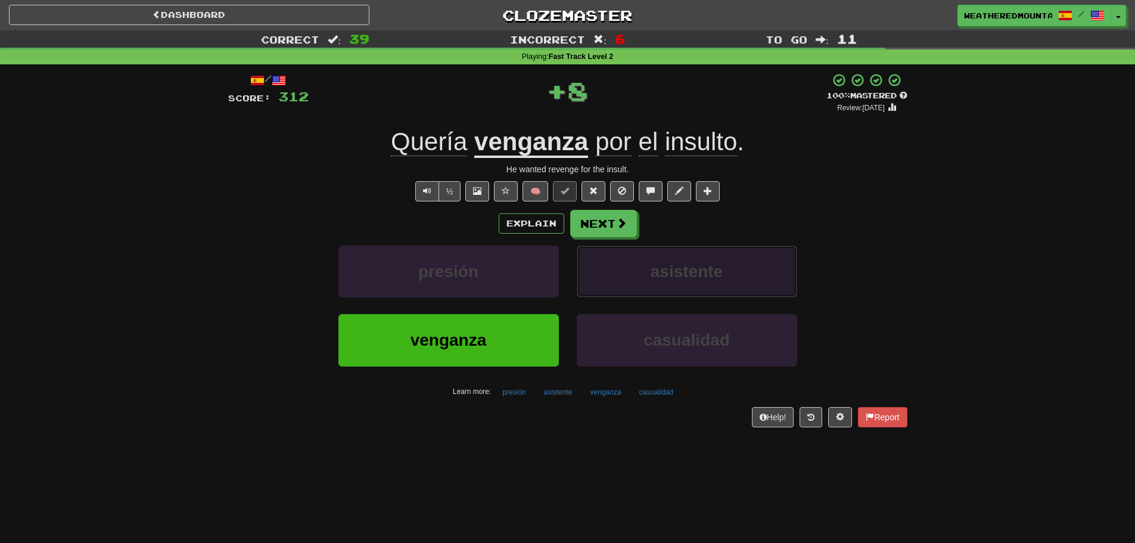
click at [592, 248] on button "asistente" at bounding box center [687, 272] width 220 height 52
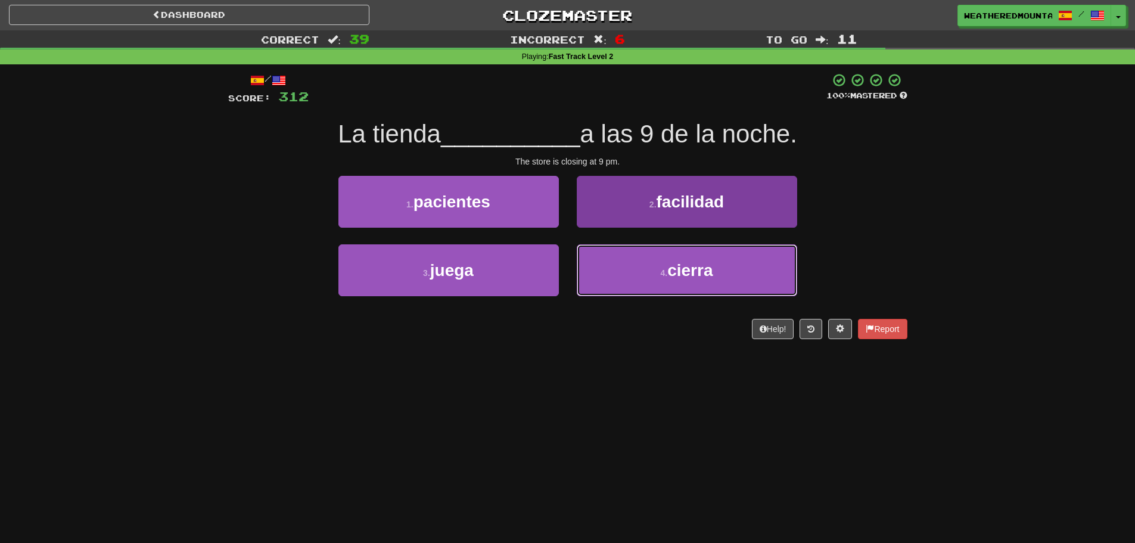
click at [602, 263] on button "4 . cierra" at bounding box center [687, 270] width 220 height 52
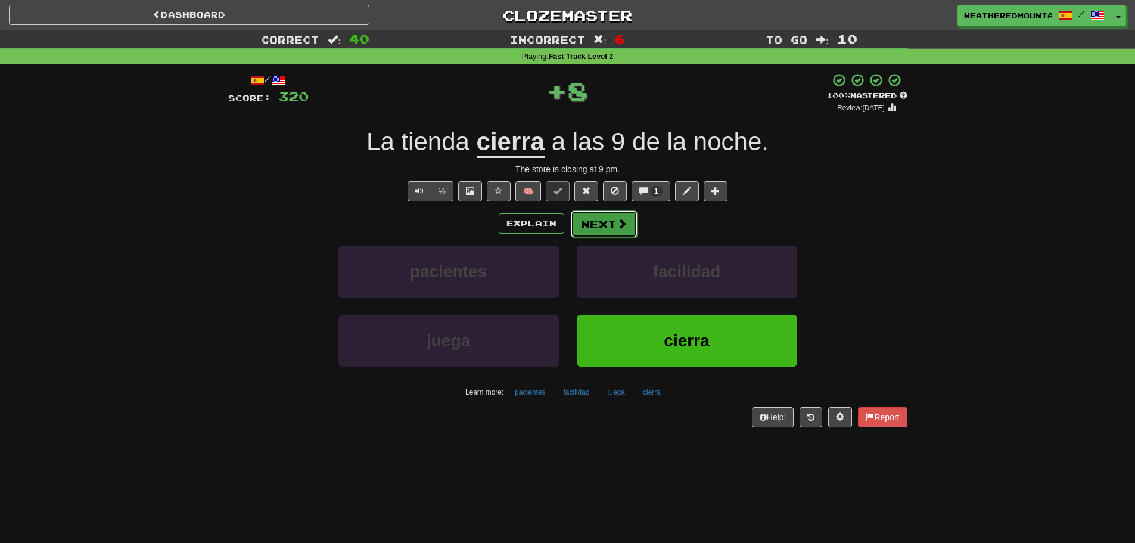
click at [593, 220] on button "Next" at bounding box center [604, 223] width 67 height 27
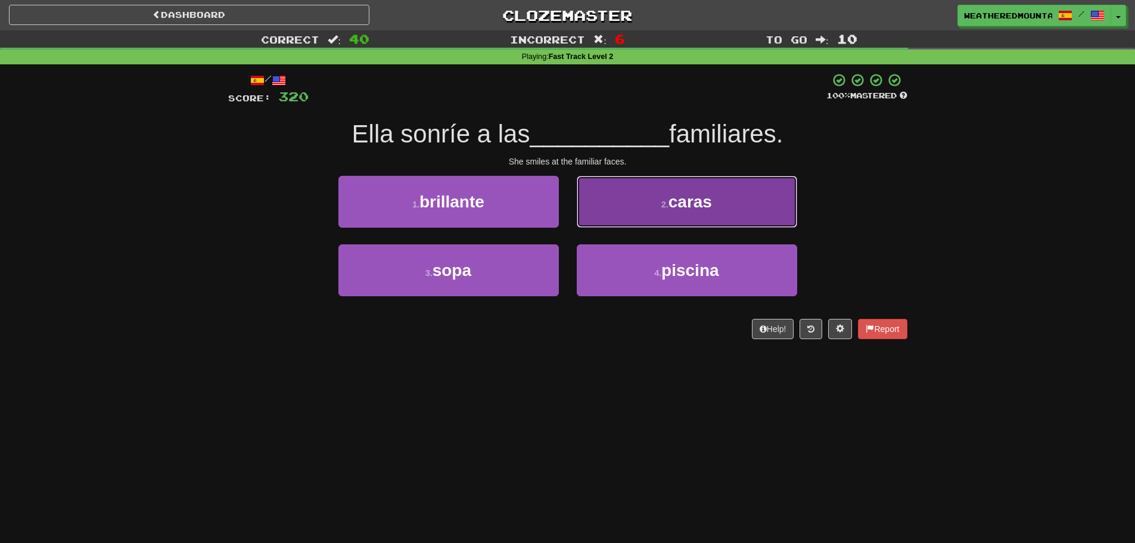
click at [629, 217] on button "2 . caras" at bounding box center [687, 202] width 220 height 52
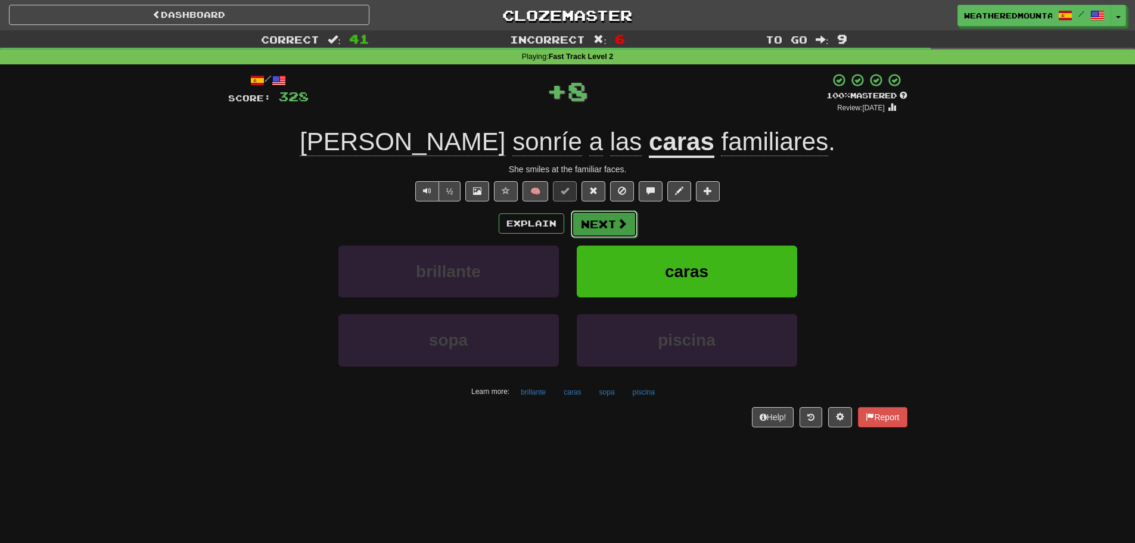
click at [619, 235] on button "Next" at bounding box center [604, 223] width 67 height 27
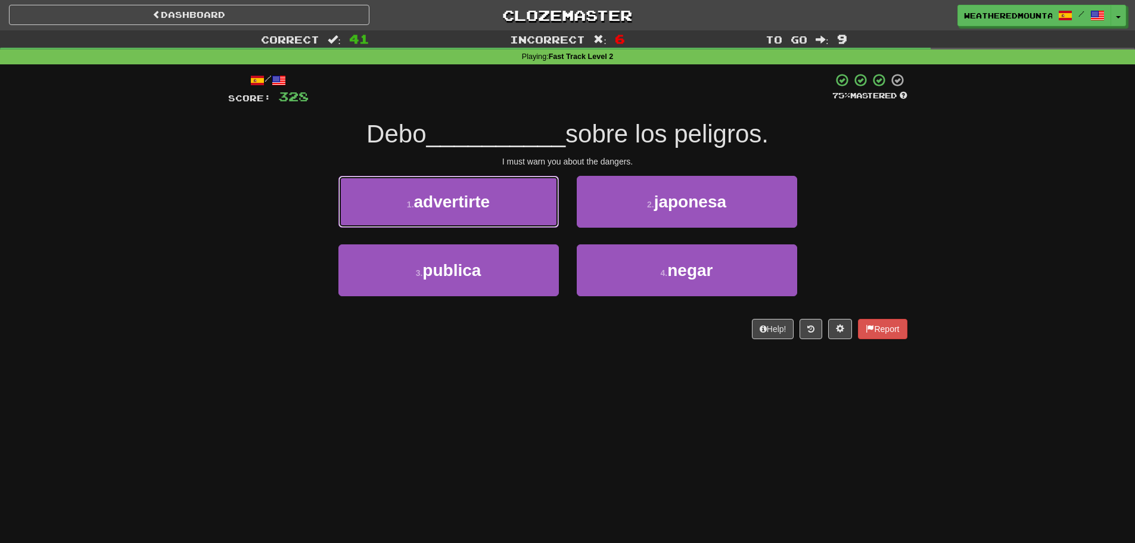
click at [550, 209] on button "1 . advertirte" at bounding box center [448, 202] width 220 height 52
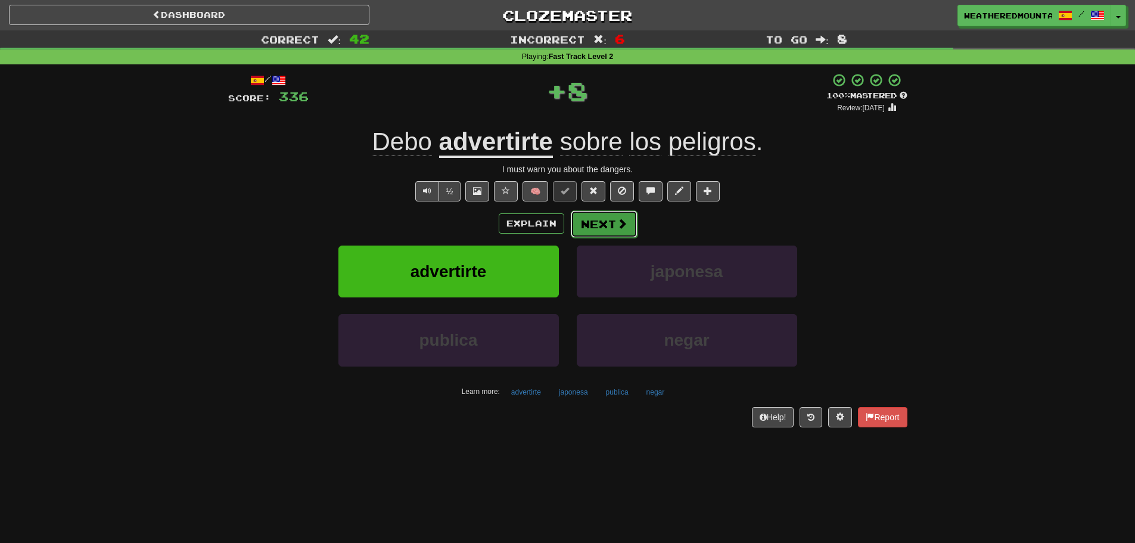
click at [601, 236] on button "Next" at bounding box center [604, 223] width 67 height 27
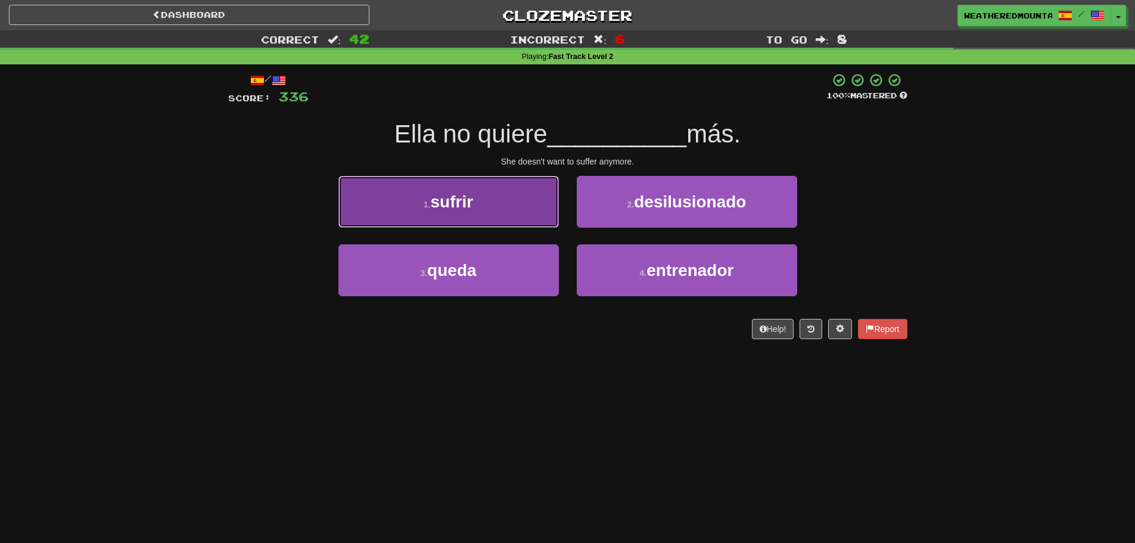
click at [537, 201] on button "1 . sufrir" at bounding box center [448, 202] width 220 height 52
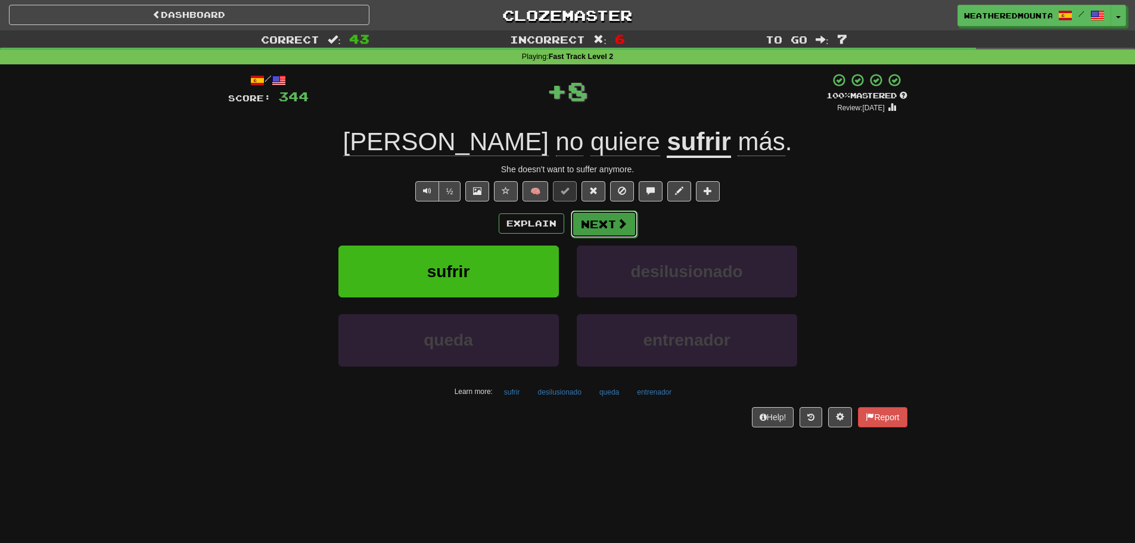
click at [582, 224] on button "Next" at bounding box center [604, 223] width 67 height 27
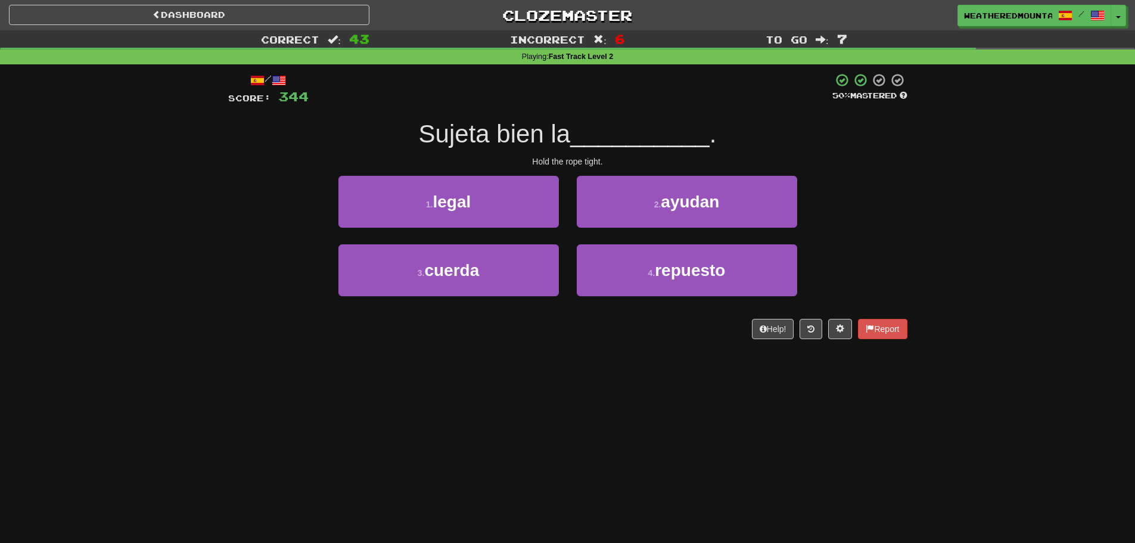
click at [561, 268] on div "3 . cuerda" at bounding box center [449, 278] width 238 height 69
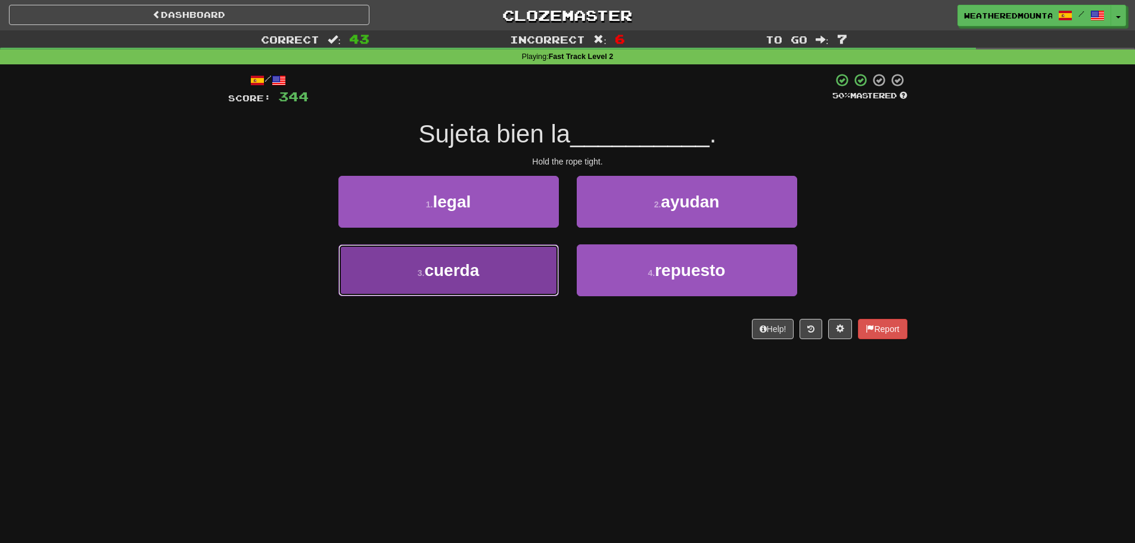
click at [549, 261] on button "3 . cuerda" at bounding box center [448, 270] width 220 height 52
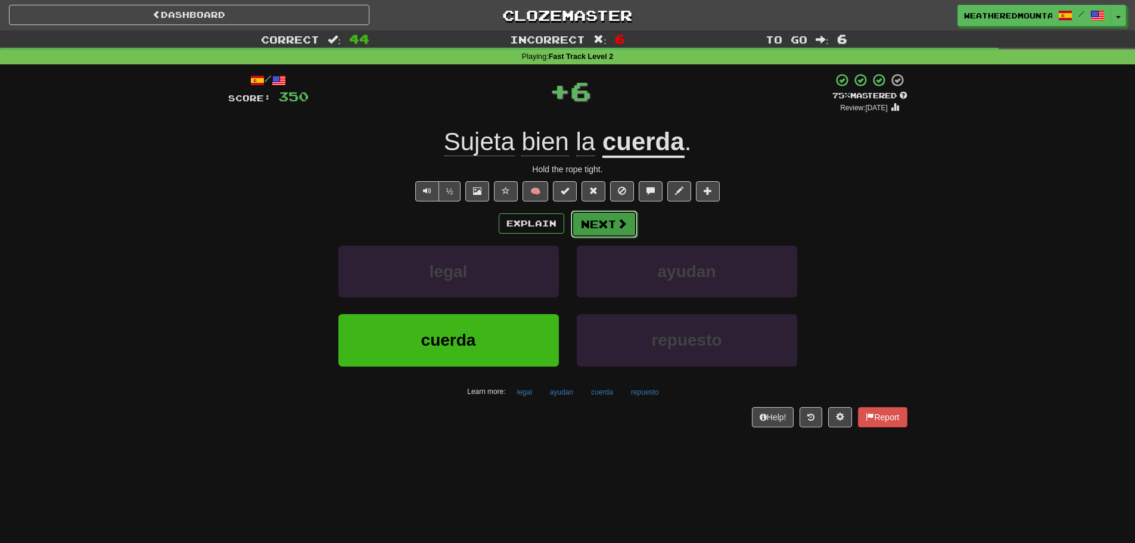
click at [581, 228] on button "Next" at bounding box center [604, 223] width 67 height 27
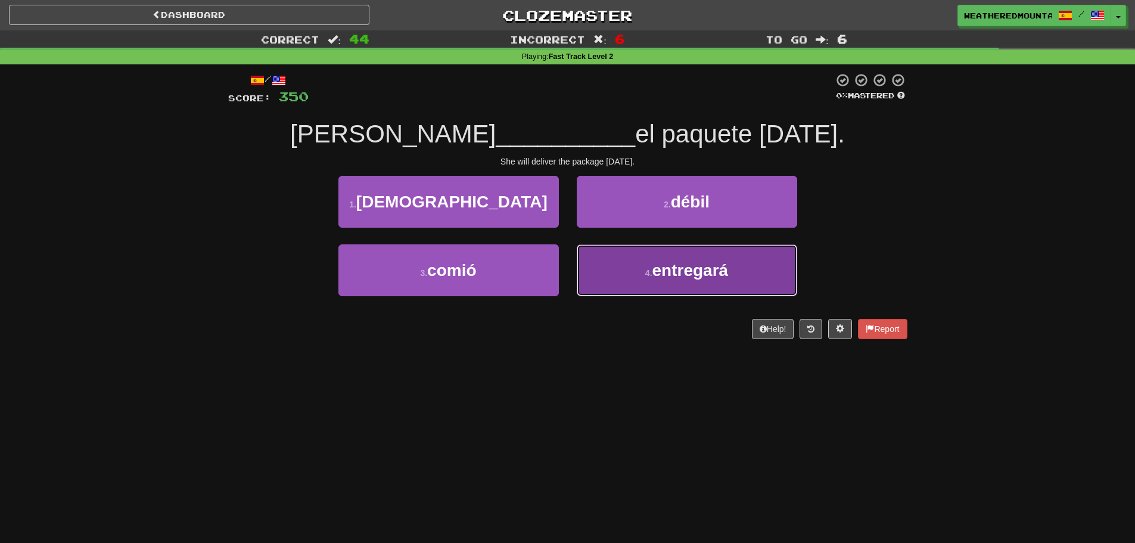
click at [598, 269] on button "4 . entregará" at bounding box center [687, 270] width 220 height 52
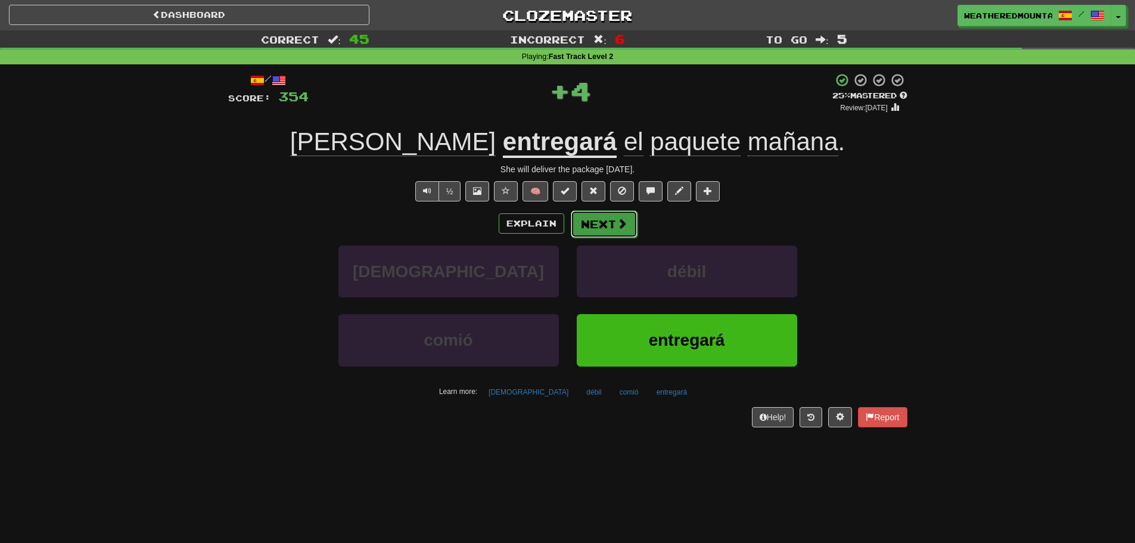
click at [579, 231] on button "Next" at bounding box center [604, 223] width 67 height 27
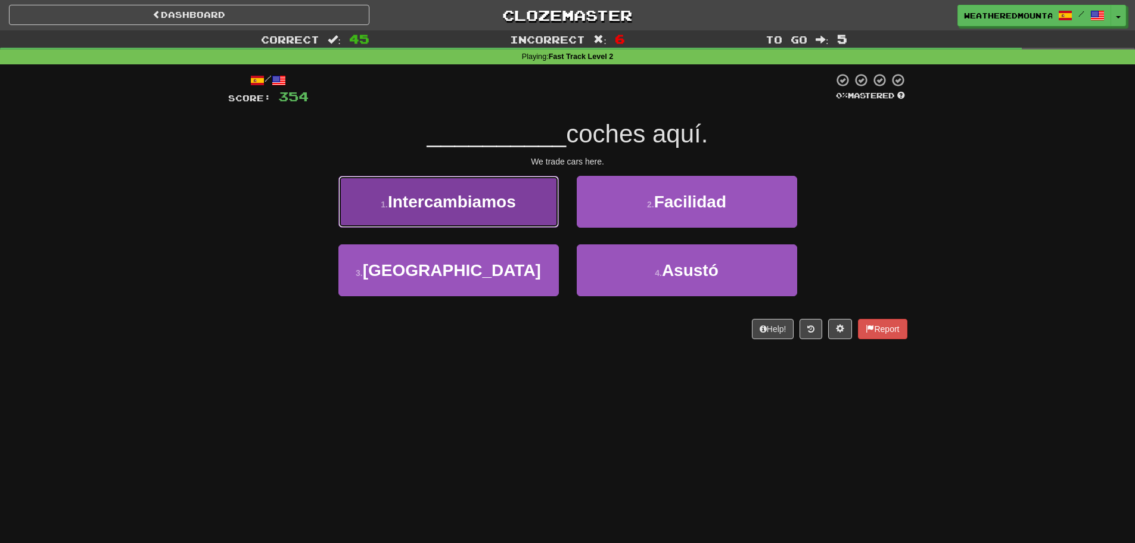
click at [538, 210] on button "1 . Intercambiamos" at bounding box center [448, 202] width 220 height 52
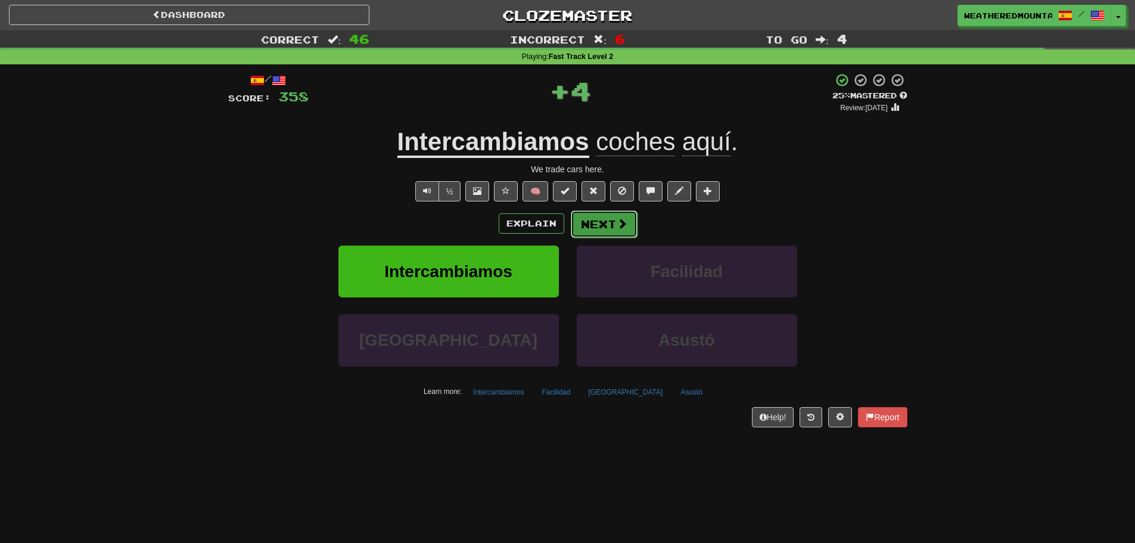
click at [583, 223] on button "Next" at bounding box center [604, 223] width 67 height 27
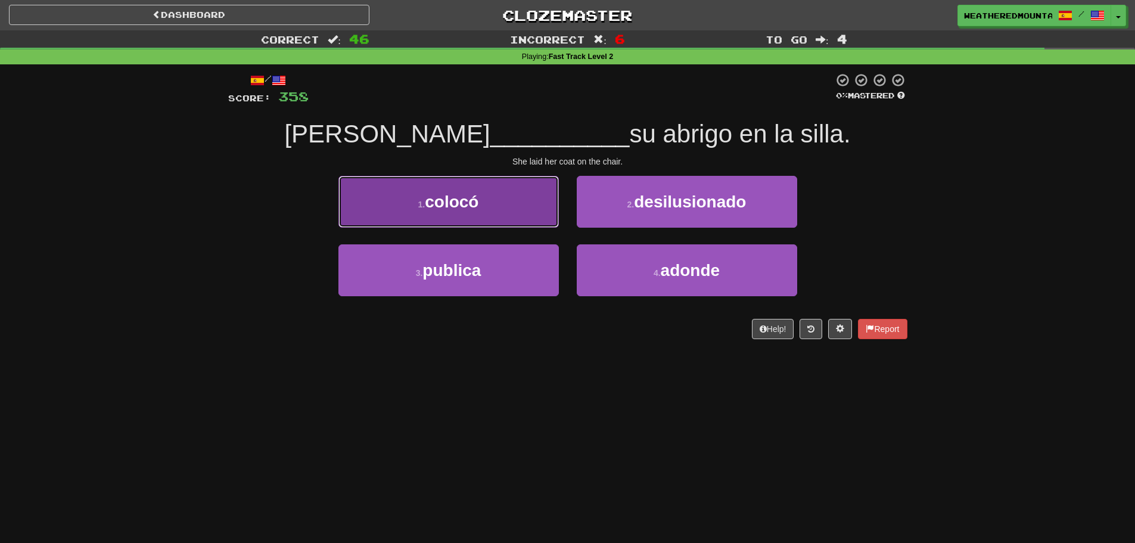
click at [546, 213] on button "1 . colocó" at bounding box center [448, 202] width 220 height 52
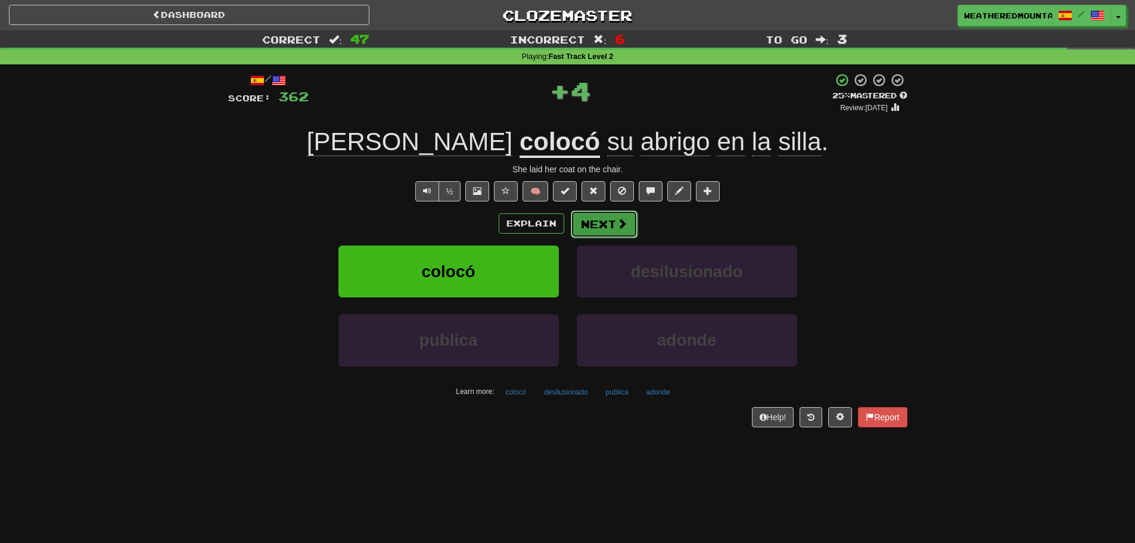
click at [577, 220] on button "Next" at bounding box center [604, 223] width 67 height 27
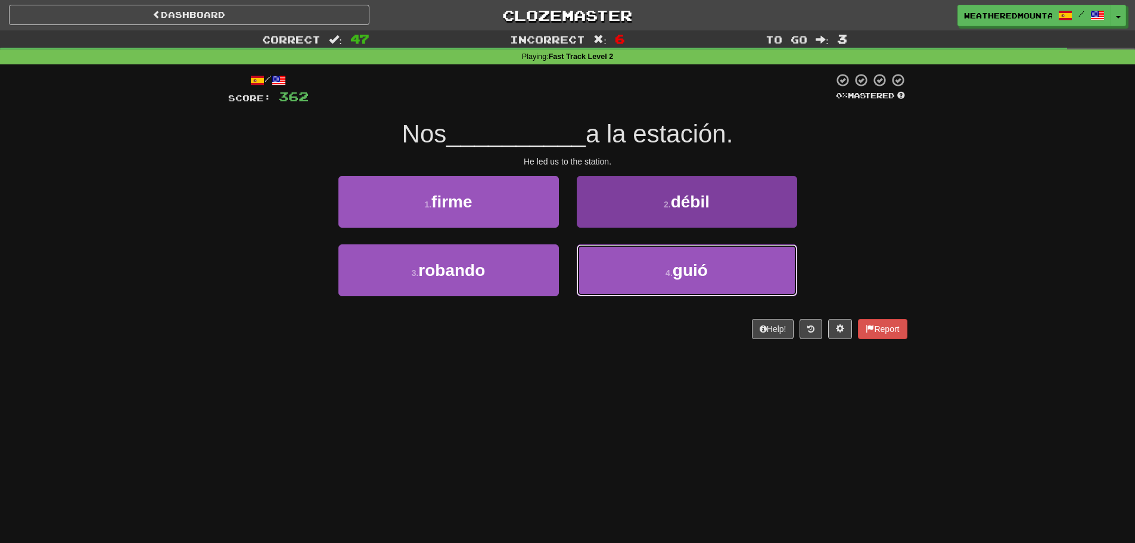
drag, startPoint x: 598, startPoint y: 271, endPoint x: 601, endPoint y: 259, distance: 12.3
click at [601, 270] on button "4 . guió" at bounding box center [687, 270] width 220 height 52
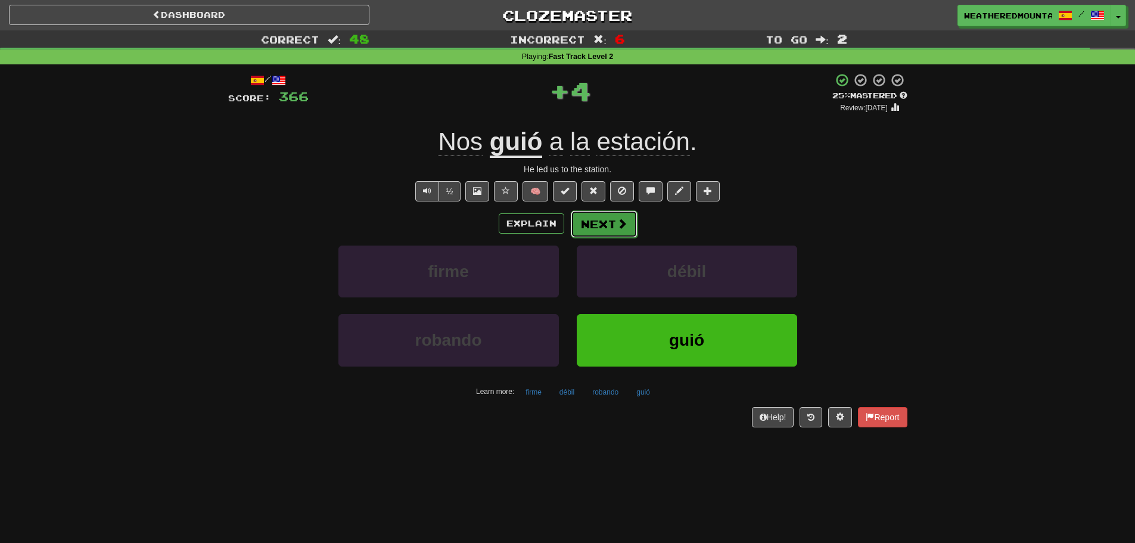
click at [583, 223] on button "Next" at bounding box center [604, 223] width 67 height 27
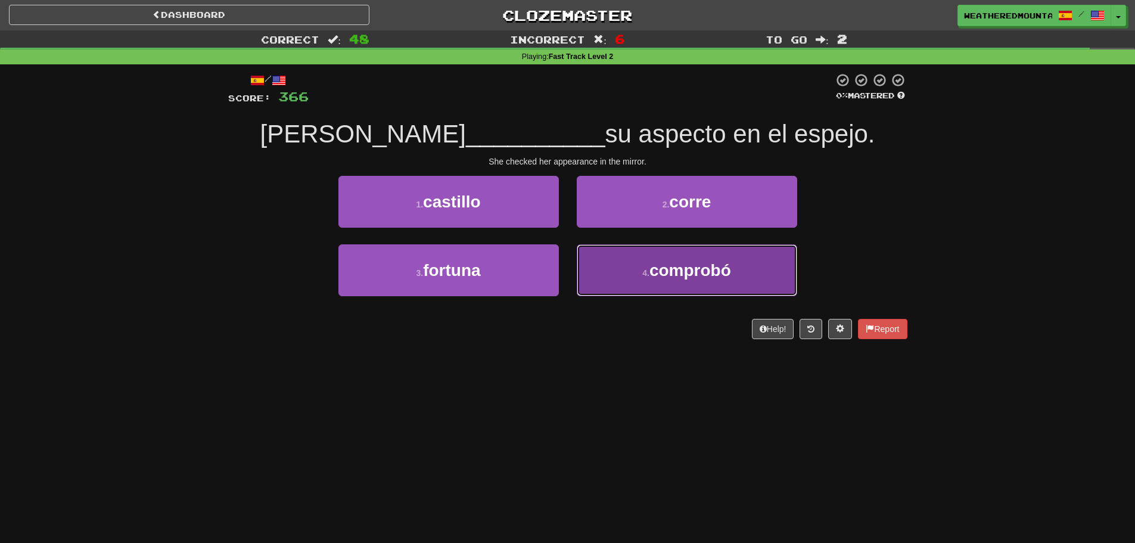
click at [582, 256] on button "4 . comprobó" at bounding box center [687, 270] width 220 height 52
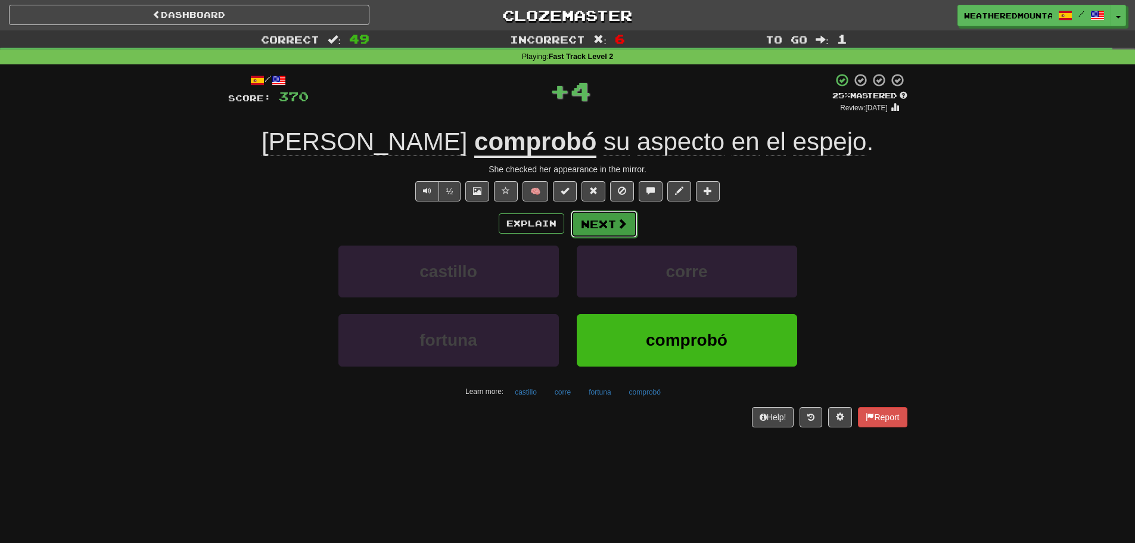
click at [574, 227] on button "Next" at bounding box center [604, 223] width 67 height 27
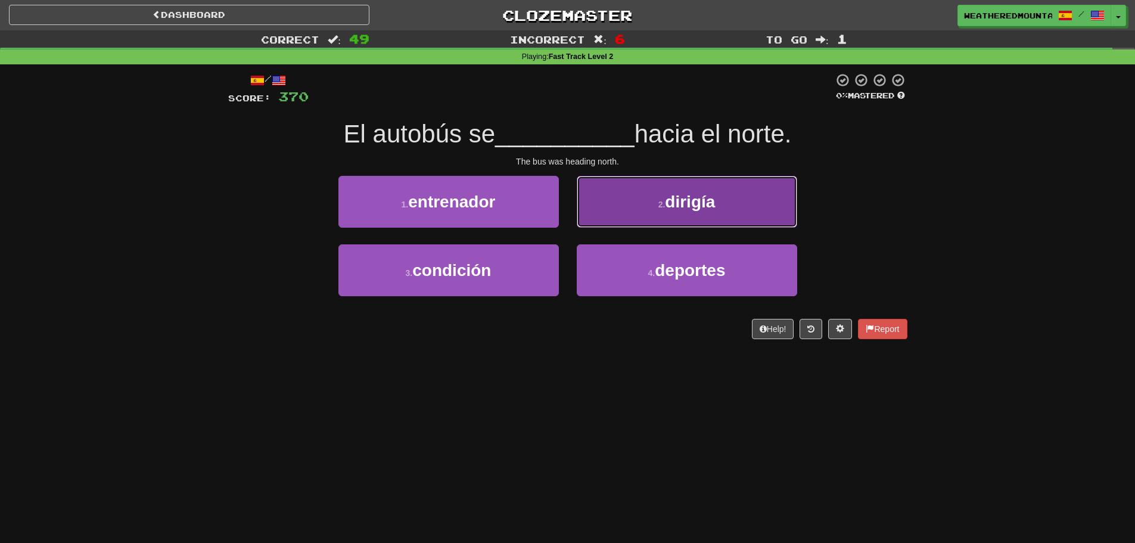
click at [605, 213] on button "2 . dirigía" at bounding box center [687, 202] width 220 height 52
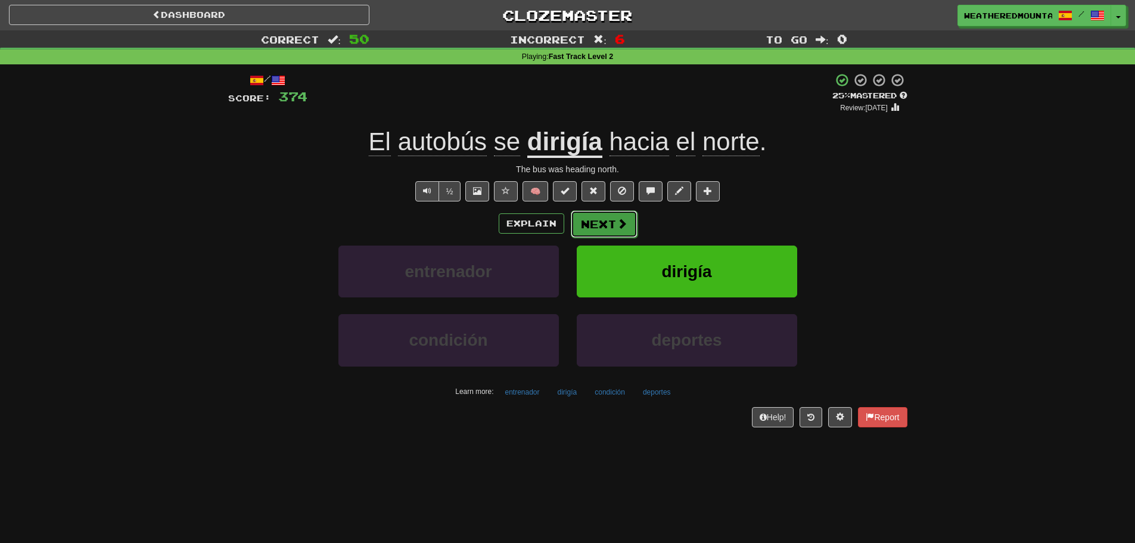
click at [589, 222] on button "Next" at bounding box center [604, 223] width 67 height 27
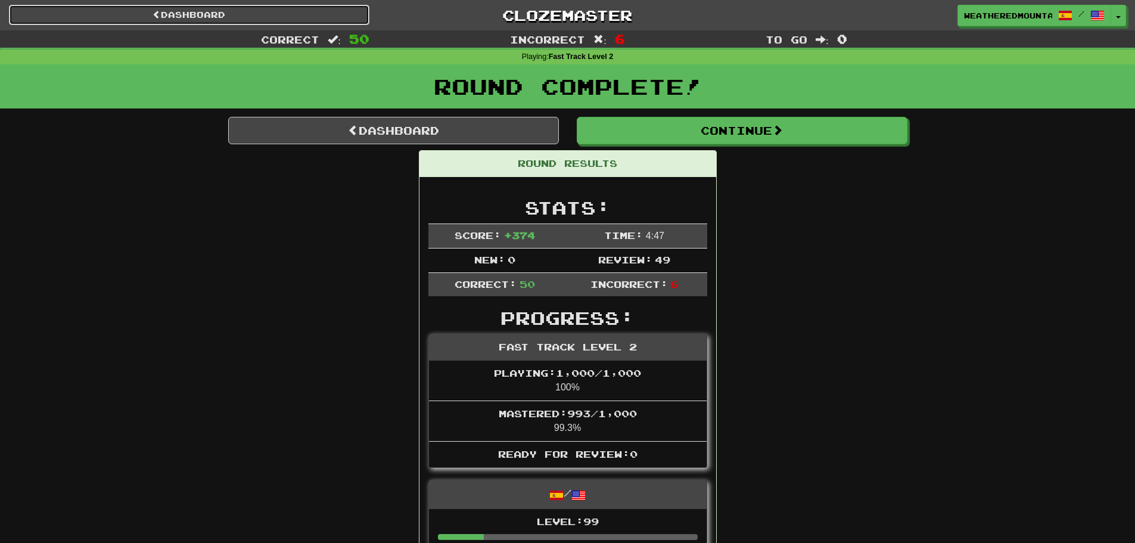
click at [307, 24] on link "Dashboard" at bounding box center [189, 15] width 361 height 20
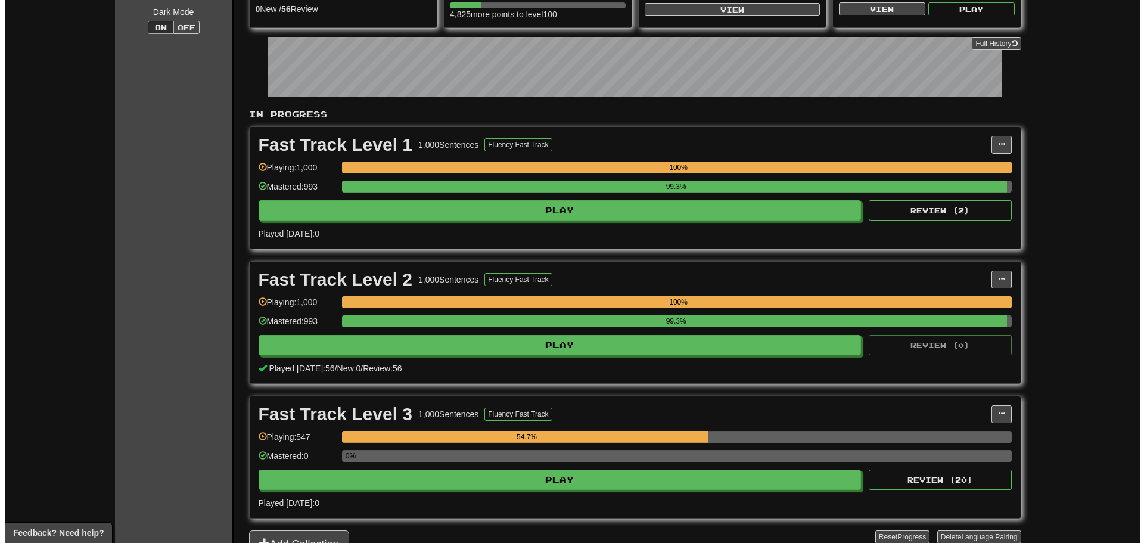
scroll to position [298, 0]
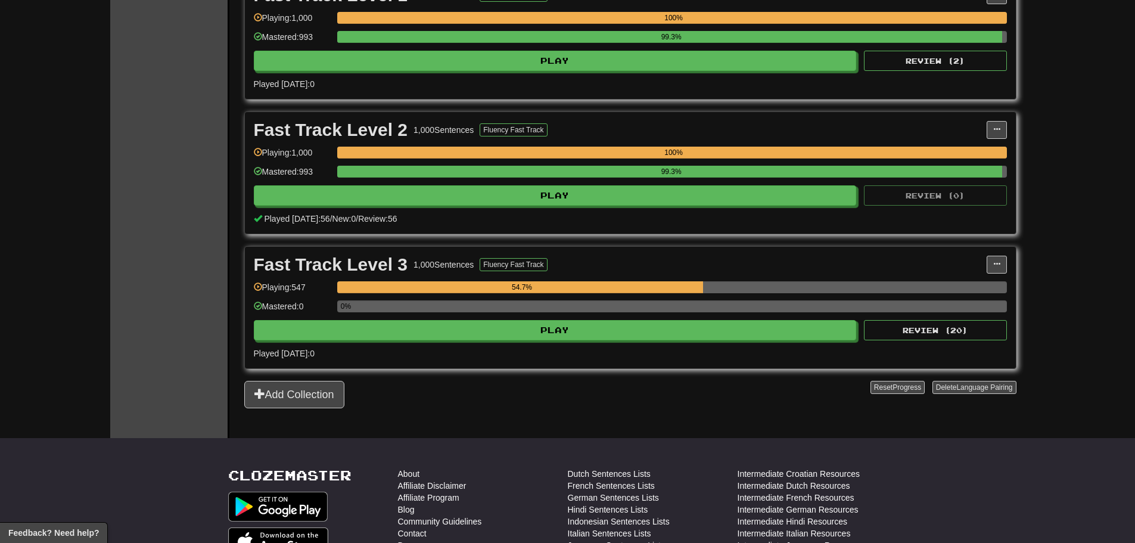
click at [504, 360] on div "Fast Track Level 3 1,000 Sentences Fluency Fast Track Manage Sentences Unpin fr…" at bounding box center [630, 308] width 771 height 122
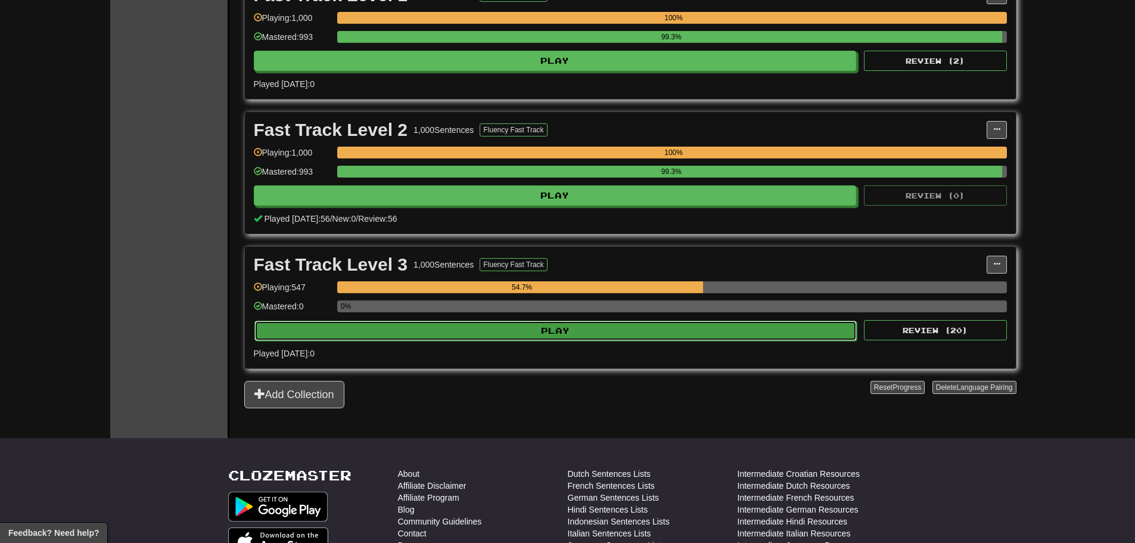
click at [512, 324] on button "Play" at bounding box center [555, 331] width 603 height 20
select select "**"
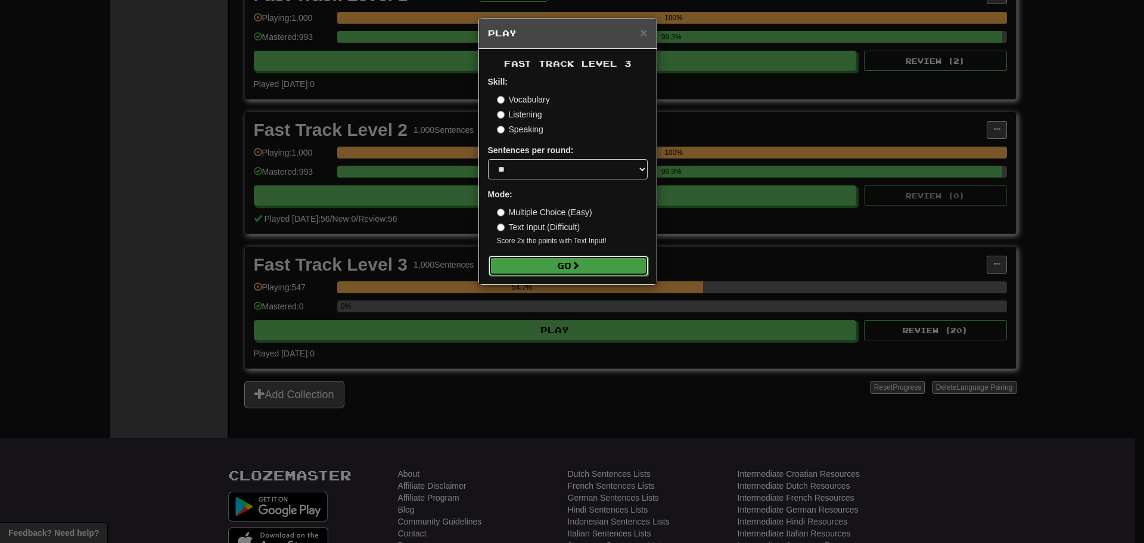
click at [552, 274] on button "Go" at bounding box center [569, 266] width 160 height 20
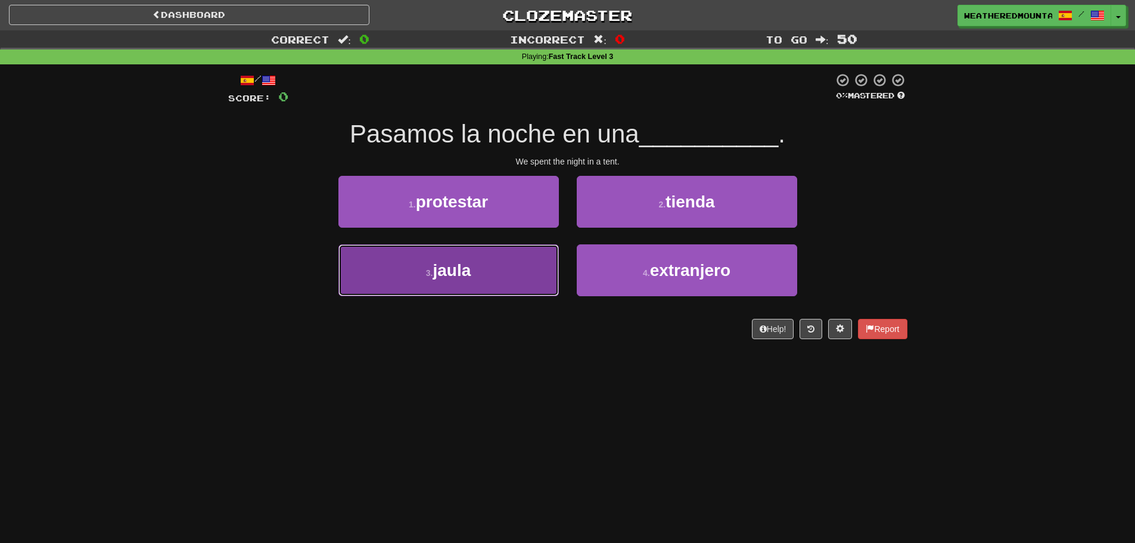
click at [549, 264] on button "3 . jaula" at bounding box center [448, 270] width 220 height 52
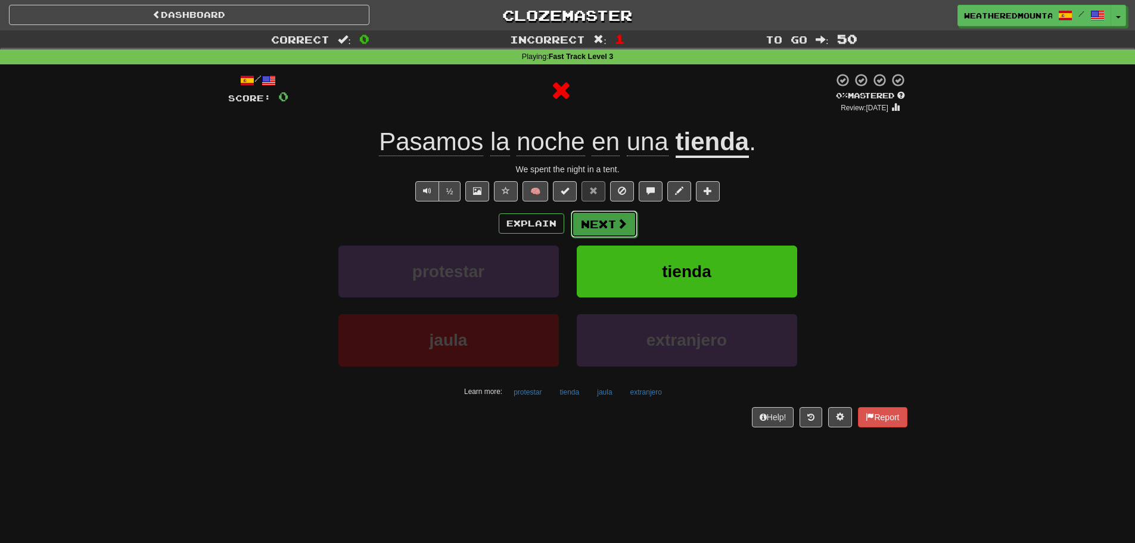
click at [623, 228] on span at bounding box center [622, 223] width 11 height 11
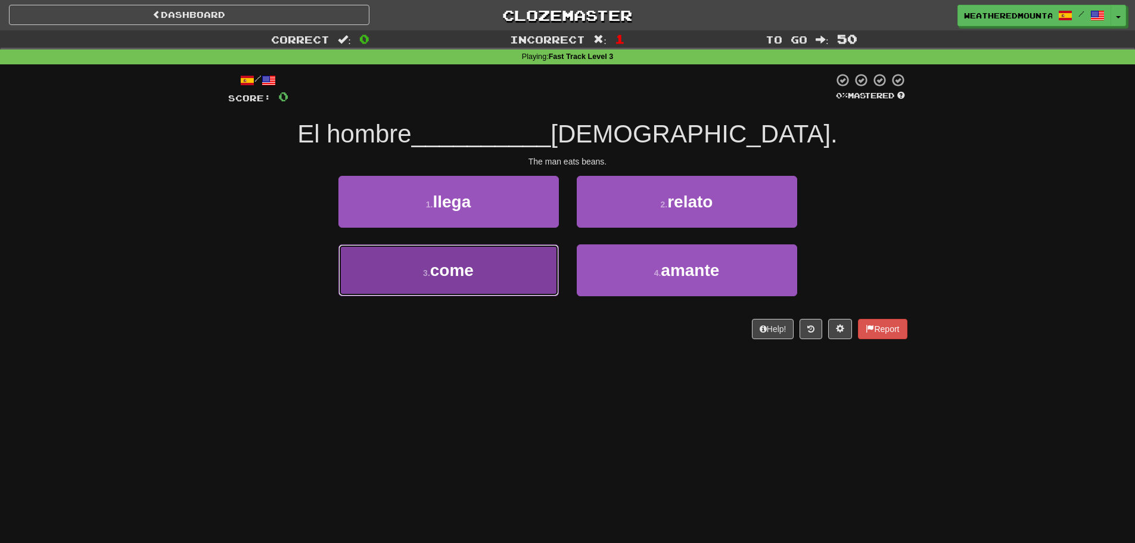
click at [538, 254] on button "3 . come" at bounding box center [448, 270] width 220 height 52
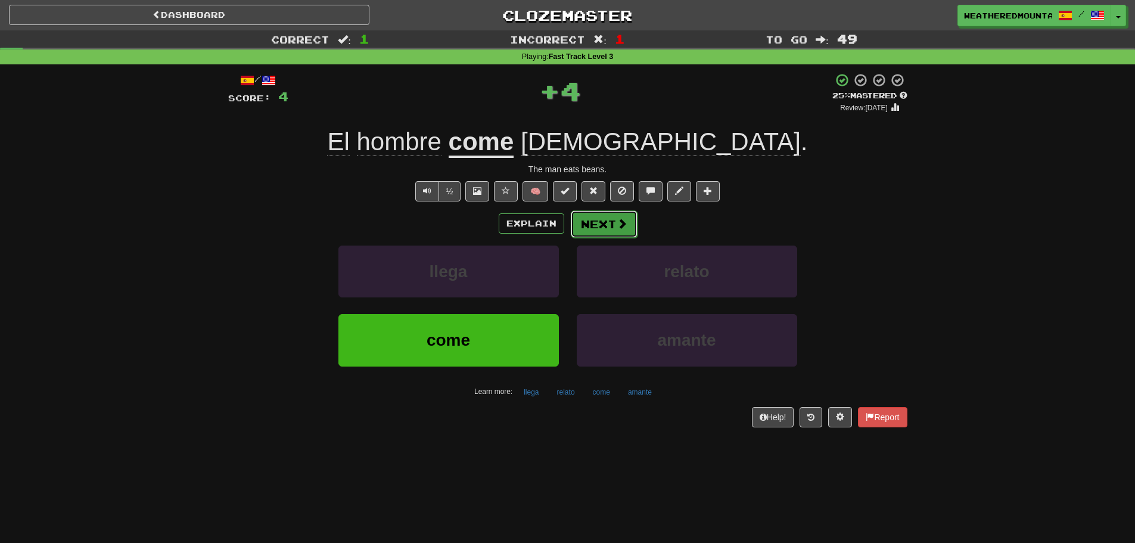
click at [627, 225] on button "Next" at bounding box center [604, 223] width 67 height 27
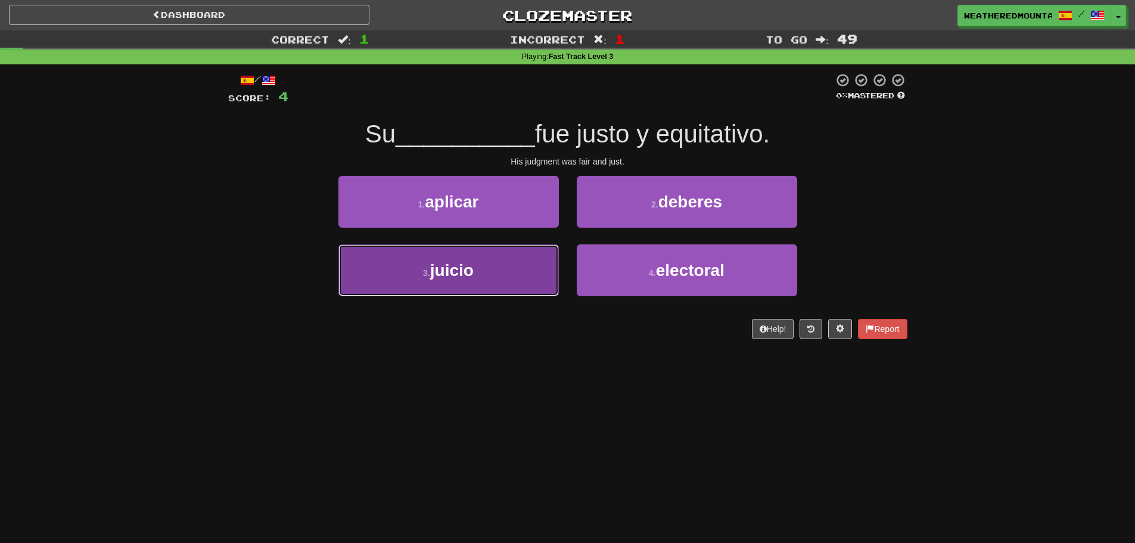
click at [530, 257] on button "3 . juicio" at bounding box center [448, 270] width 220 height 52
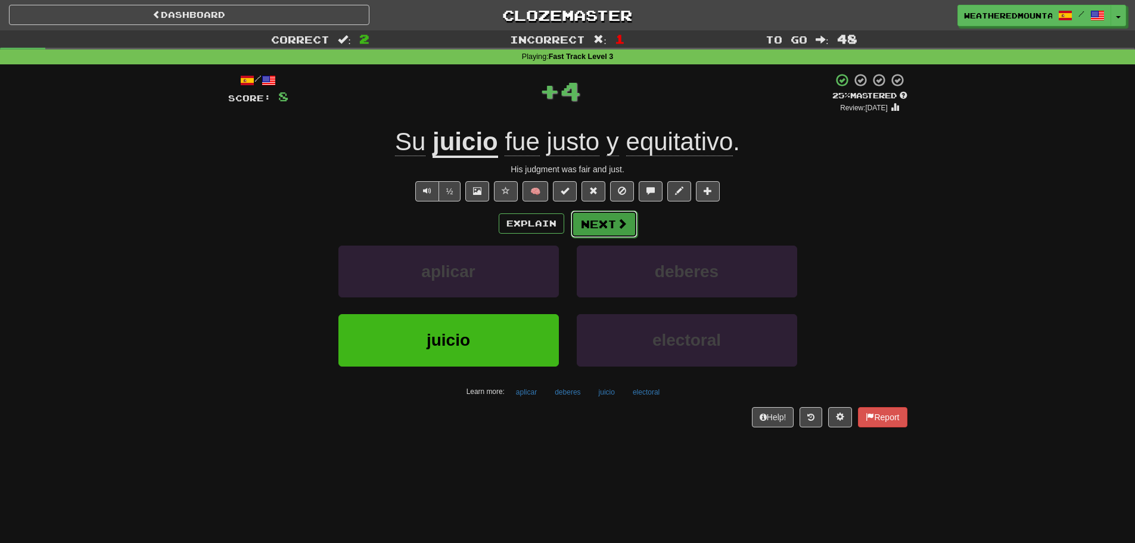
click at [615, 231] on button "Next" at bounding box center [604, 223] width 67 height 27
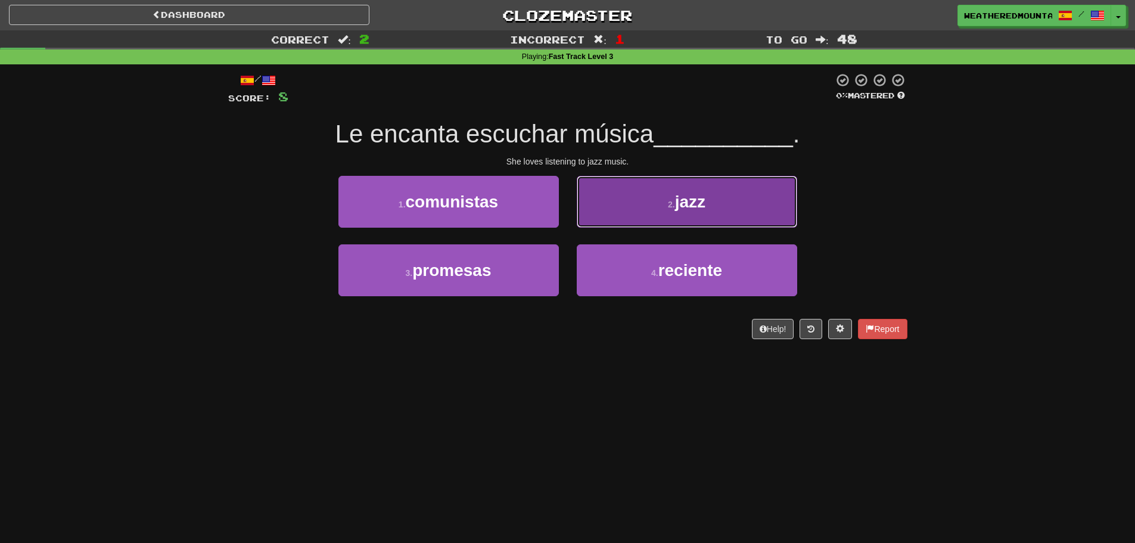
click at [604, 227] on button "2 . jazz" at bounding box center [687, 202] width 220 height 52
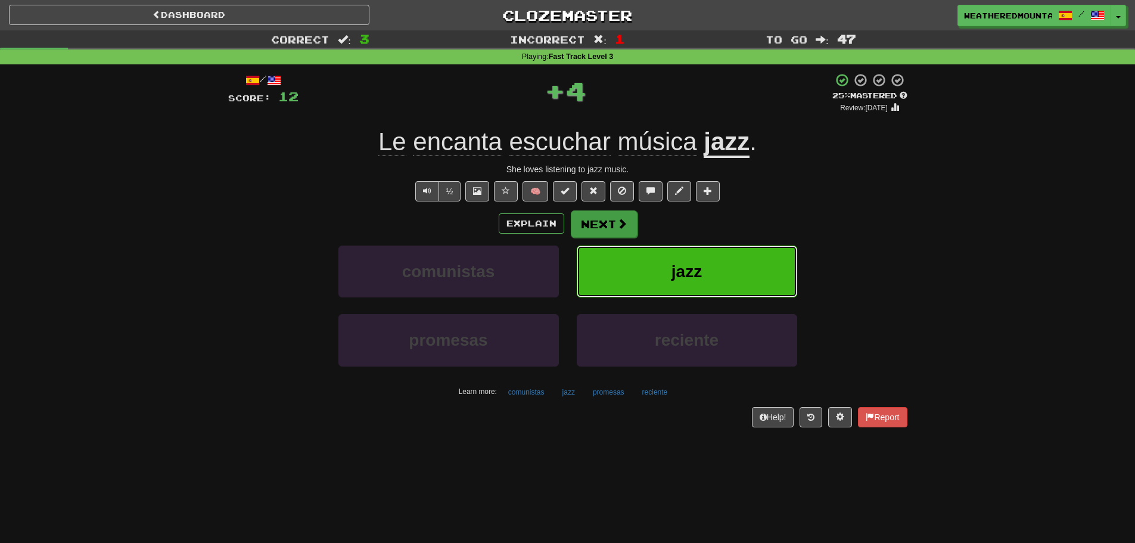
drag, startPoint x: 591, startPoint y: 242, endPoint x: 591, endPoint y: 234, distance: 7.7
click at [591, 239] on div "Explain Next comunistas jazz promesas reciente Learn more: comunistas jazz prom…" at bounding box center [567, 305] width 679 height 191
click at [591, 234] on button "Next" at bounding box center [604, 223] width 67 height 27
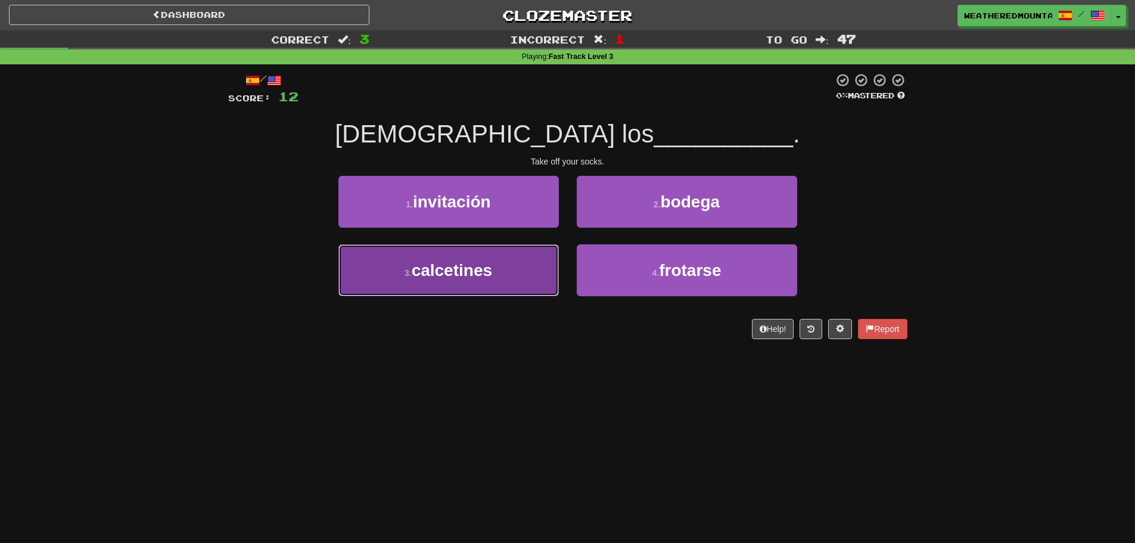
click at [537, 267] on button "3 . calcetines" at bounding box center [448, 270] width 220 height 52
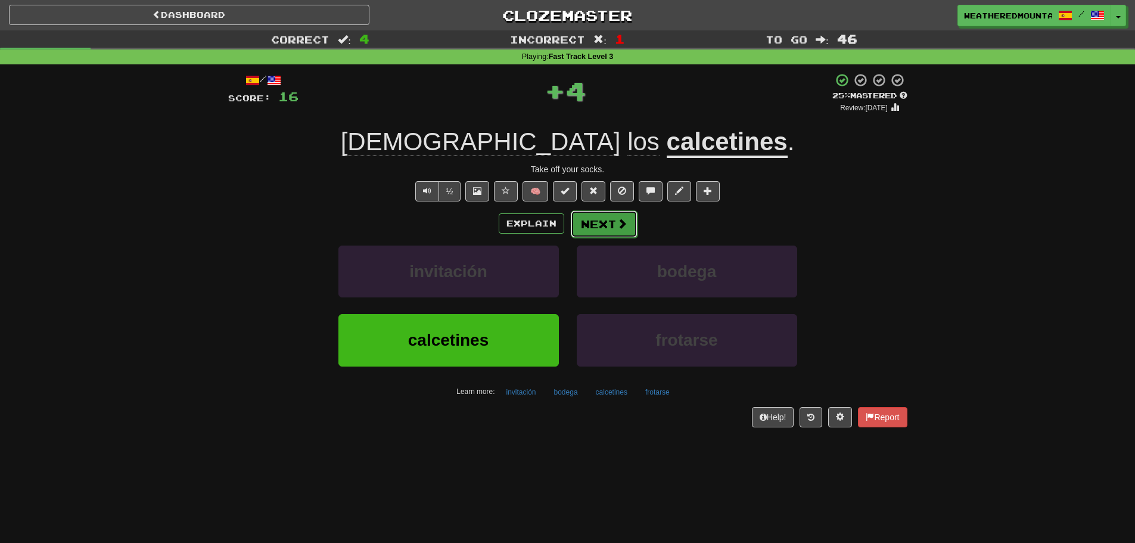
click at [573, 225] on button "Next" at bounding box center [604, 223] width 67 height 27
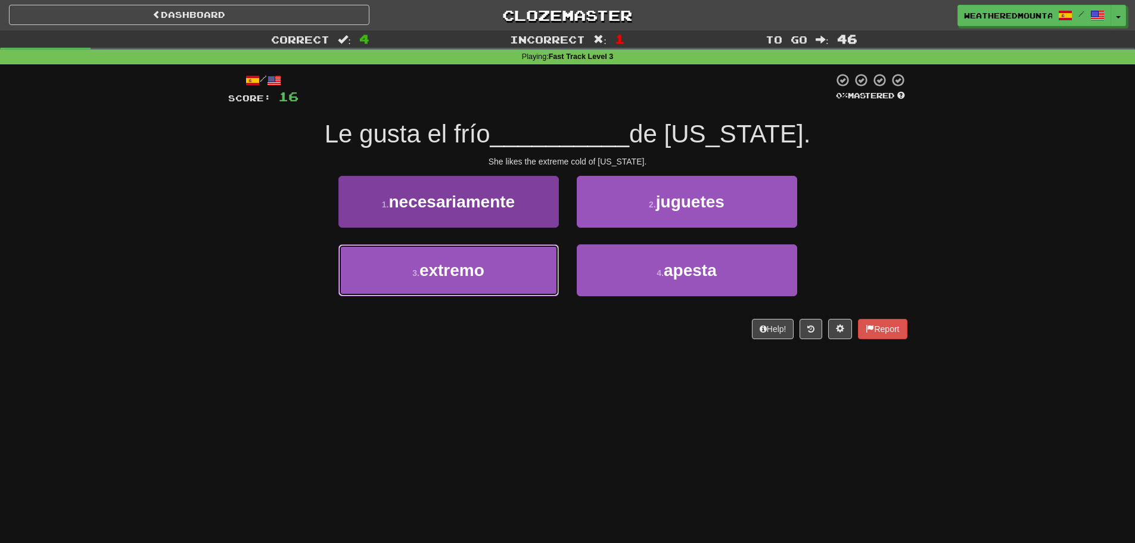
click at [548, 270] on button "3 . extremo" at bounding box center [448, 270] width 220 height 52
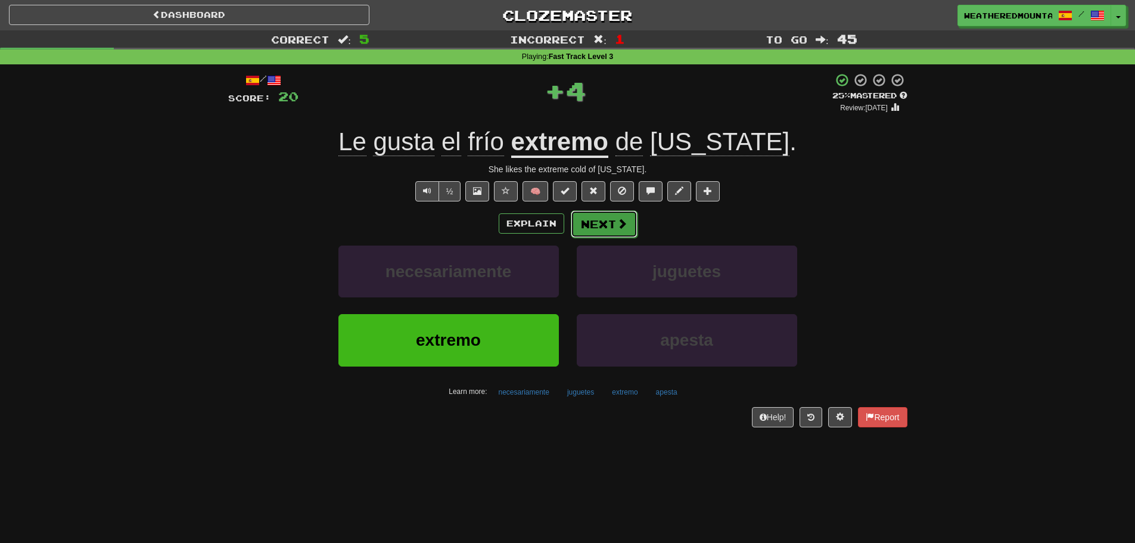
click at [596, 220] on button "Next" at bounding box center [604, 223] width 67 height 27
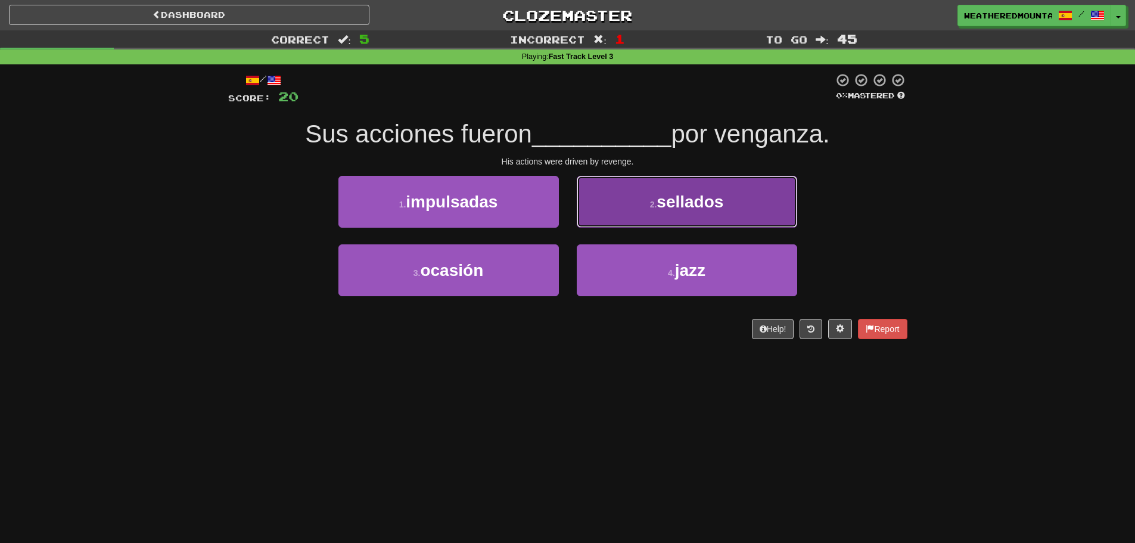
click at [611, 209] on button "2 . sellados" at bounding box center [687, 202] width 220 height 52
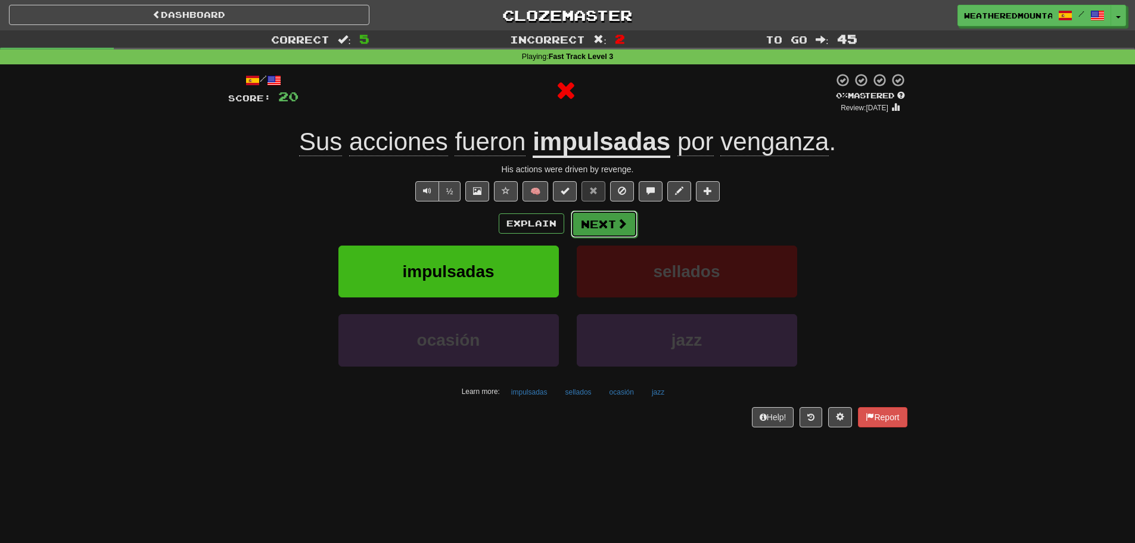
click at [595, 220] on button "Next" at bounding box center [604, 223] width 67 height 27
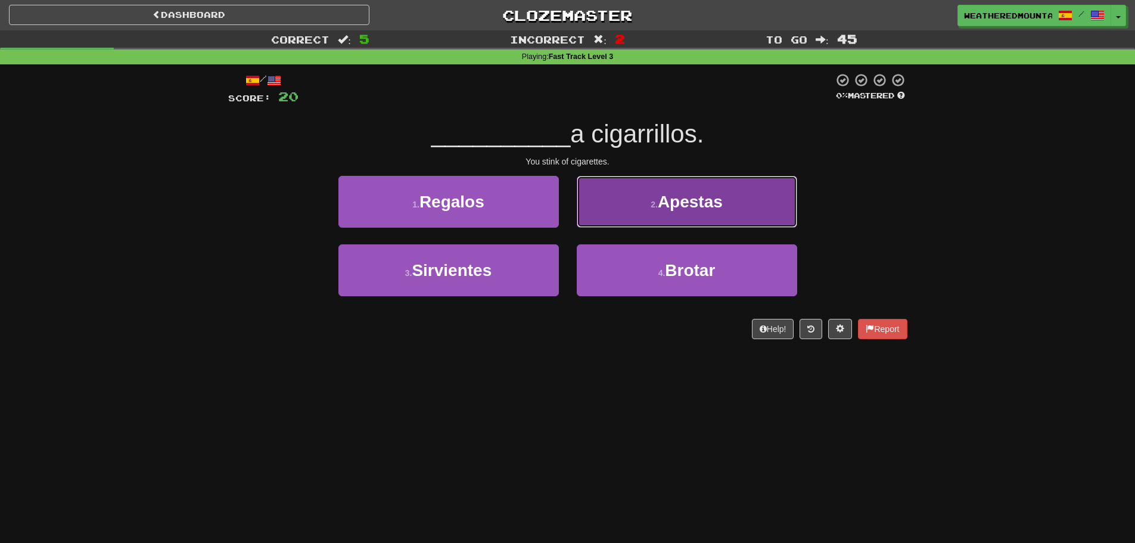
click at [616, 215] on button "2 . Apestas" at bounding box center [687, 202] width 220 height 52
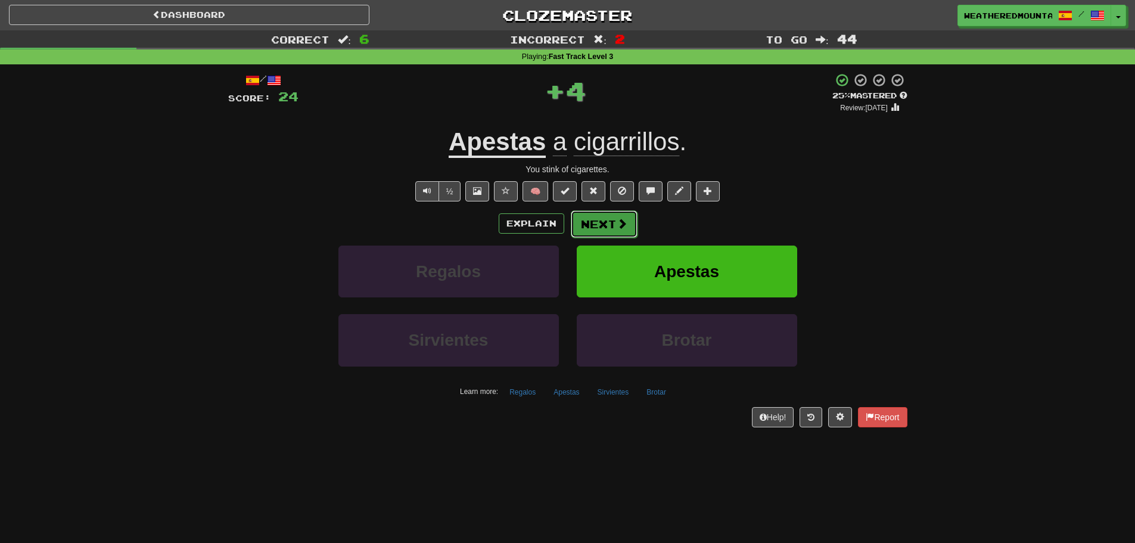
click at [598, 219] on button "Next" at bounding box center [604, 223] width 67 height 27
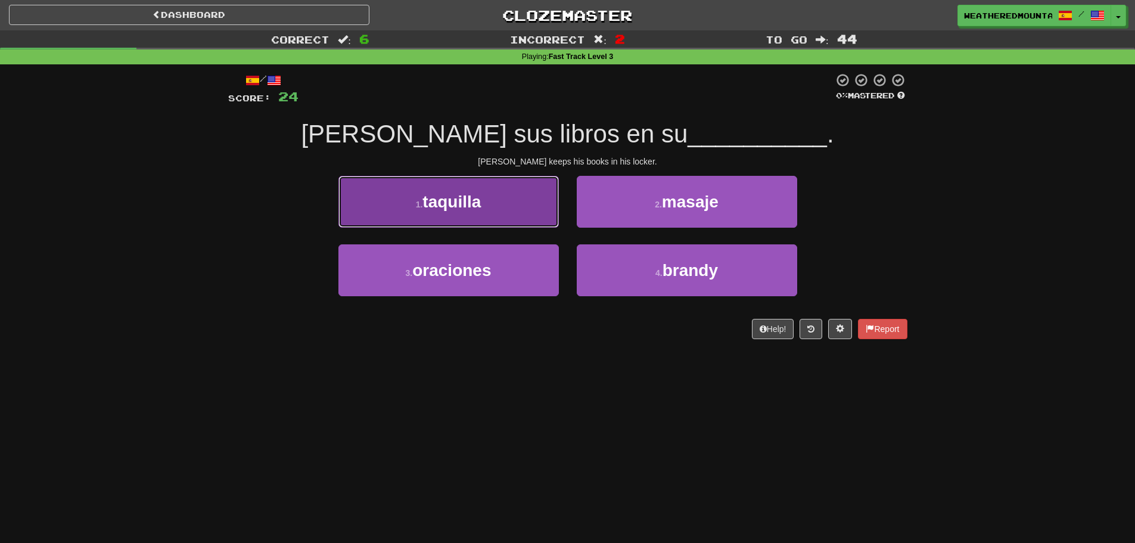
click at [556, 214] on button "1 . taquilla" at bounding box center [448, 202] width 220 height 52
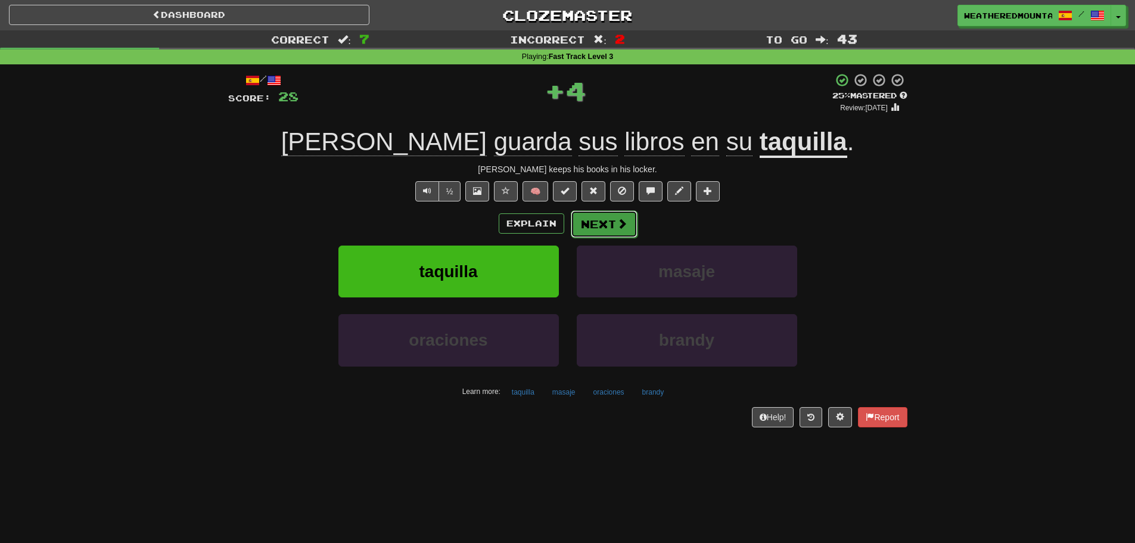
click at [583, 222] on button "Next" at bounding box center [604, 223] width 67 height 27
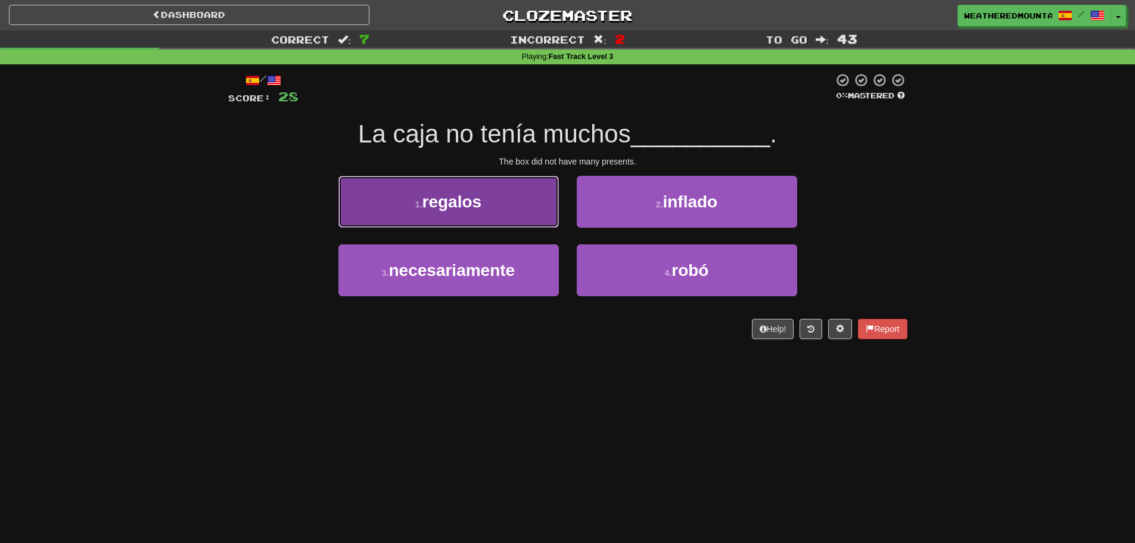
click at [547, 218] on button "1 . regalos" at bounding box center [448, 202] width 220 height 52
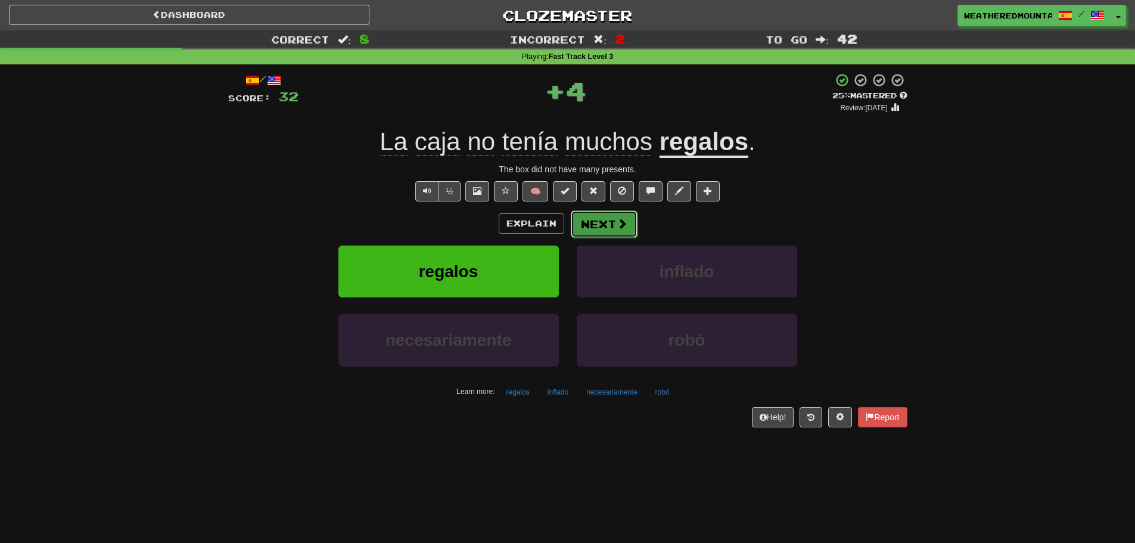
click at [579, 225] on button "Next" at bounding box center [604, 223] width 67 height 27
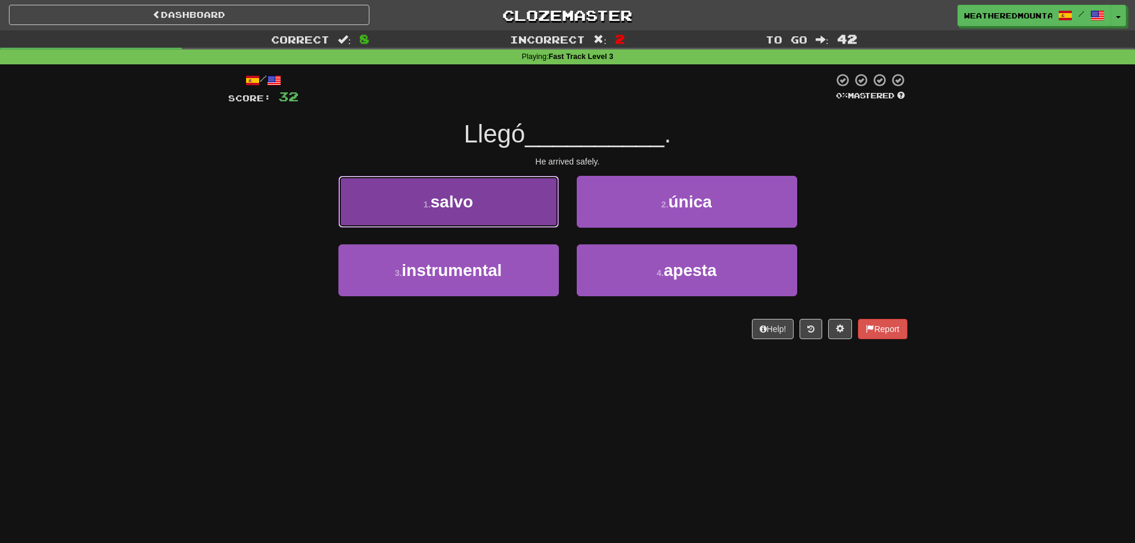
click at [550, 209] on button "1 . salvo" at bounding box center [448, 202] width 220 height 52
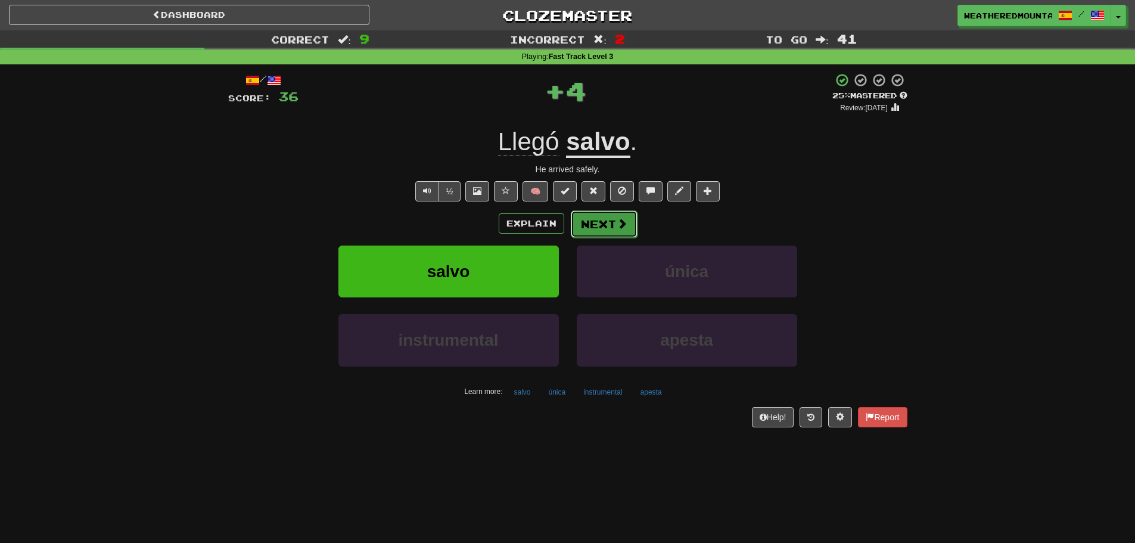
click at [589, 211] on button "Next" at bounding box center [604, 223] width 67 height 27
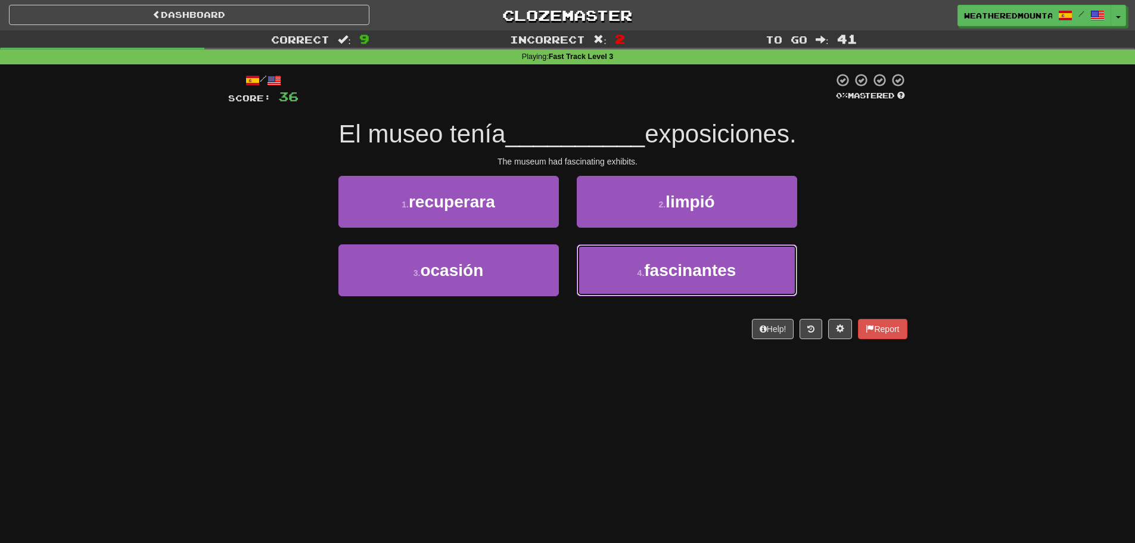
drag, startPoint x: 622, startPoint y: 266, endPoint x: 611, endPoint y: 243, distance: 25.9
click at [622, 263] on button "4 . fascinantes" at bounding box center [687, 270] width 220 height 52
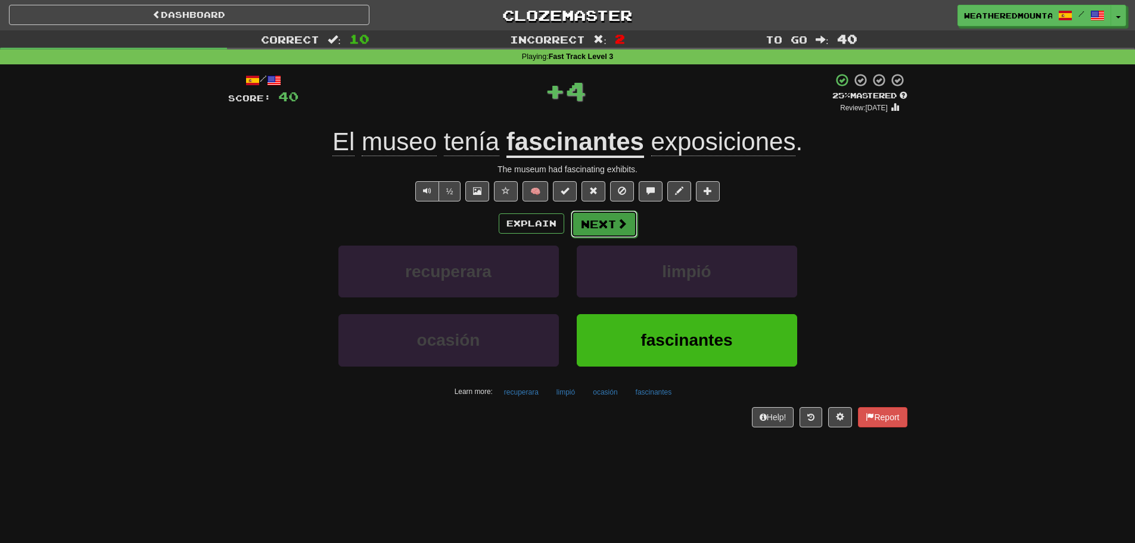
click at [595, 212] on button "Next" at bounding box center [604, 223] width 67 height 27
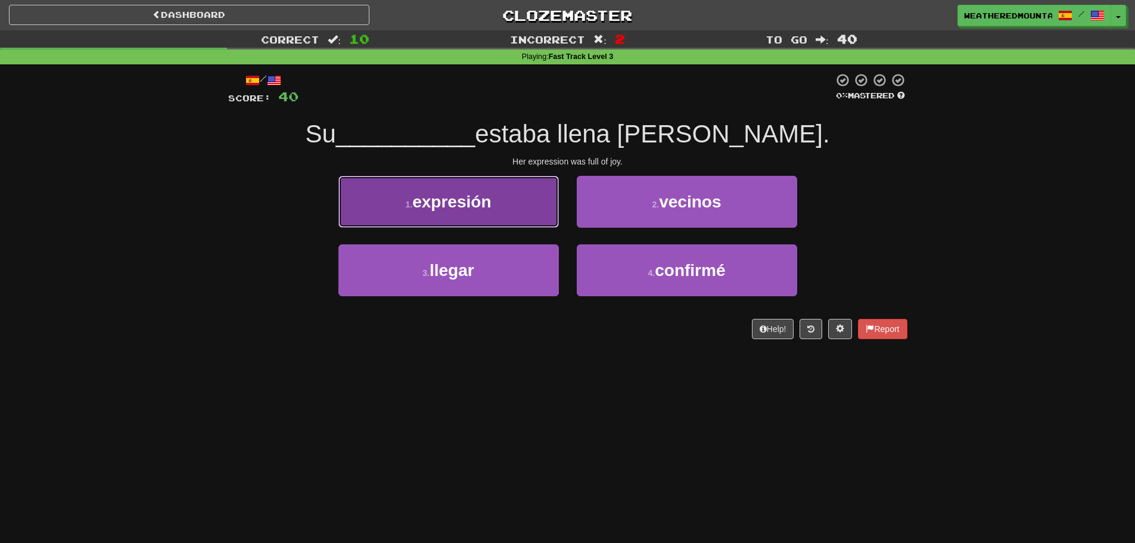
drag, startPoint x: 536, startPoint y: 202, endPoint x: 556, endPoint y: 203, distance: 20.3
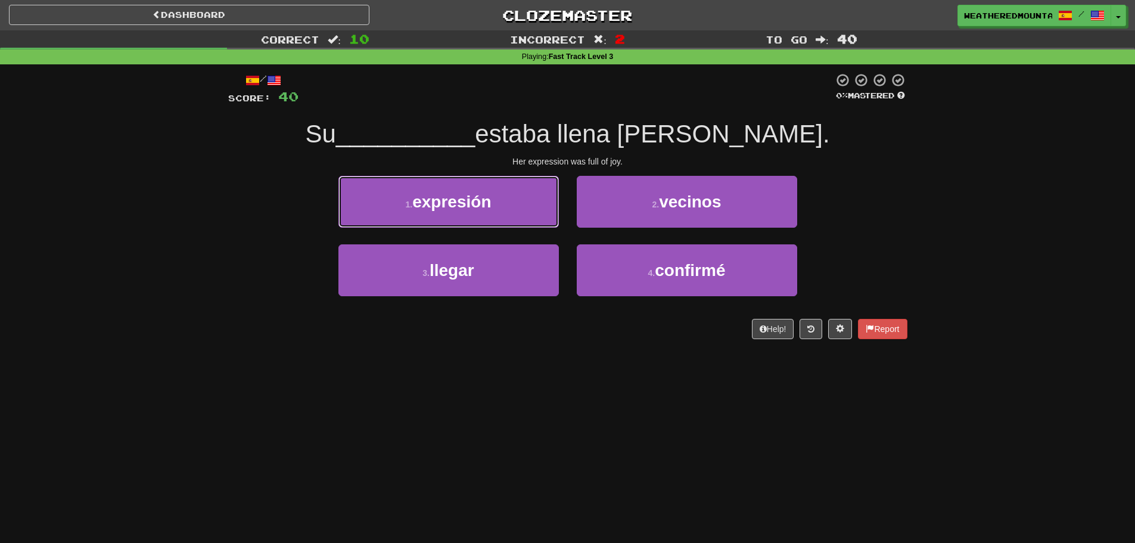
click at [538, 201] on button "1 . expresión" at bounding box center [448, 202] width 220 height 52
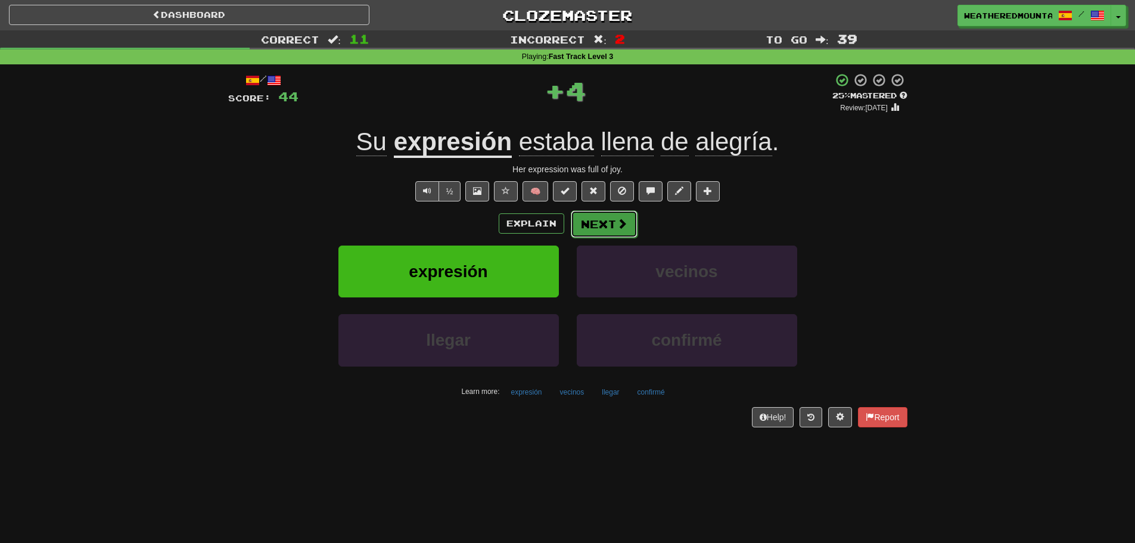
click at [583, 220] on button "Next" at bounding box center [604, 223] width 67 height 27
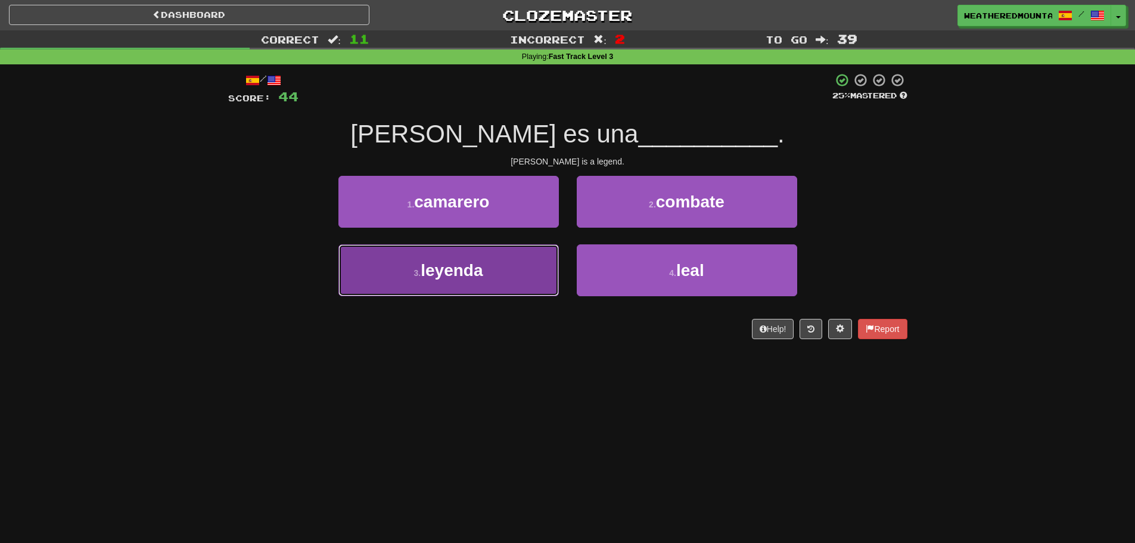
click at [557, 256] on button "3 . leyenda" at bounding box center [448, 270] width 220 height 52
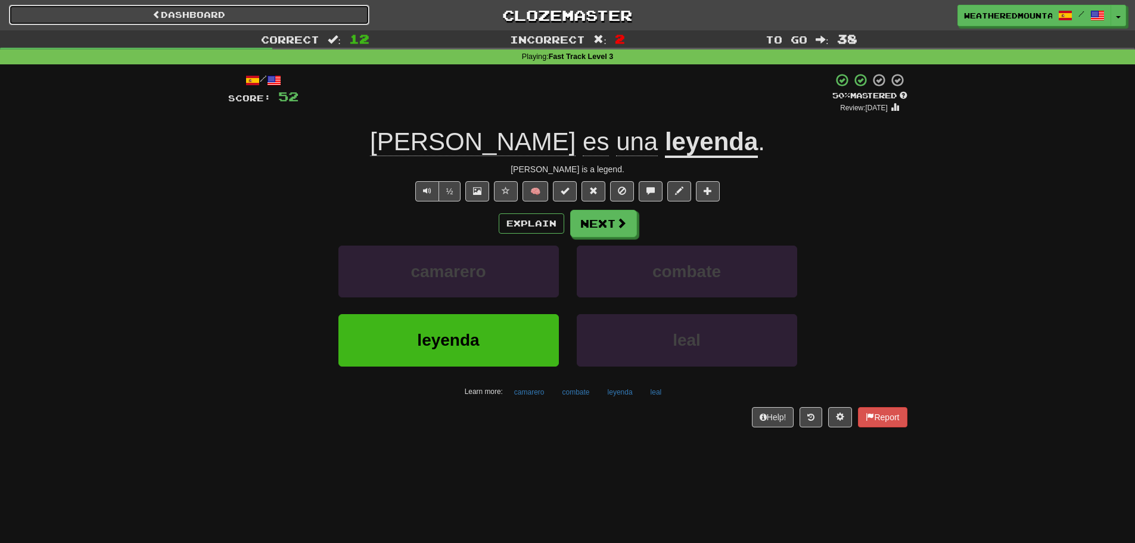
click at [185, 20] on link "Dashboard" at bounding box center [189, 15] width 361 height 20
